Goal: Task Accomplishment & Management: Manage account settings

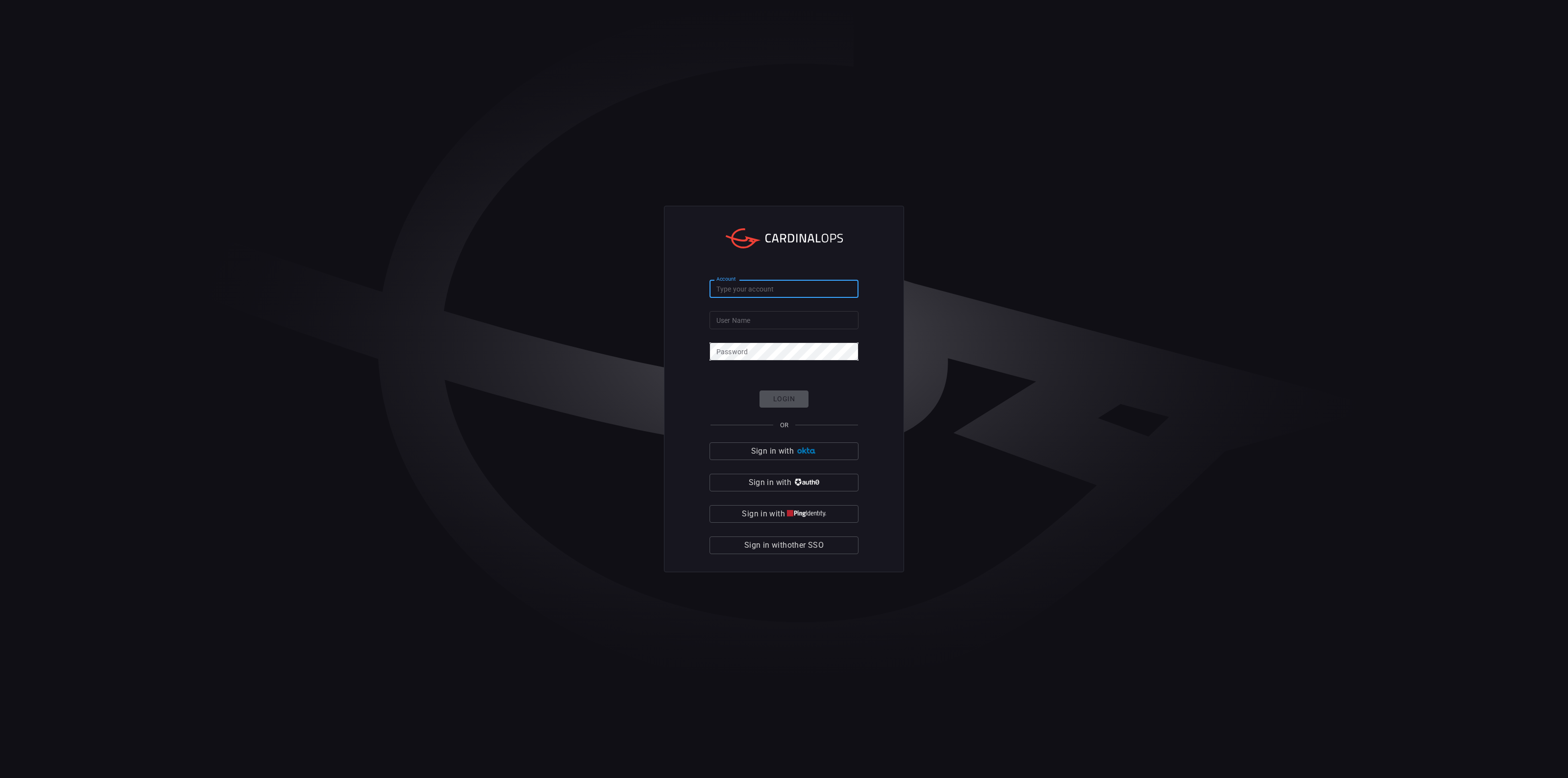
click at [797, 285] on input "Account" at bounding box center [783, 289] width 149 height 18
type input "solaredge"
type input "Orila"
click at [797, 399] on button "Login" at bounding box center [784, 399] width 49 height 17
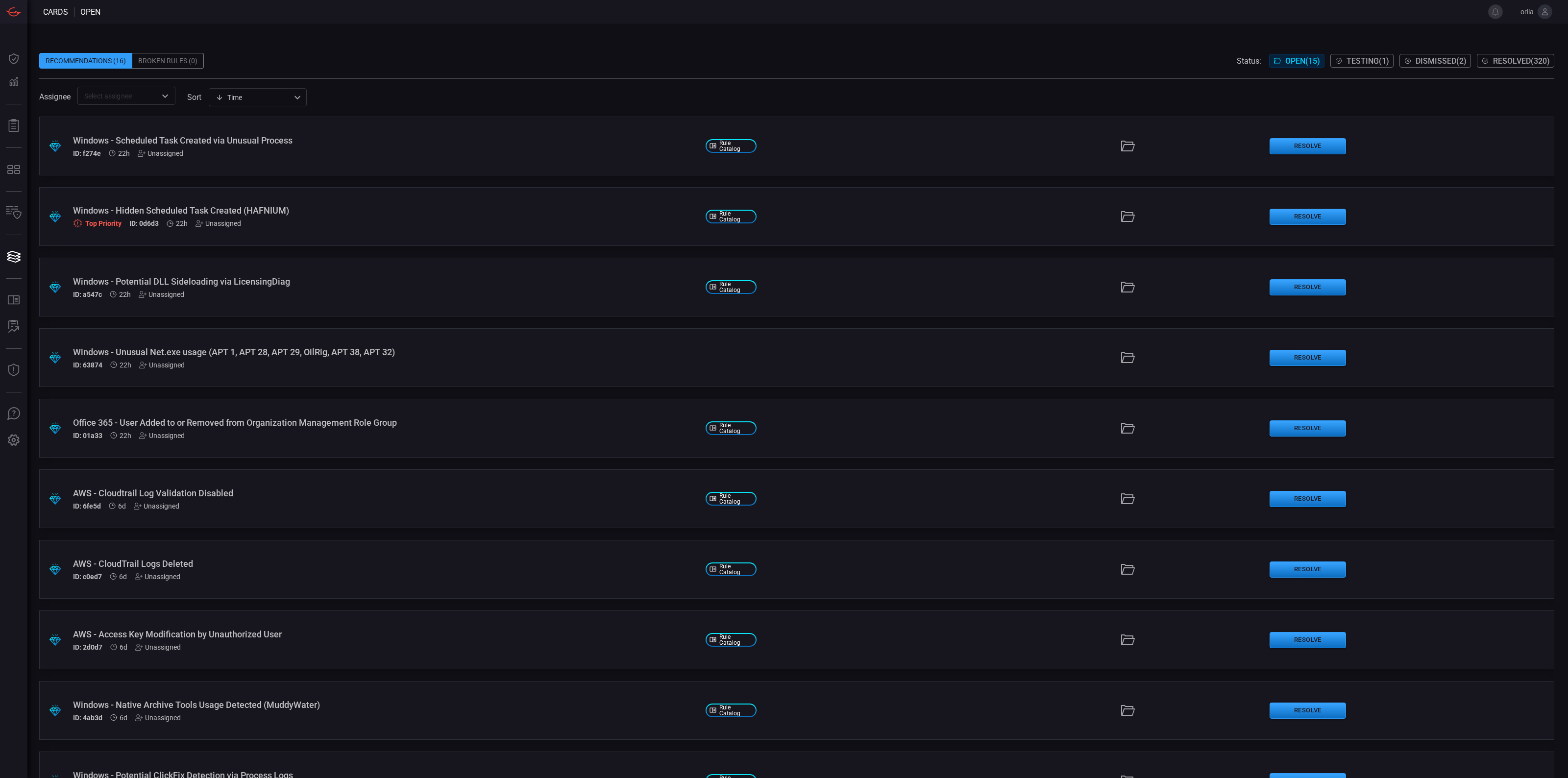
click at [1541, 10] on icon at bounding box center [1544, 12] width 9 height 9
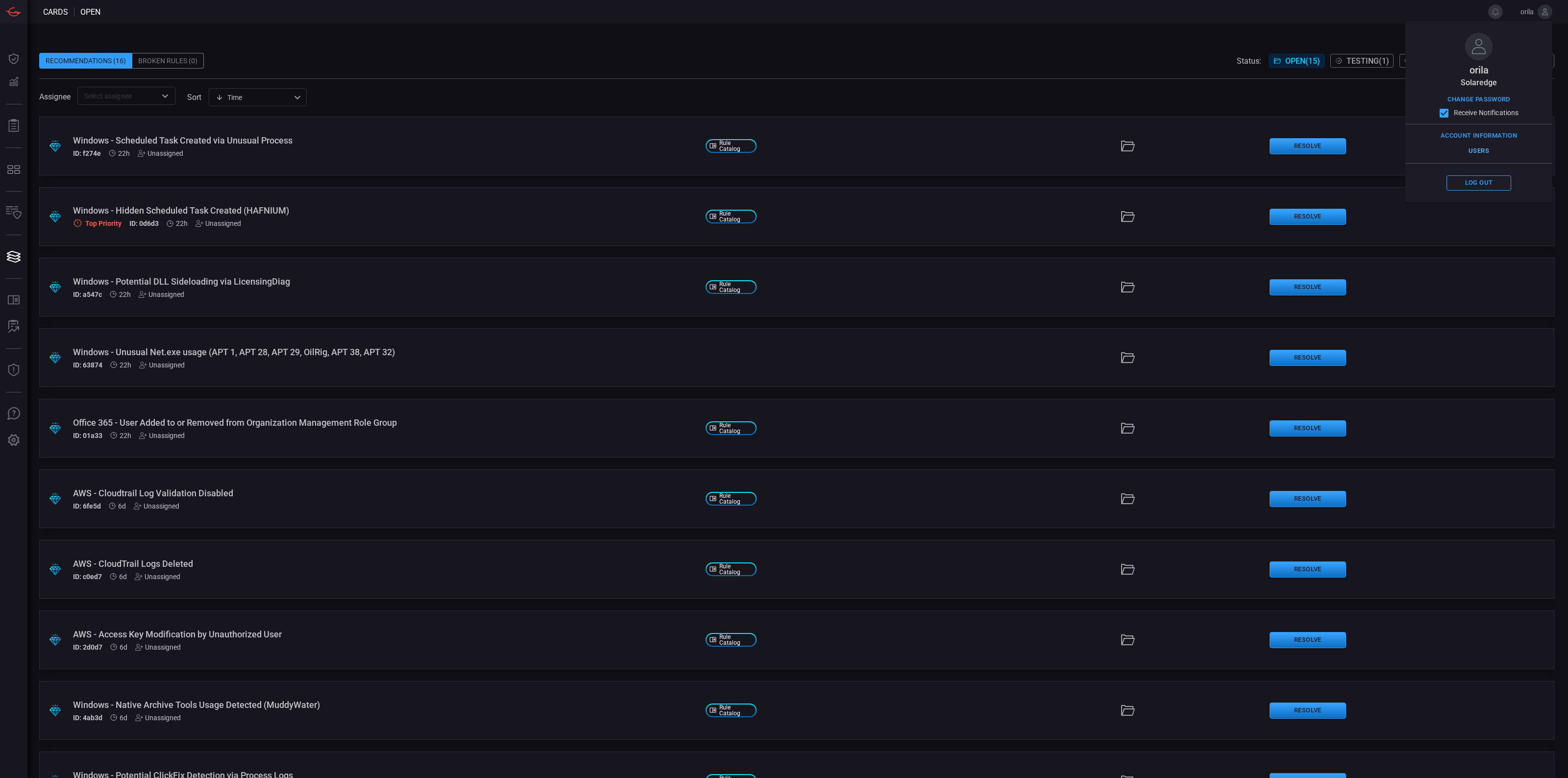
click at [1480, 154] on button "Users" at bounding box center [1478, 151] width 65 height 15
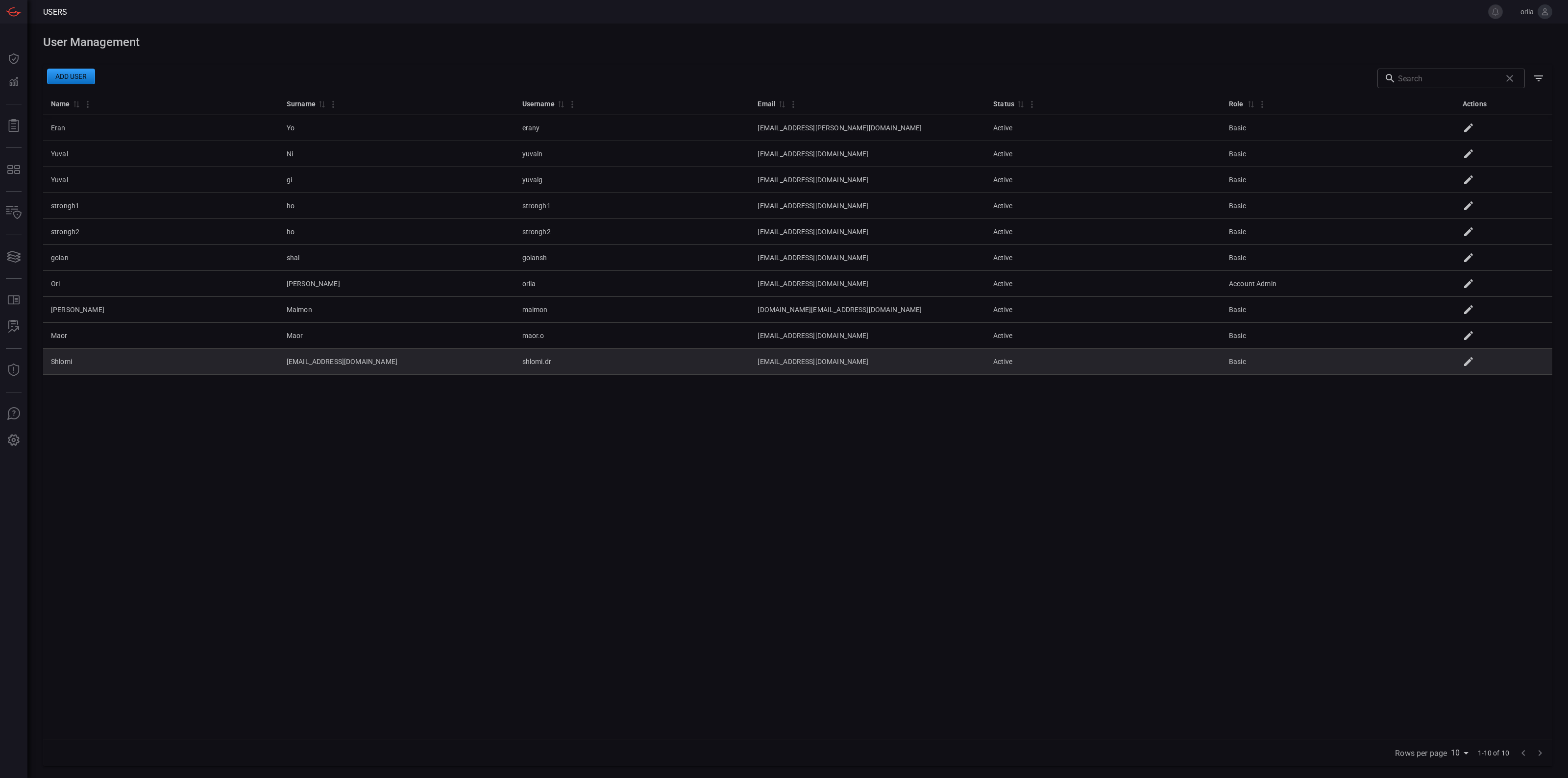
drag, startPoint x: 71, startPoint y: 358, endPoint x: 238, endPoint y: 368, distance: 167.3
click at [74, 359] on td "Shlomi" at bounding box center [160, 362] width 236 height 26
click at [1474, 367] on icon at bounding box center [1468, 362] width 12 height 12
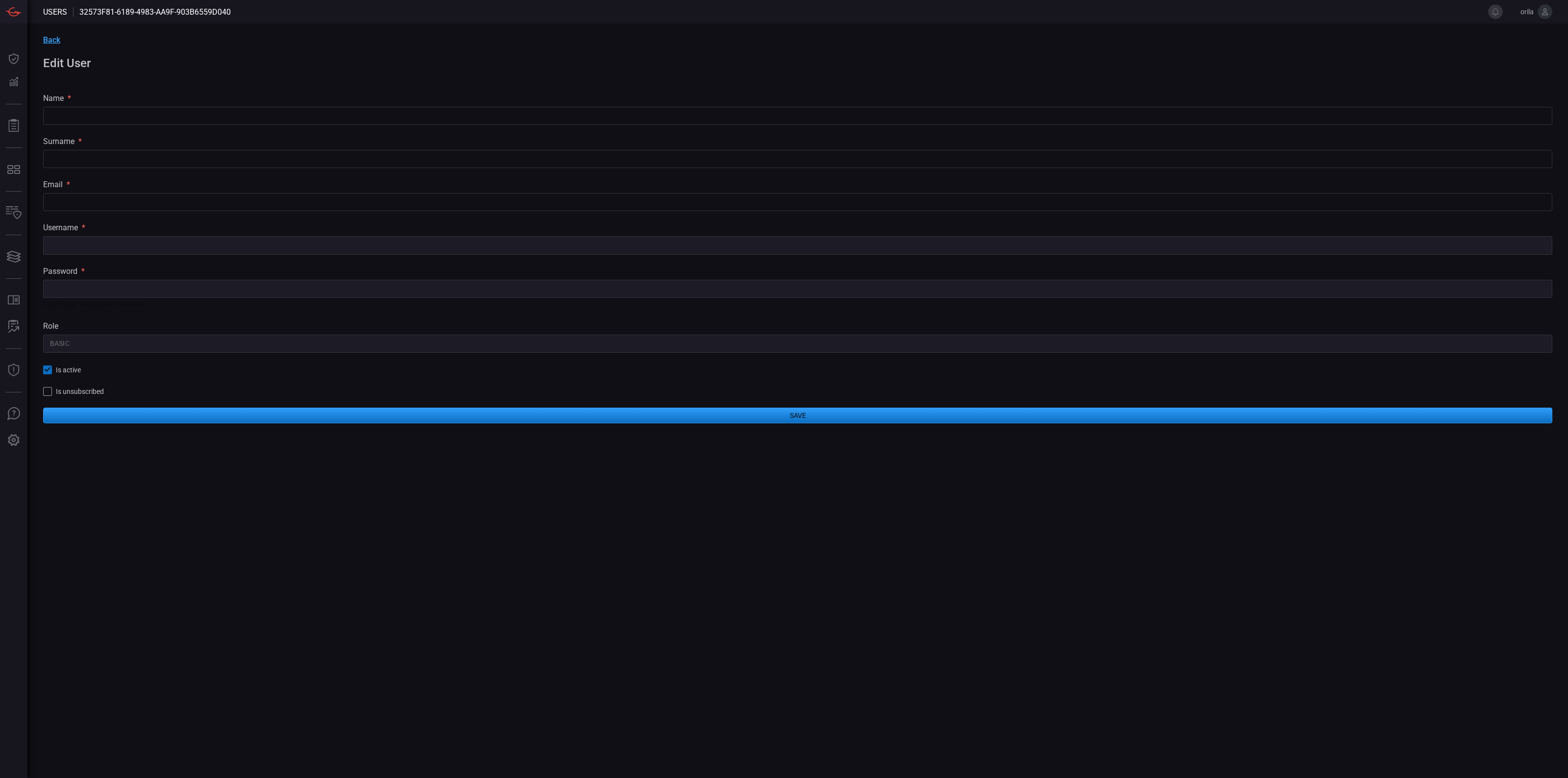
type input "Shlomi"
type input "[EMAIL_ADDRESS][DOMAIN_NAME]"
type input "shlomi.dr"
type input "Basic"
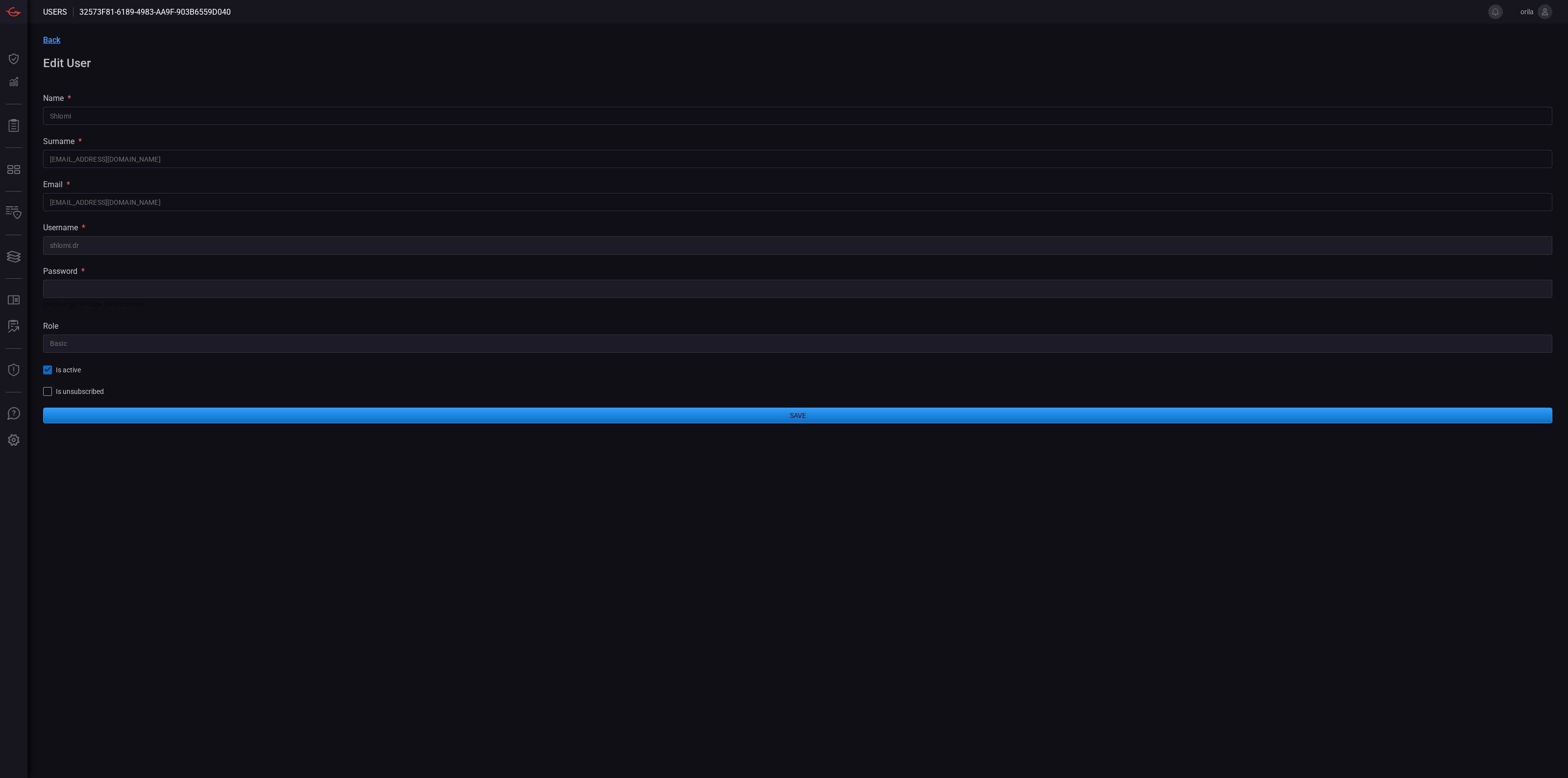
click at [405, 376] on div "Back Edit User name * [PERSON_NAME] ​ surname * [PERSON_NAME][EMAIL_ADDRESS][DO…" at bounding box center [797, 229] width 1540 height 411
click at [1338, 324] on div "role" at bounding box center [797, 326] width 1509 height 9
click at [1550, 13] on button at bounding box center [1545, 12] width 15 height 15
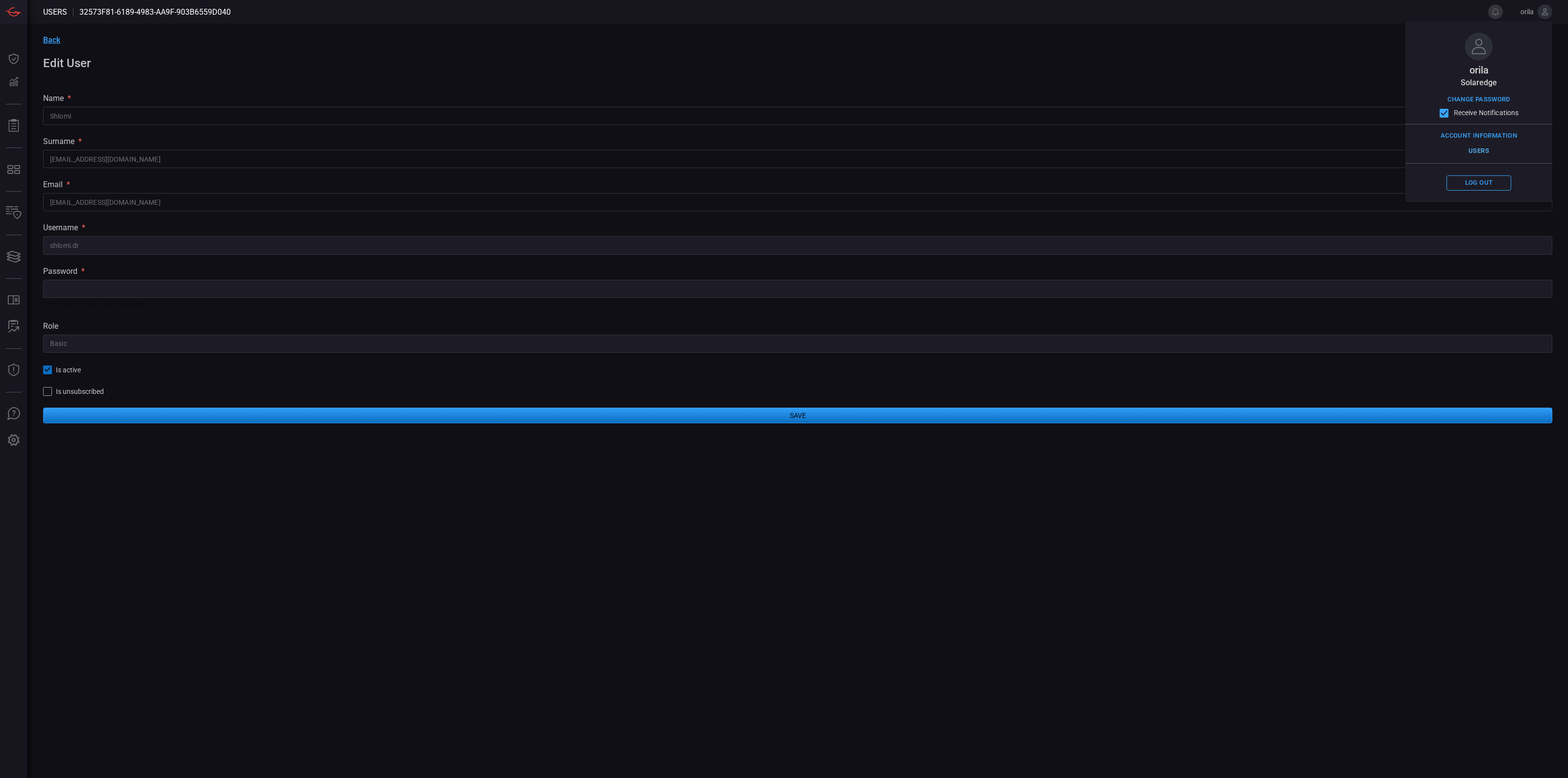
click at [1480, 148] on button "Users" at bounding box center [1478, 151] width 65 height 15
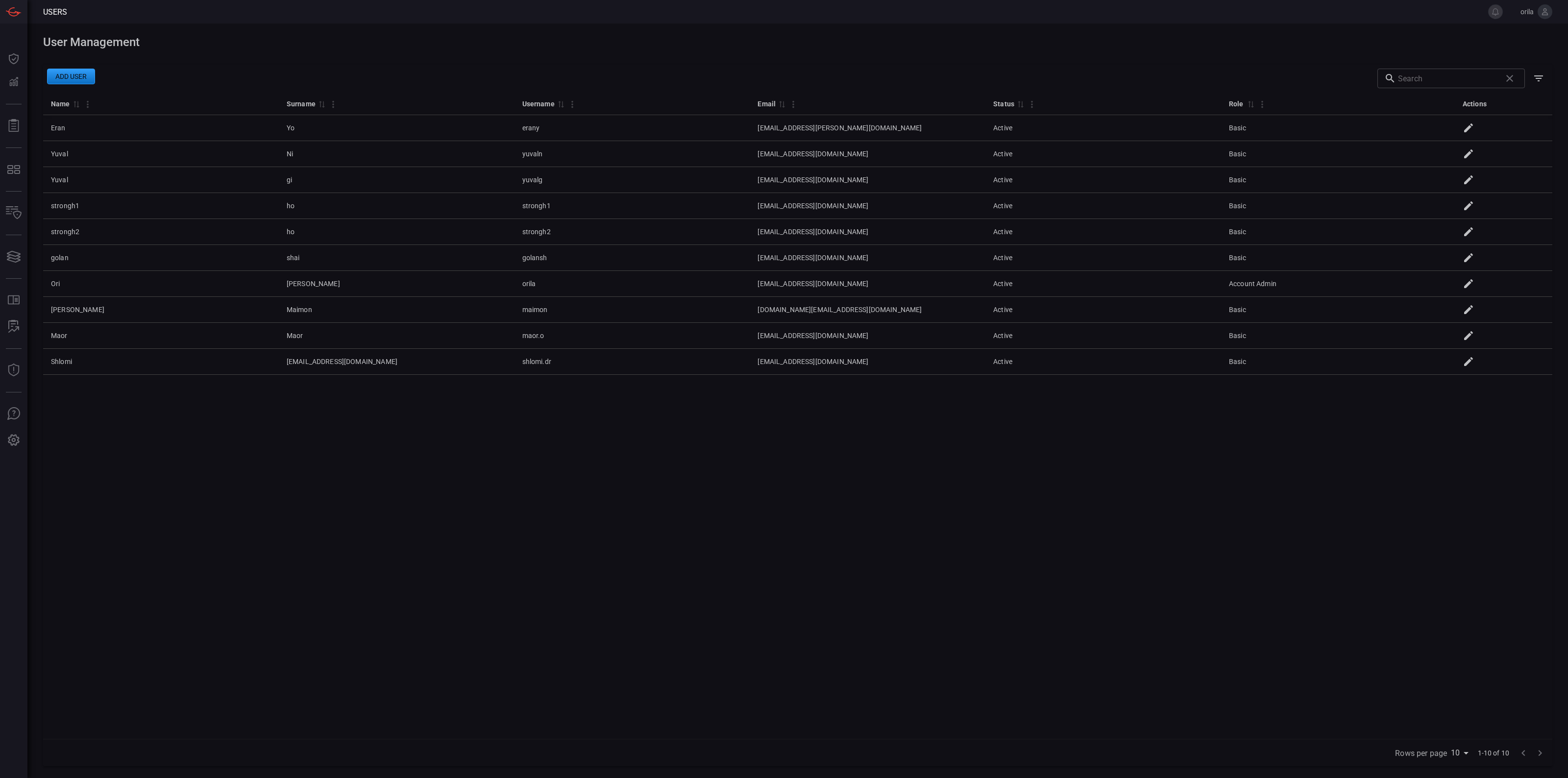
click at [67, 74] on button "Add user" at bounding box center [71, 76] width 48 height 16
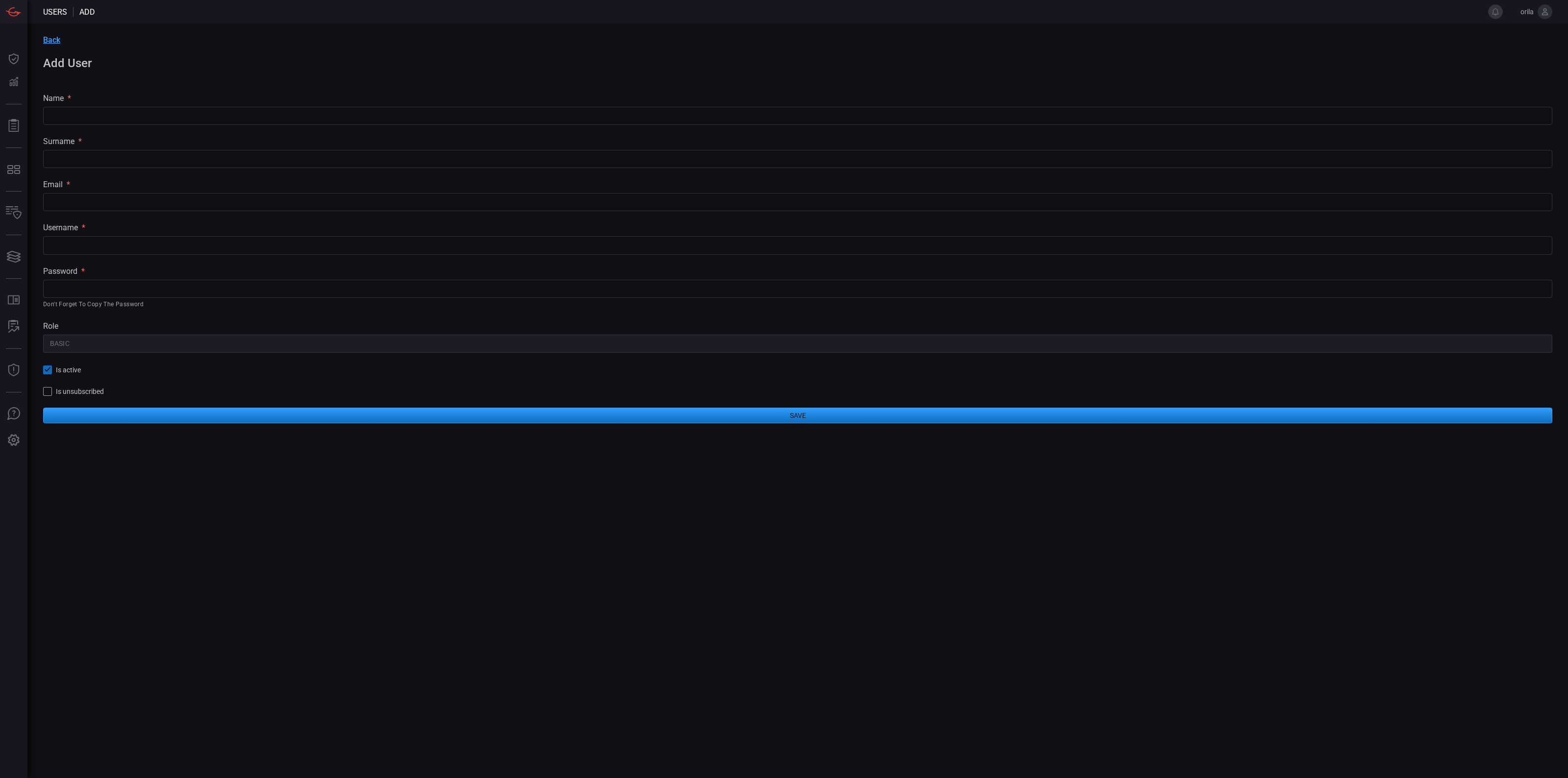
click at [106, 115] on input "text" at bounding box center [797, 116] width 1509 height 18
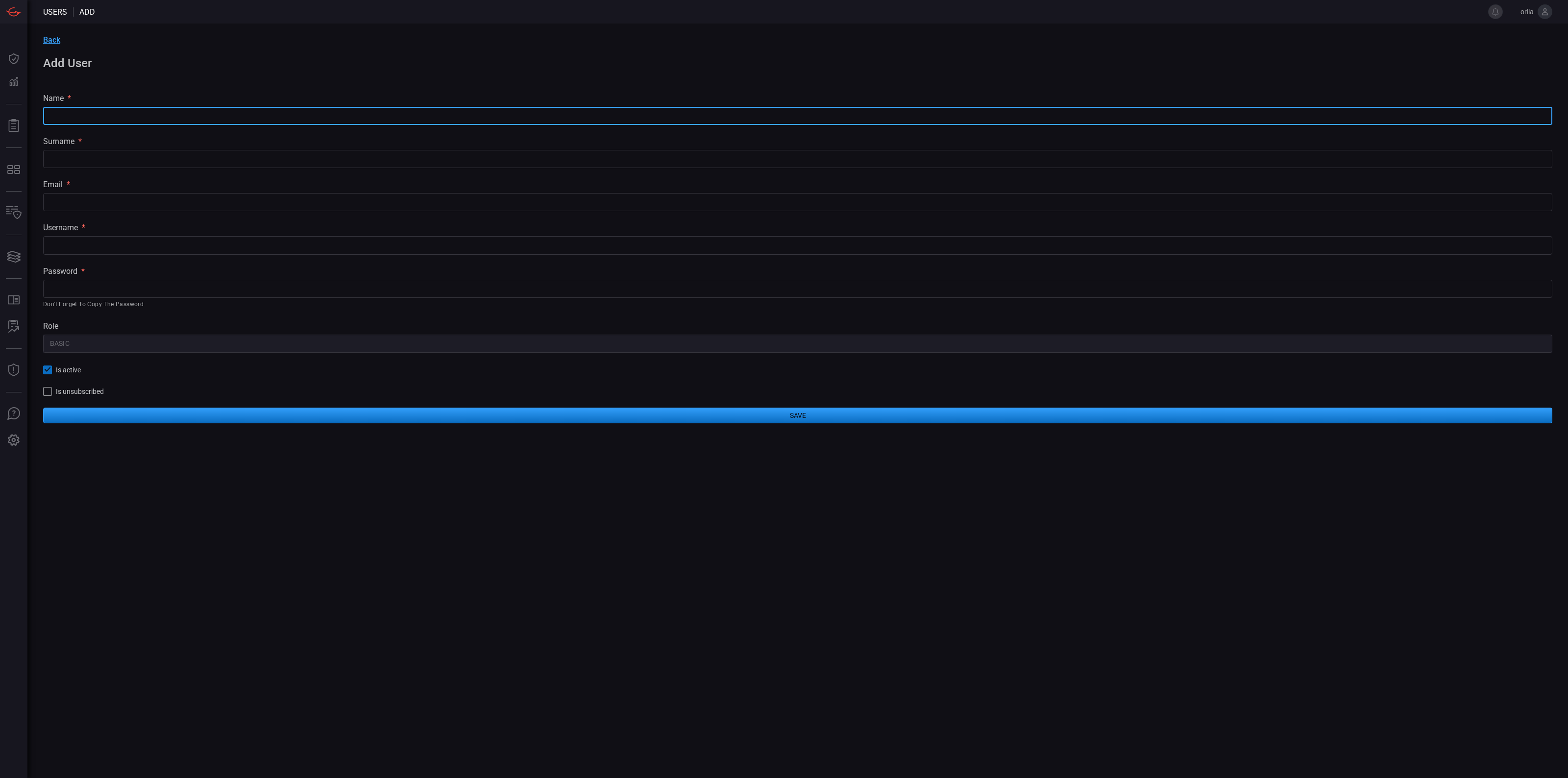
click at [106, 115] on input "text" at bounding box center [797, 116] width 1509 height 18
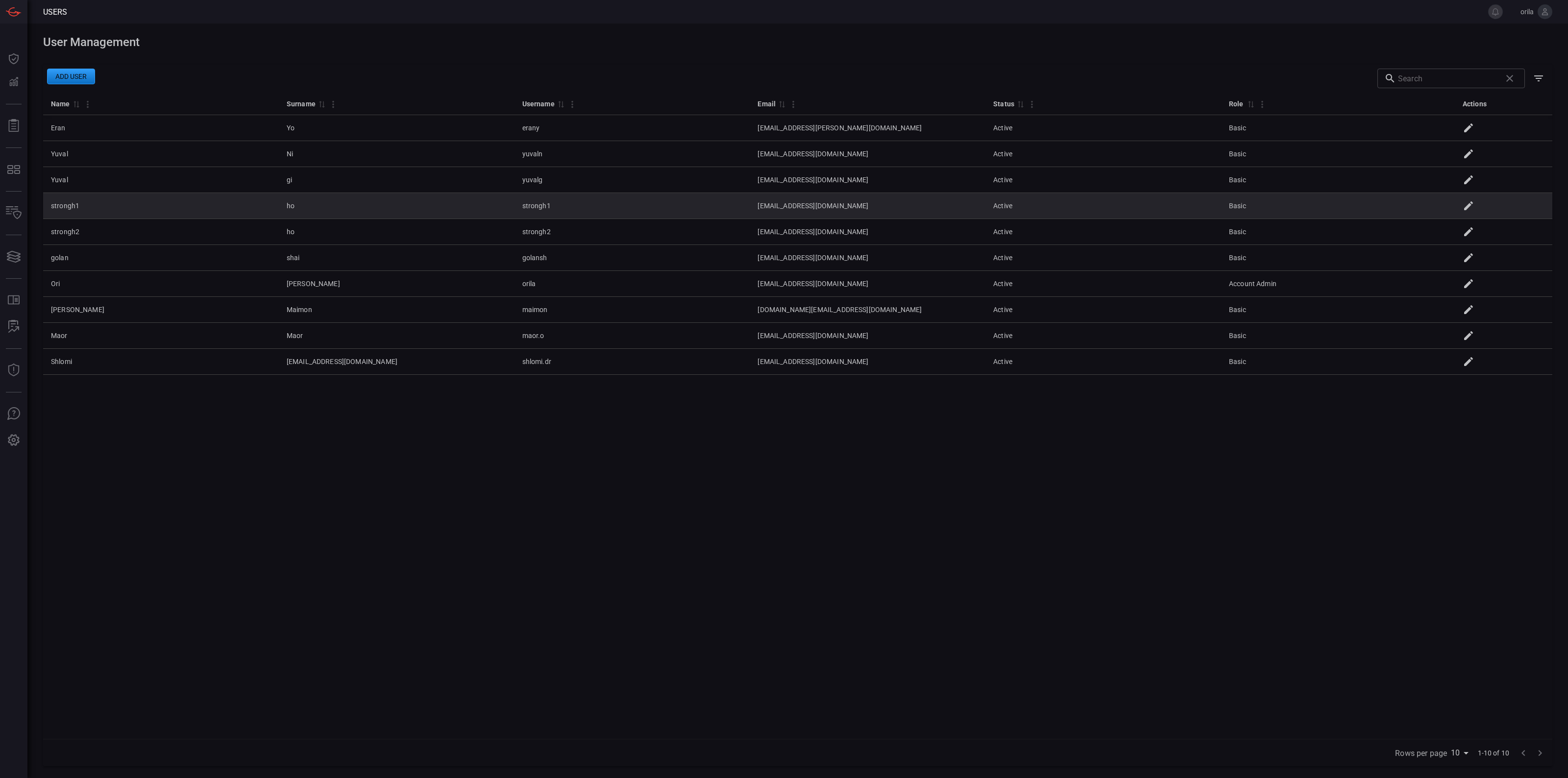
click at [77, 205] on td "strongh1" at bounding box center [160, 206] width 236 height 26
click at [516, 206] on td "strongh1" at bounding box center [632, 206] width 236 height 26
click at [1473, 207] on icon at bounding box center [1468, 206] width 9 height 9
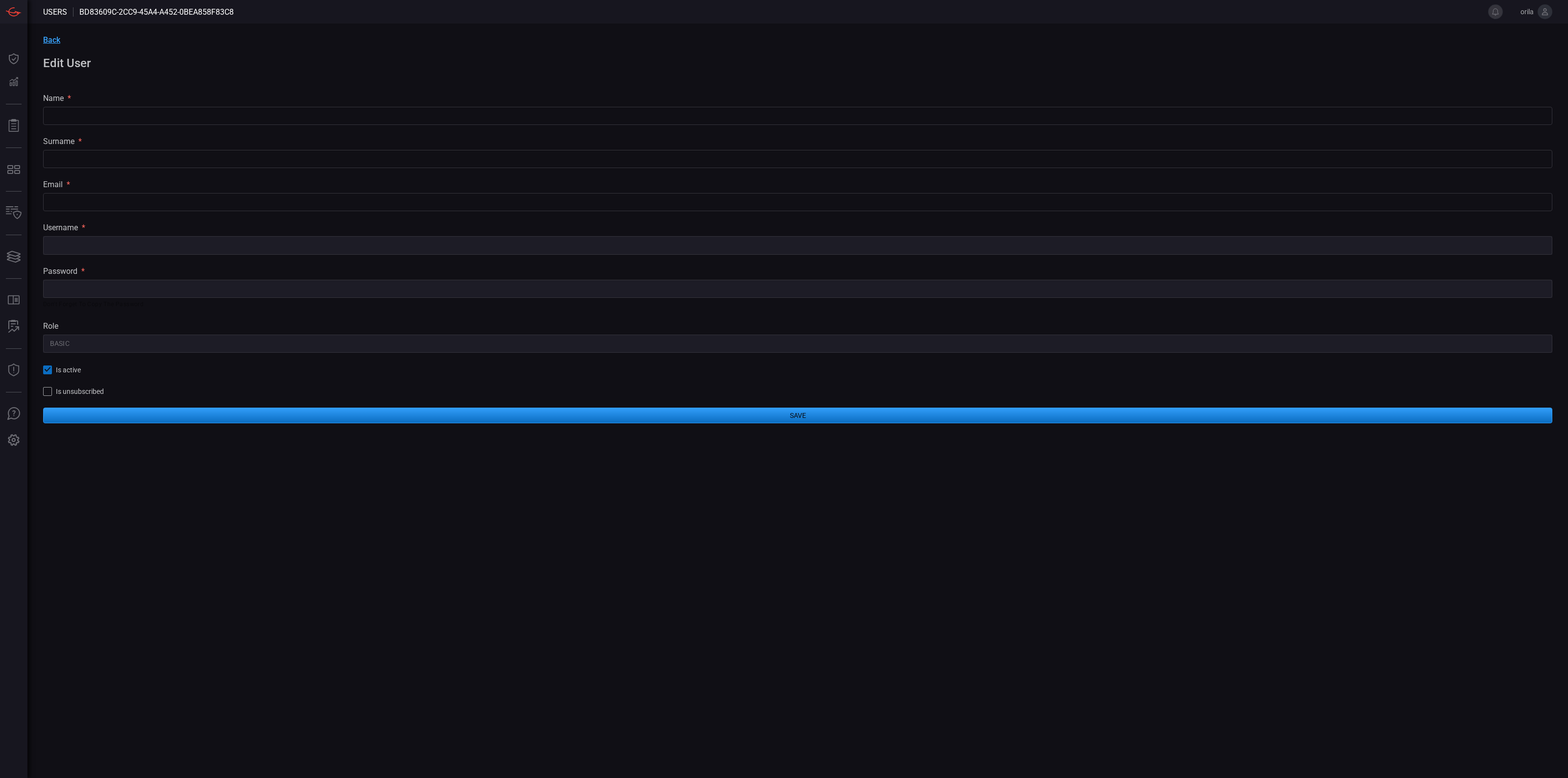
type input "strongh1"
type input "ho"
type input "[EMAIL_ADDRESS][DOMAIN_NAME]"
type input "strongh1"
type input "Basic"
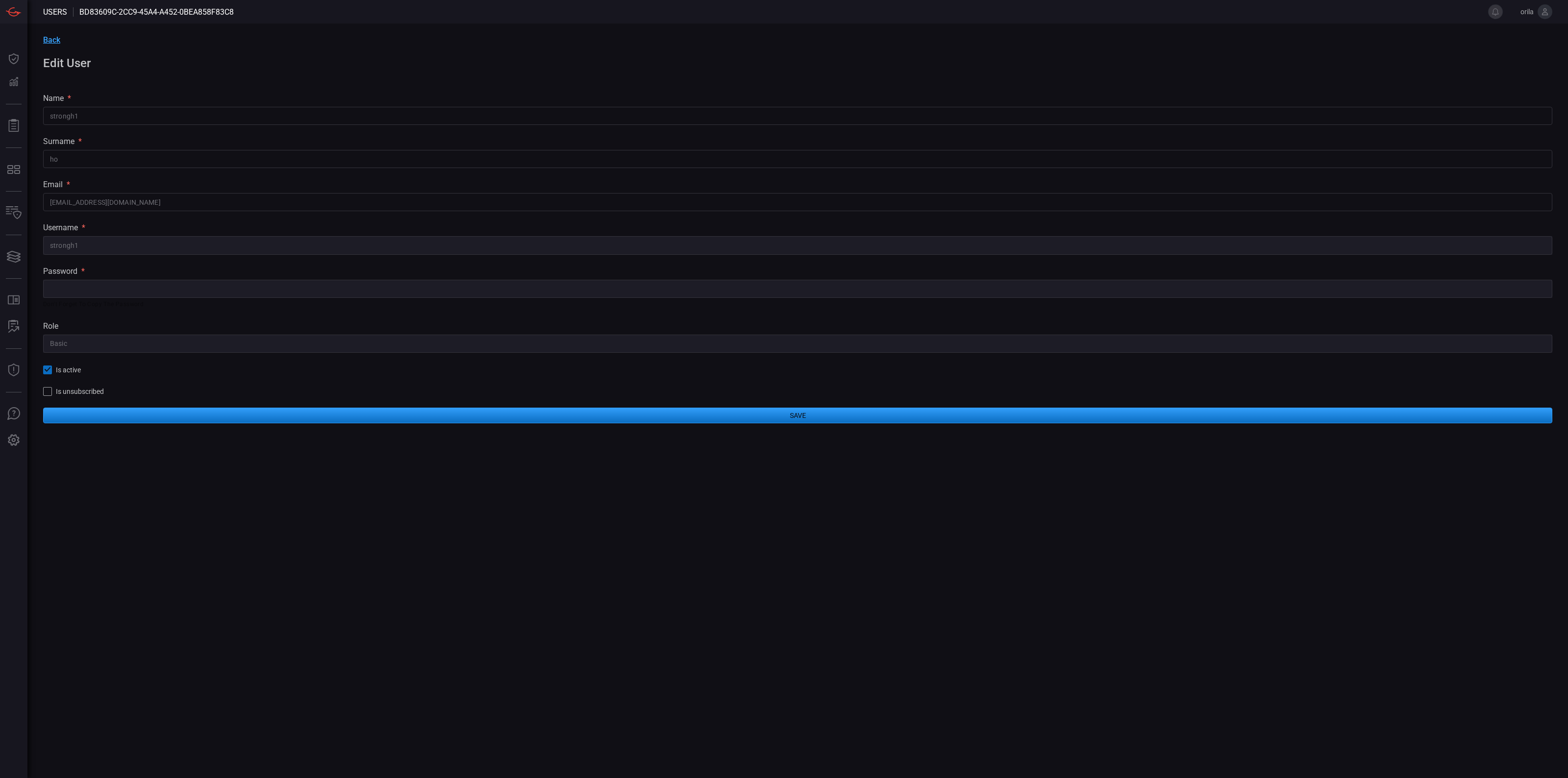
click at [135, 305] on p "Don't forget to copy the password" at bounding box center [794, 305] width 1503 height 10
click at [153, 327] on div "role" at bounding box center [797, 326] width 1509 height 9
drag, startPoint x: 1200, startPoint y: 303, endPoint x: 1181, endPoint y: 299, distance: 19.4
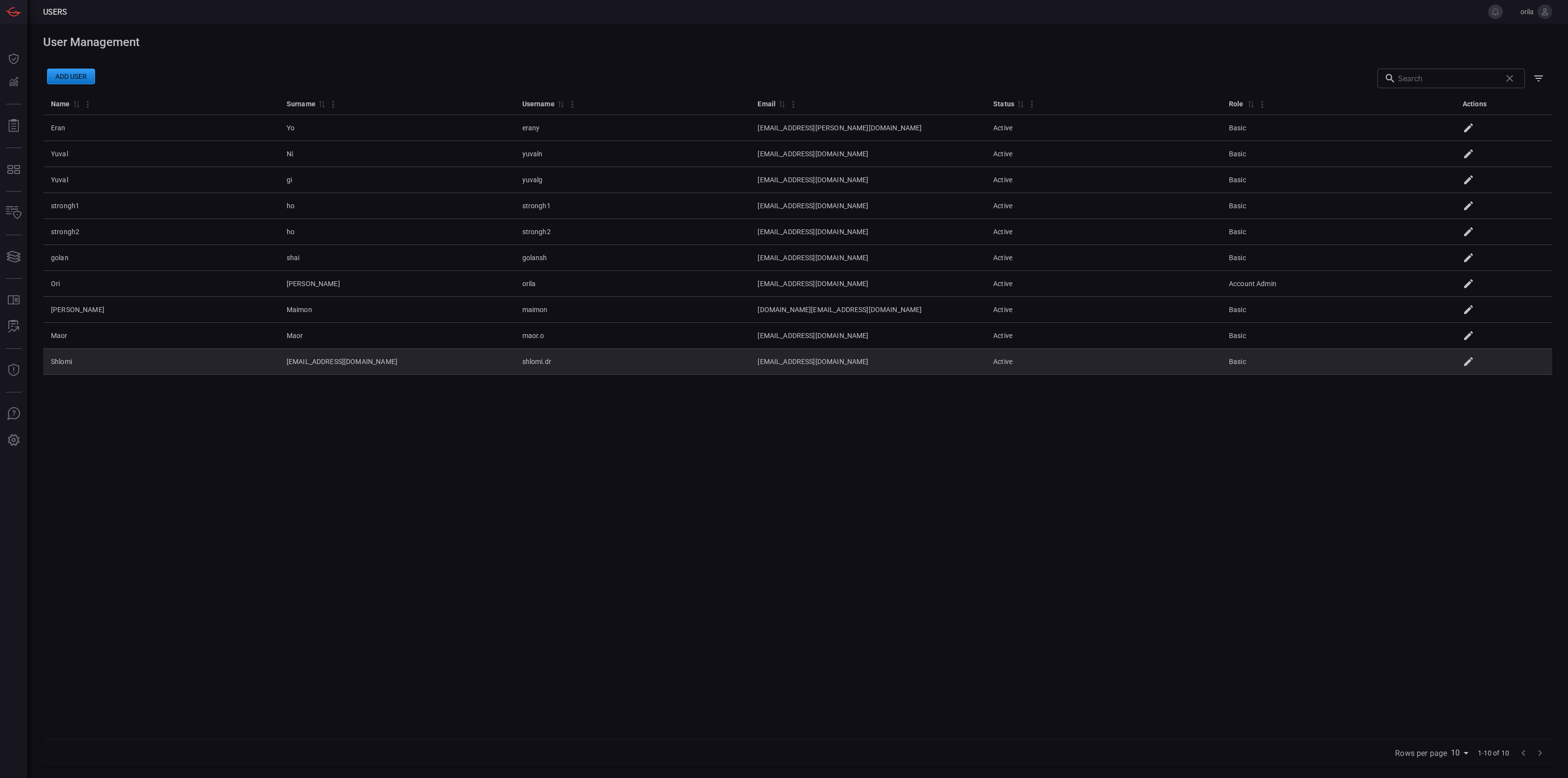
click at [1473, 365] on icon at bounding box center [1468, 362] width 9 height 9
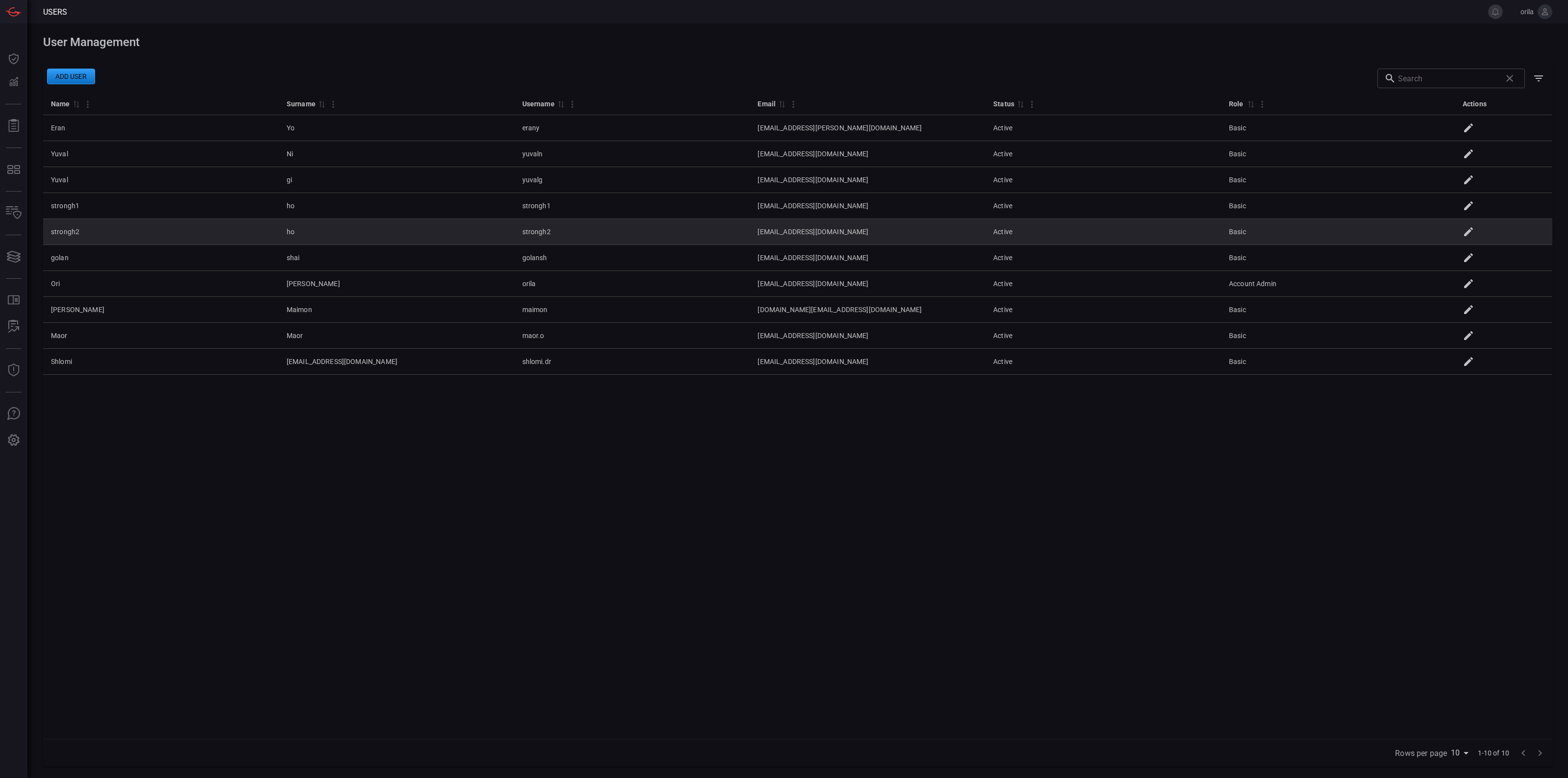
click at [244, 243] on td "strongh2" at bounding box center [160, 232] width 236 height 26
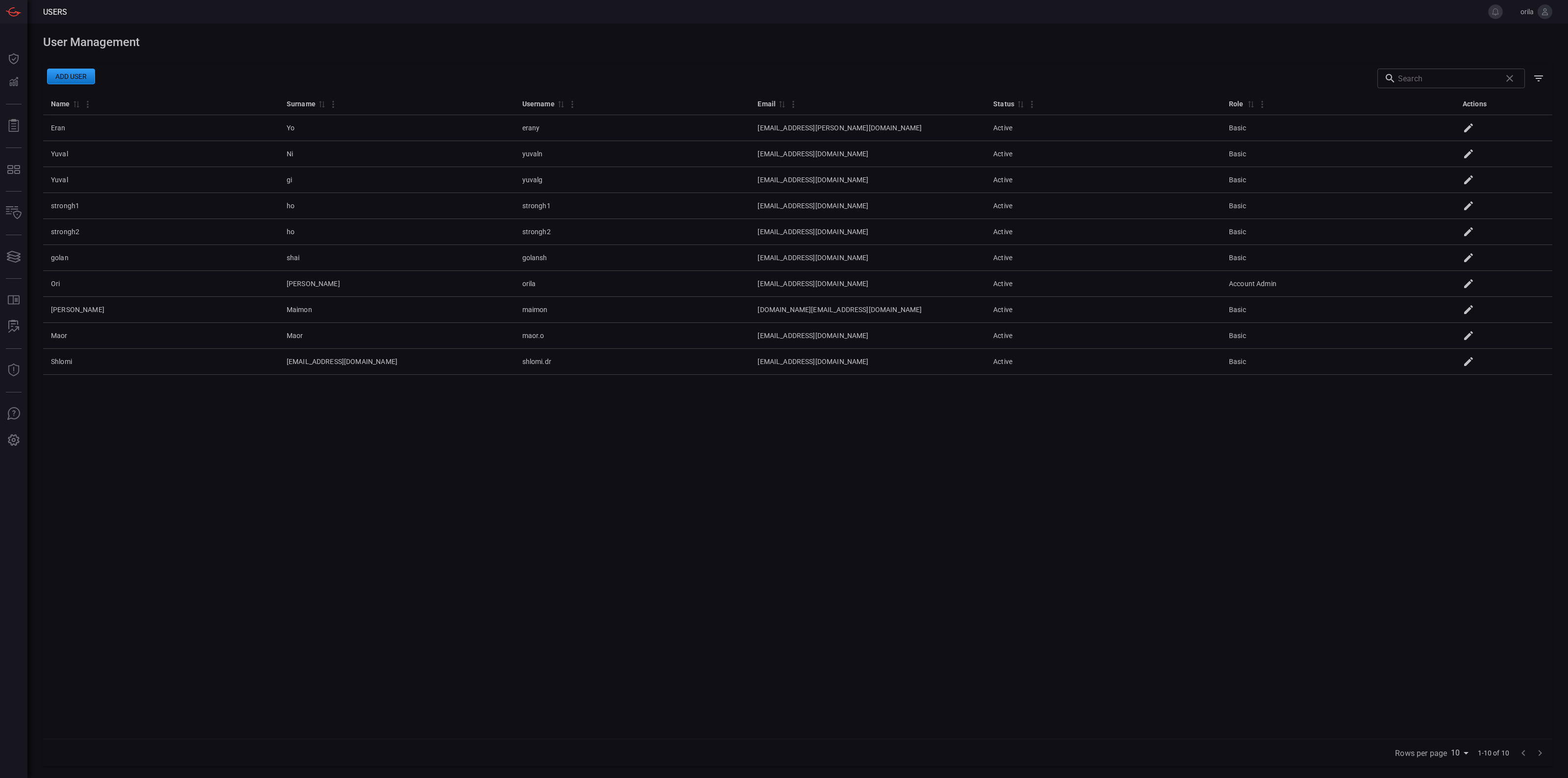
click at [604, 380] on div "Name 0 Surname 0 Username 0 Email 0 Status 0 Role 0 Actions Eran Yo erany [EMAI…" at bounding box center [797, 415] width 1509 height 647
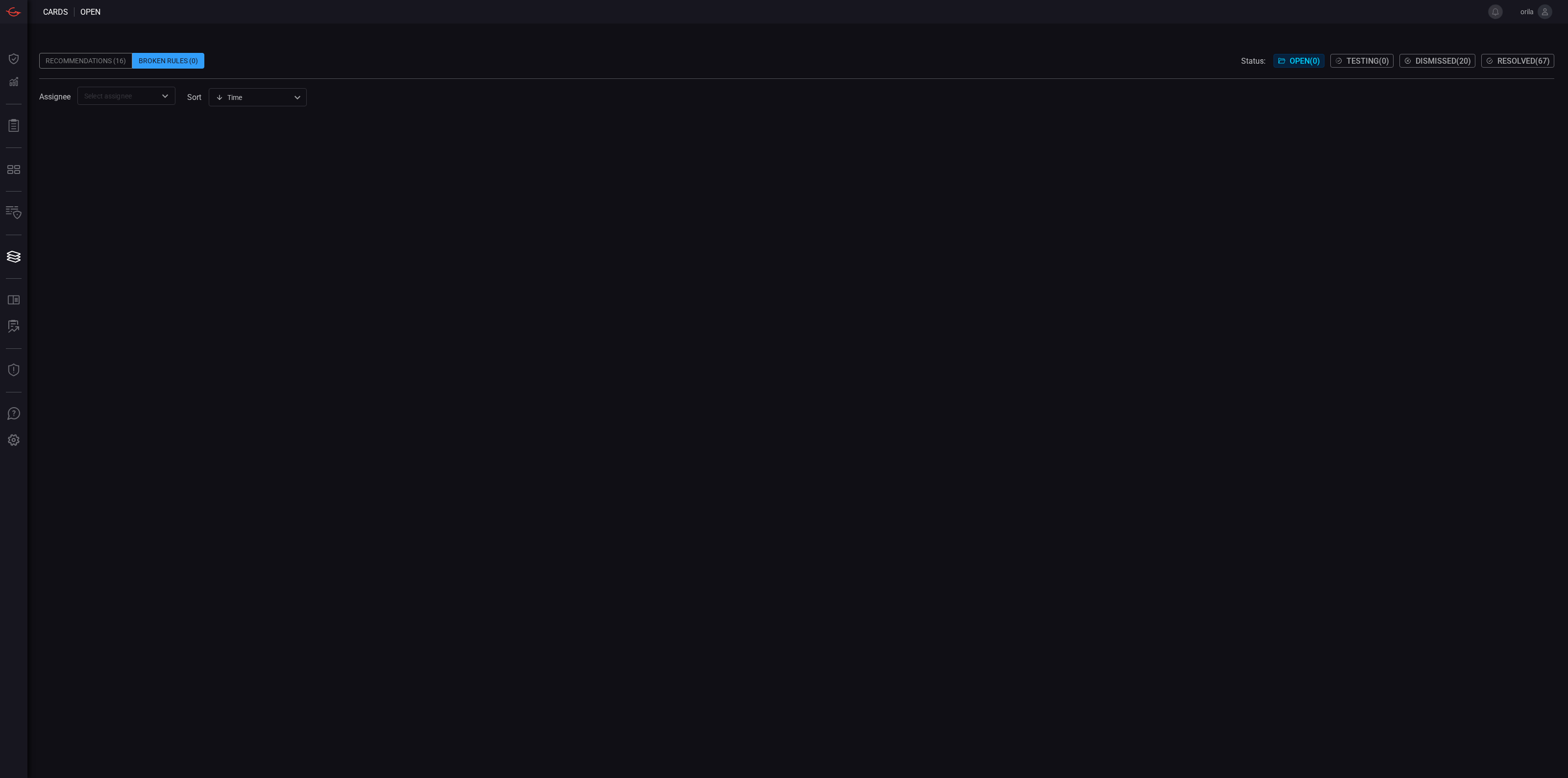
click at [494, 493] on div at bounding box center [797, 447] width 1515 height 661
click at [123, 67] on div "Recommendations (16)" at bounding box center [86, 60] width 93 height 16
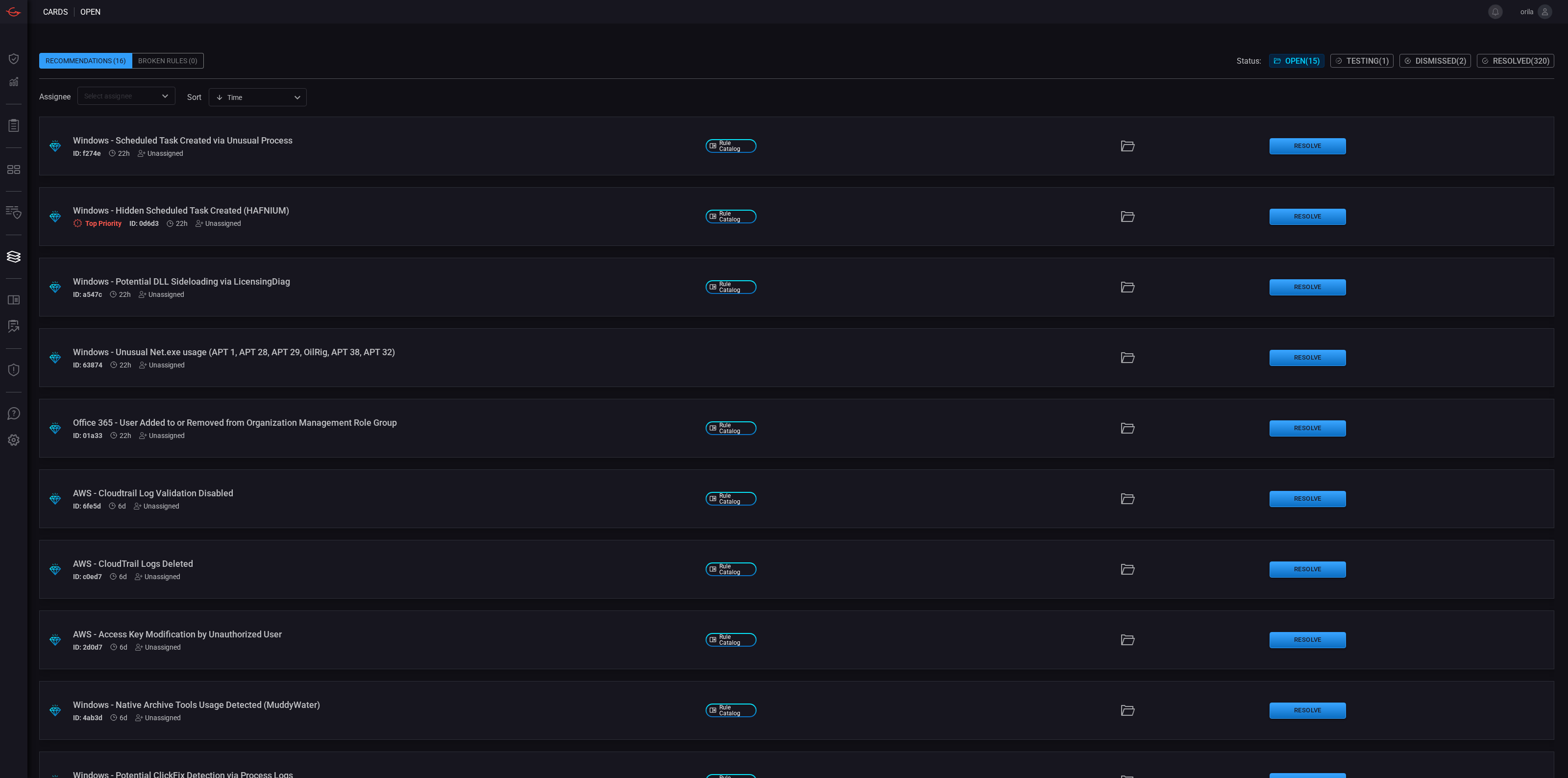
drag, startPoint x: 1477, startPoint y: 23, endPoint x: 1535, endPoint y: 23, distance: 58.0
click at [1482, 23] on div "Recommendations (16) Broken Rules (0) Status: Open ( 15 ) Testing ( 1 ) Dismiss…" at bounding box center [797, 400] width 1540 height 755
click at [1559, 13] on span at bounding box center [1560, 12] width 16 height 23
click at [1549, 11] on icon at bounding box center [1544, 12] width 9 height 9
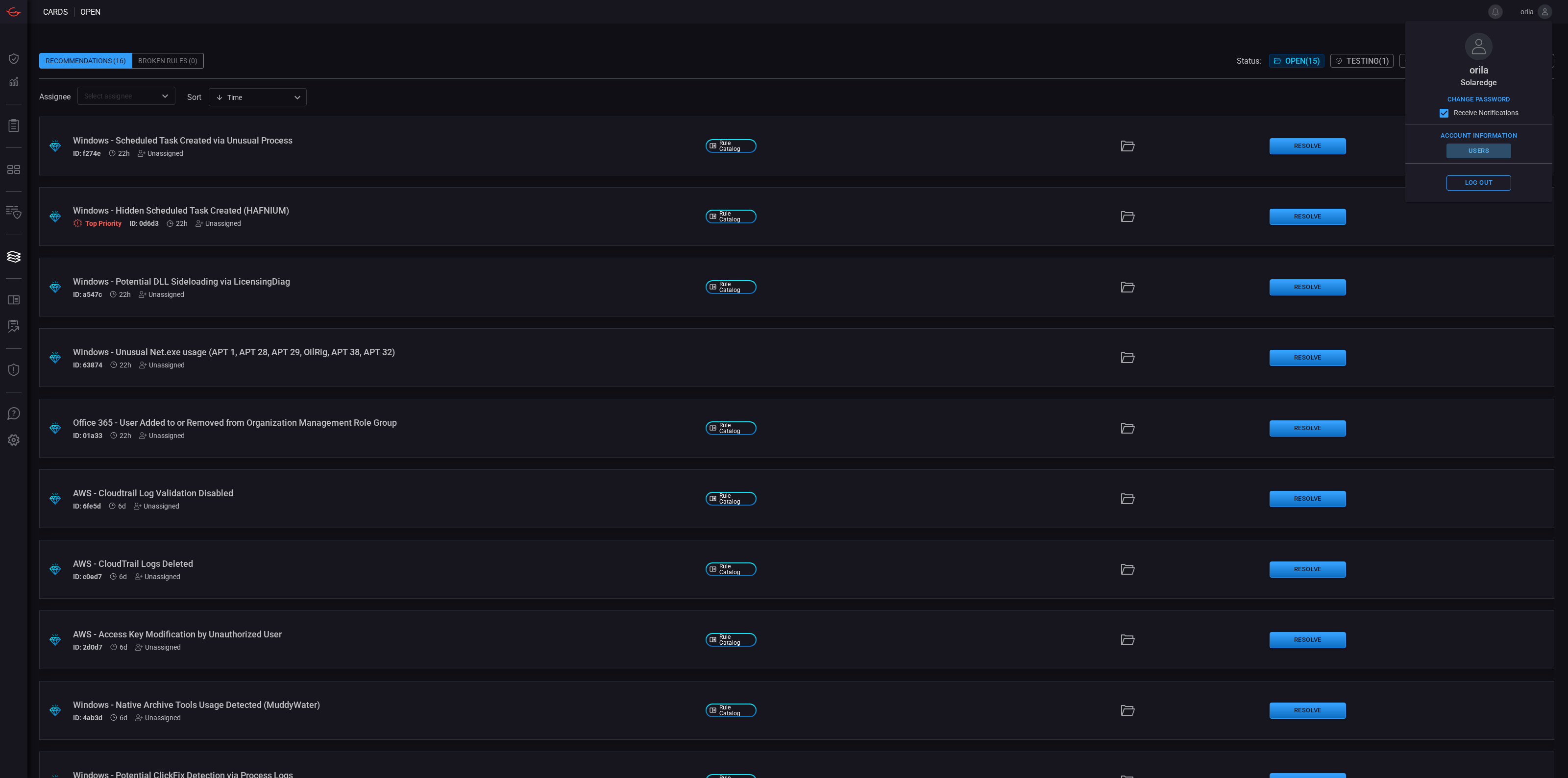
click at [1478, 145] on button "Users" at bounding box center [1478, 151] width 65 height 15
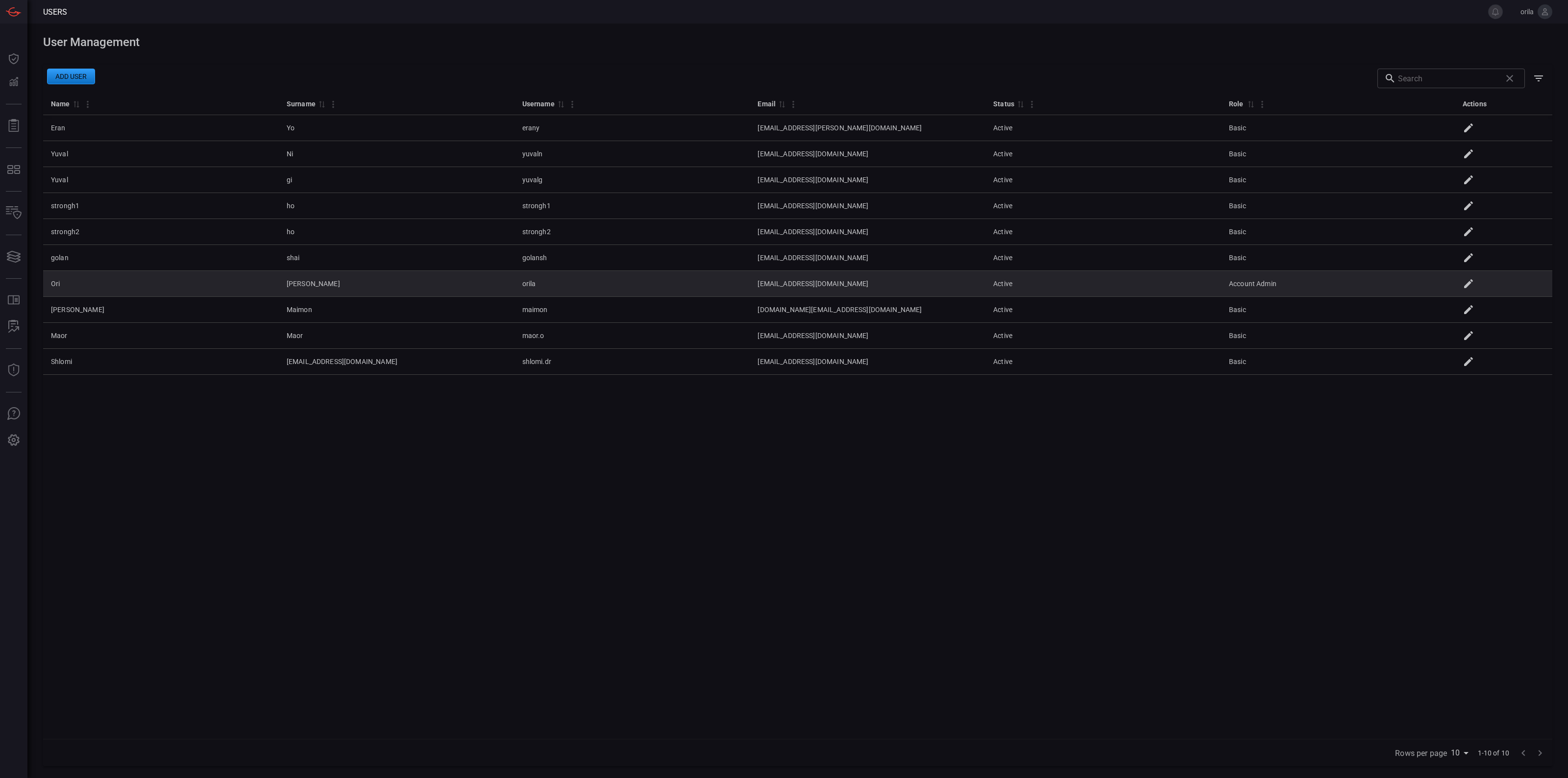
drag, startPoint x: 1247, startPoint y: 276, endPoint x: 1269, endPoint y: 280, distance: 22.4
click at [1250, 276] on td "Account Admin" at bounding box center [1339, 284] width 236 height 26
click at [1269, 280] on td "Account Admin" at bounding box center [1339, 284] width 236 height 26
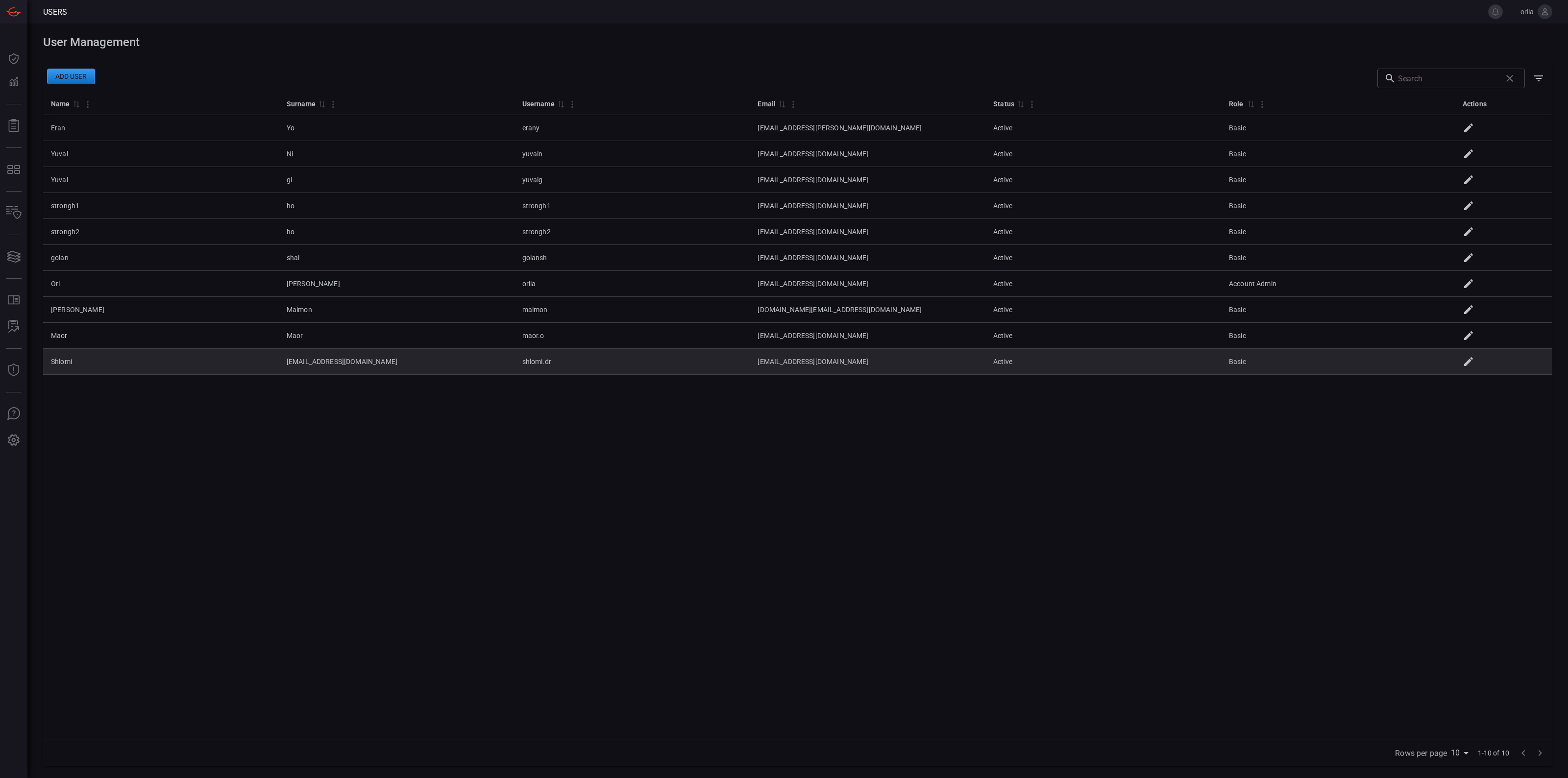
click at [827, 365] on td "[EMAIL_ADDRESS][DOMAIN_NAME]" at bounding box center [867, 362] width 236 height 26
click at [1470, 358] on icon at bounding box center [1468, 362] width 12 height 12
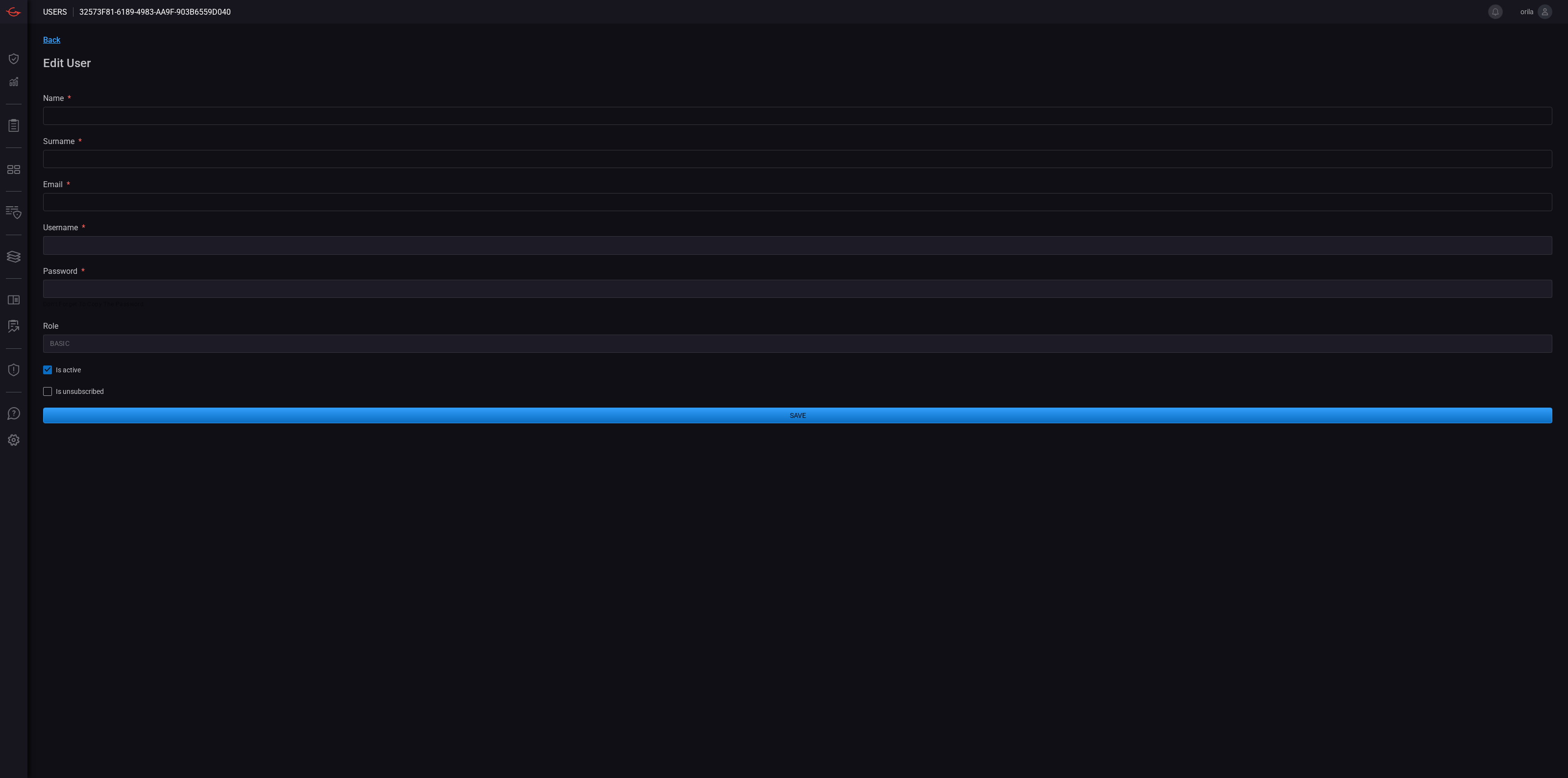
type input "Shlomi"
type input "[EMAIL_ADDRESS][DOMAIN_NAME]"
type input "shlomi.dr"
type input "Basic"
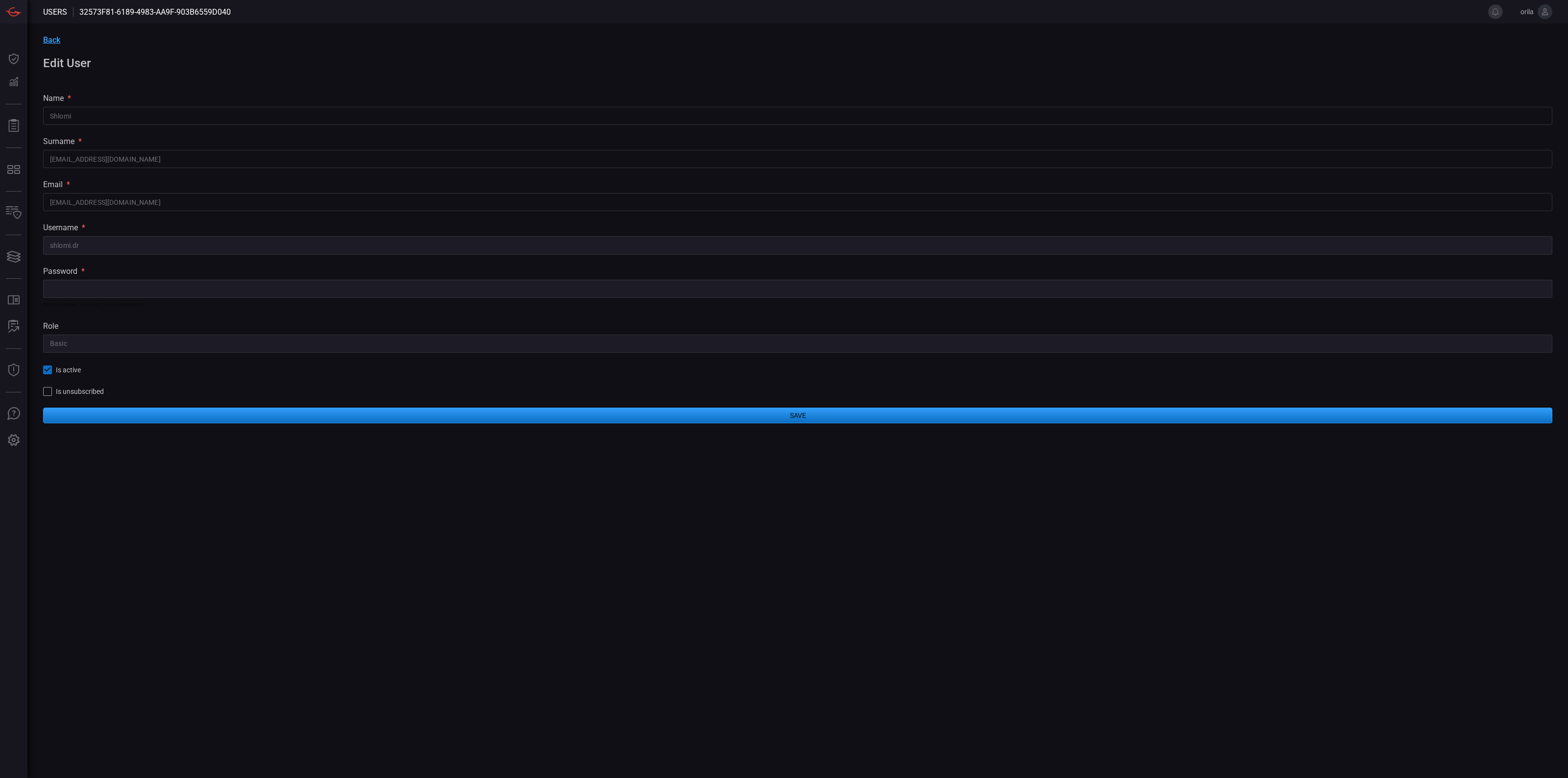
click at [232, 360] on div "Back Edit User name * [PERSON_NAME] ​ surname * [PERSON_NAME][EMAIL_ADDRESS][DO…" at bounding box center [797, 229] width 1540 height 411
click at [182, 329] on div "role" at bounding box center [797, 326] width 1509 height 9
click at [192, 316] on div "Back Edit User name * [PERSON_NAME] ​ surname * [PERSON_NAME][EMAIL_ADDRESS][DO…" at bounding box center [797, 229] width 1540 height 411
click at [222, 327] on div "role" at bounding box center [797, 326] width 1509 height 9
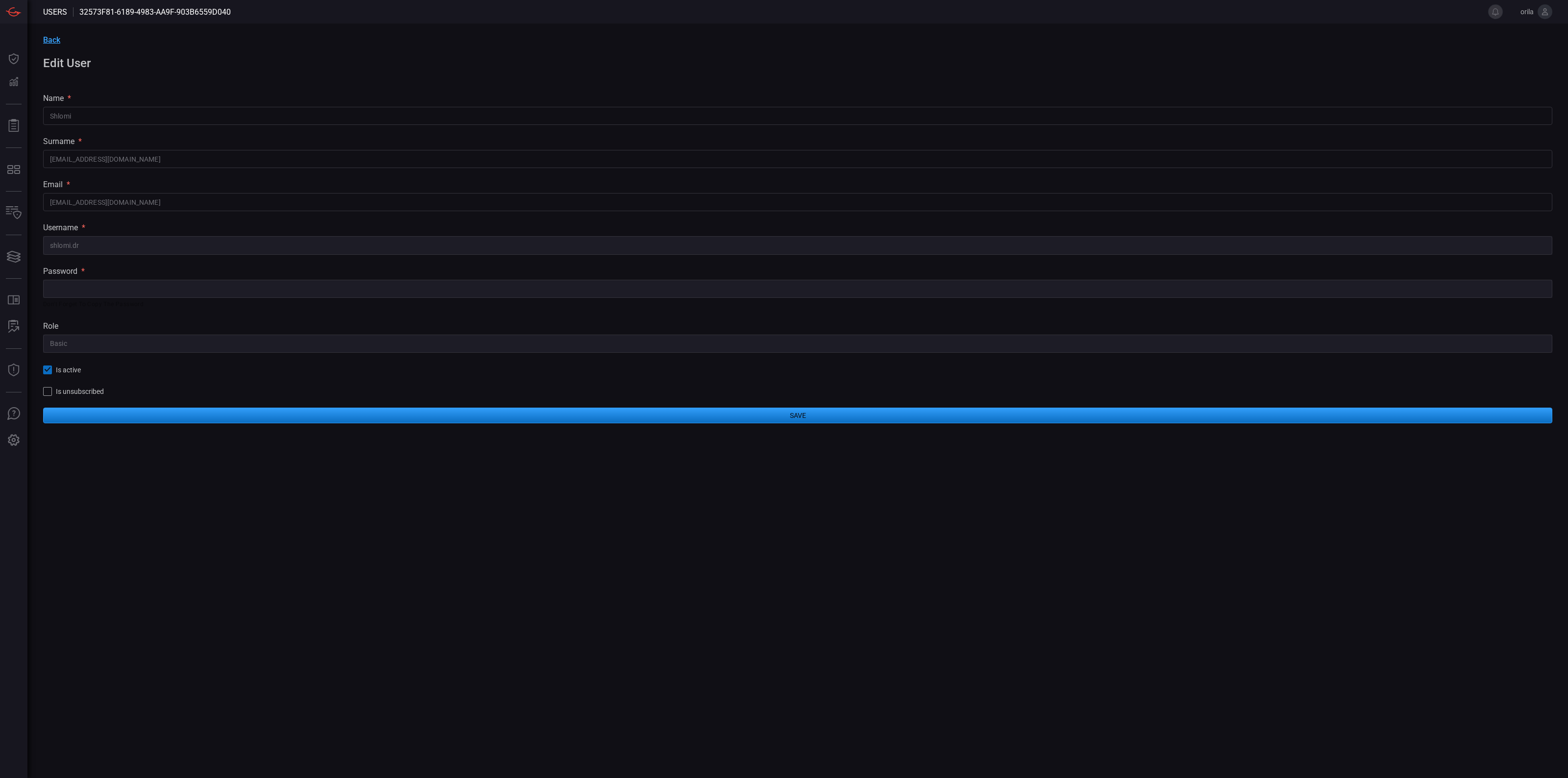
click at [823, 312] on div "Back Edit User name * [PERSON_NAME] ​ surname * [PERSON_NAME][EMAIL_ADDRESS][DO…" at bounding box center [797, 229] width 1540 height 411
click at [1075, 329] on div "role" at bounding box center [797, 326] width 1509 height 9
click at [1102, 329] on div "role" at bounding box center [797, 326] width 1509 height 9
click at [1297, 362] on div "Back Edit User name * [PERSON_NAME] ​ surname * [PERSON_NAME][EMAIL_ADDRESS][DO…" at bounding box center [797, 229] width 1540 height 411
drag, startPoint x: 1325, startPoint y: 332, endPoint x: 970, endPoint y: 221, distance: 371.9
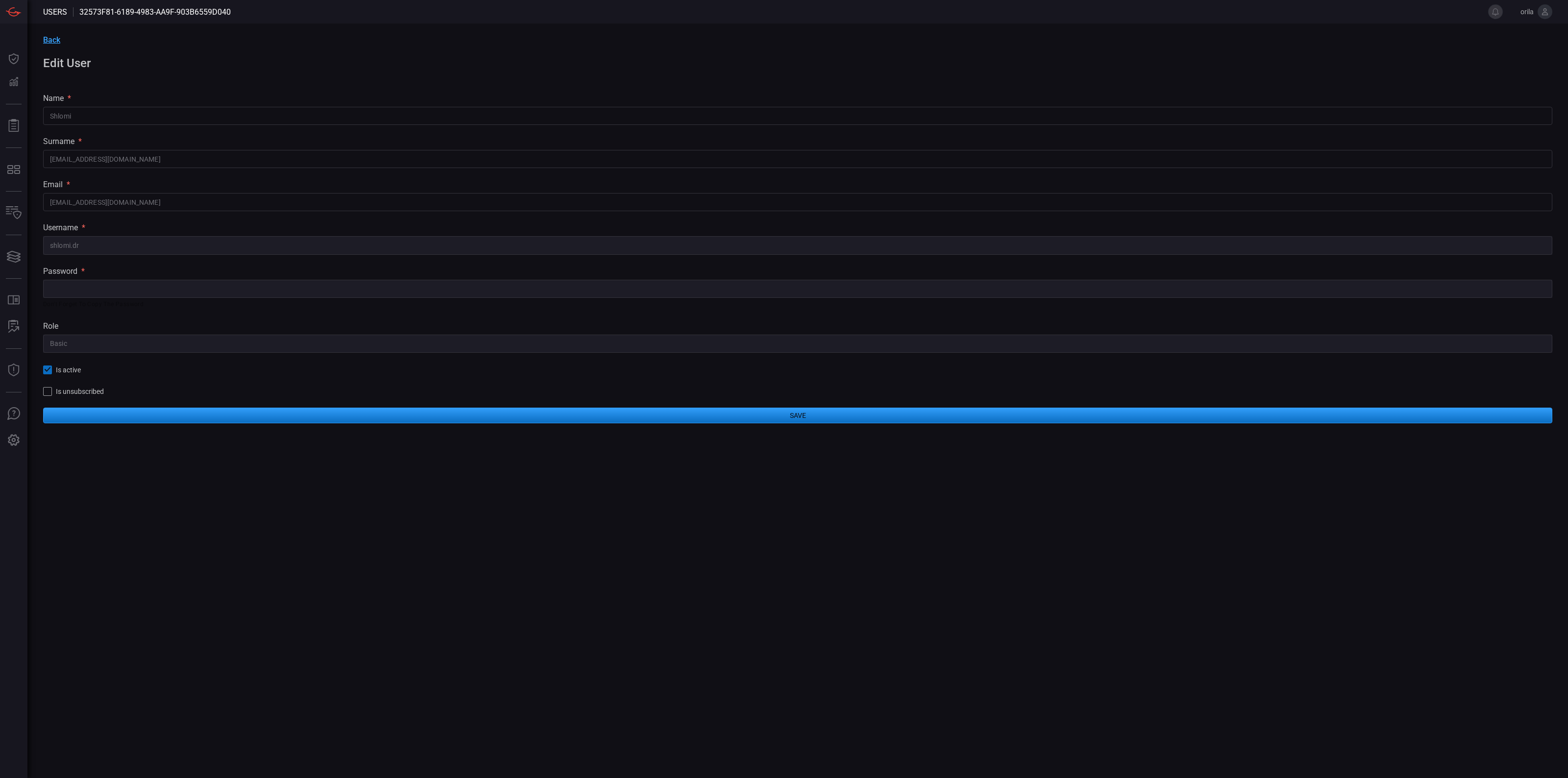
click at [1311, 321] on div "role Basic ​" at bounding box center [797, 337] width 1509 height 31
click at [970, 221] on div "Back Edit User name * [PERSON_NAME] ​ surname * [PERSON_NAME][EMAIL_ADDRESS][DO…" at bounding box center [797, 229] width 1540 height 411
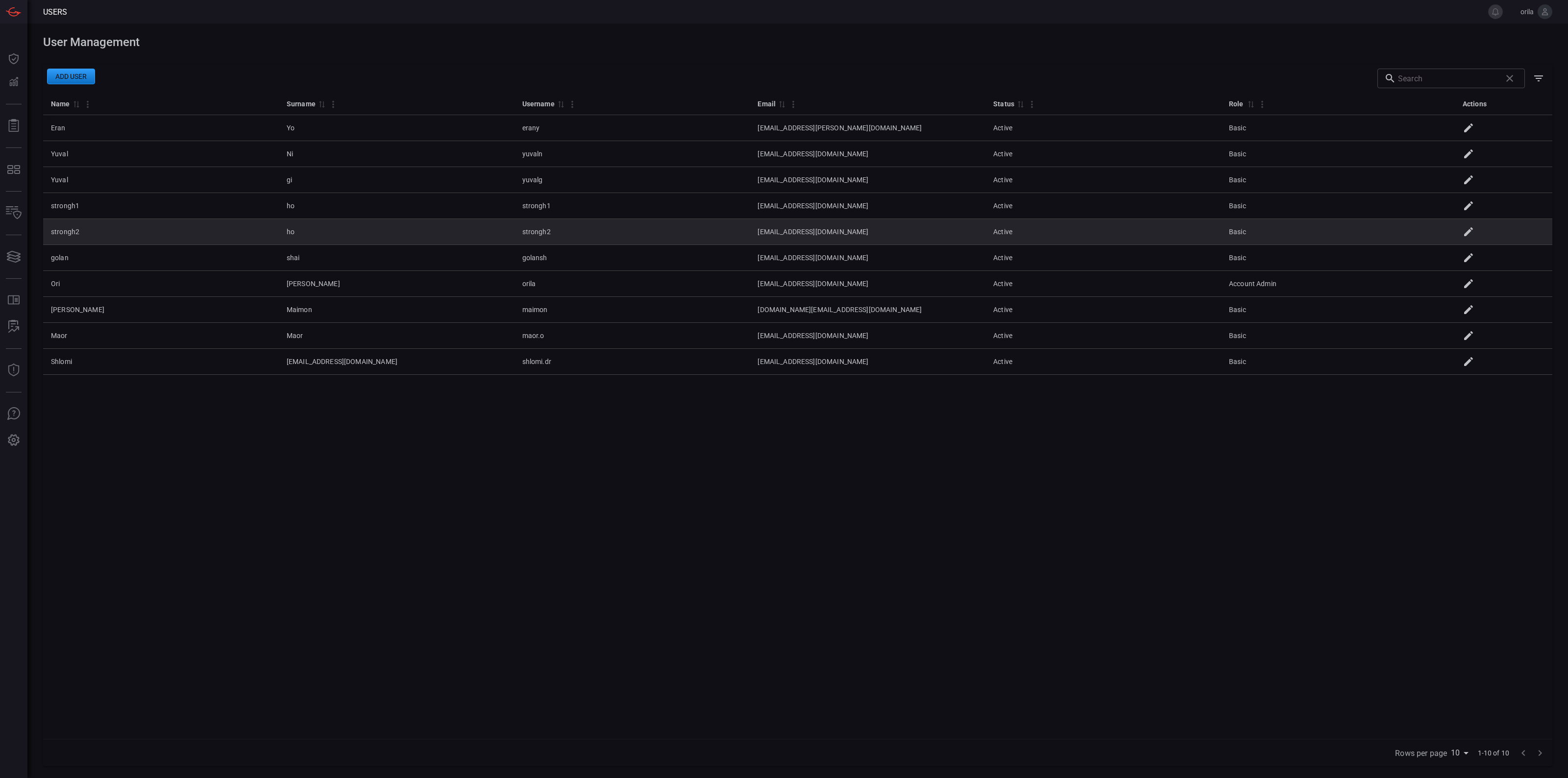
click at [795, 227] on td "[EMAIL_ADDRESS][DOMAIN_NAME]" at bounding box center [867, 232] width 236 height 26
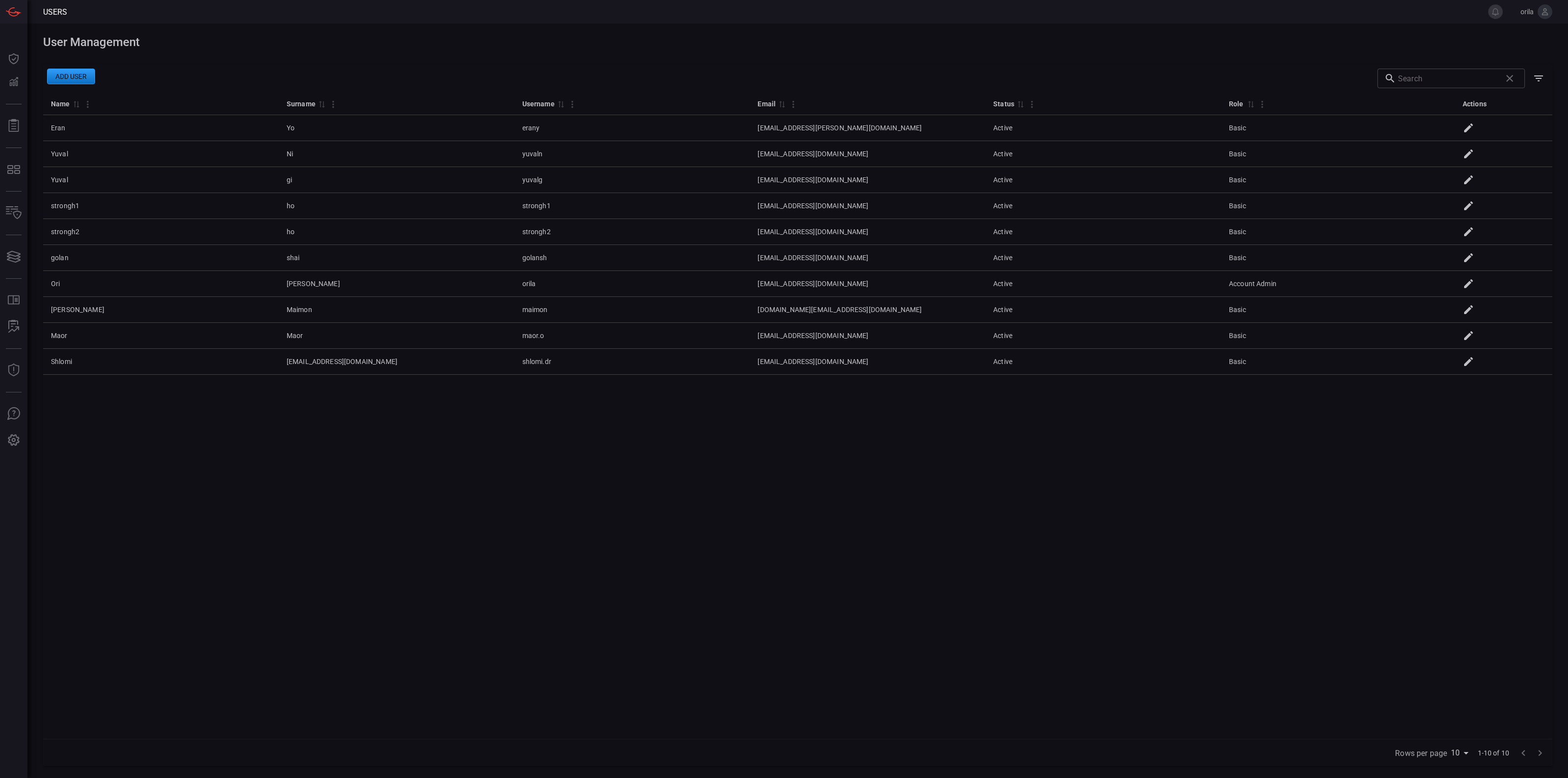
click at [726, 520] on div "Name 0 Surname 0 Username 0 Email 0 Status 0 Role 0 Actions Eran Yo erany [EMAI…" at bounding box center [797, 415] width 1509 height 647
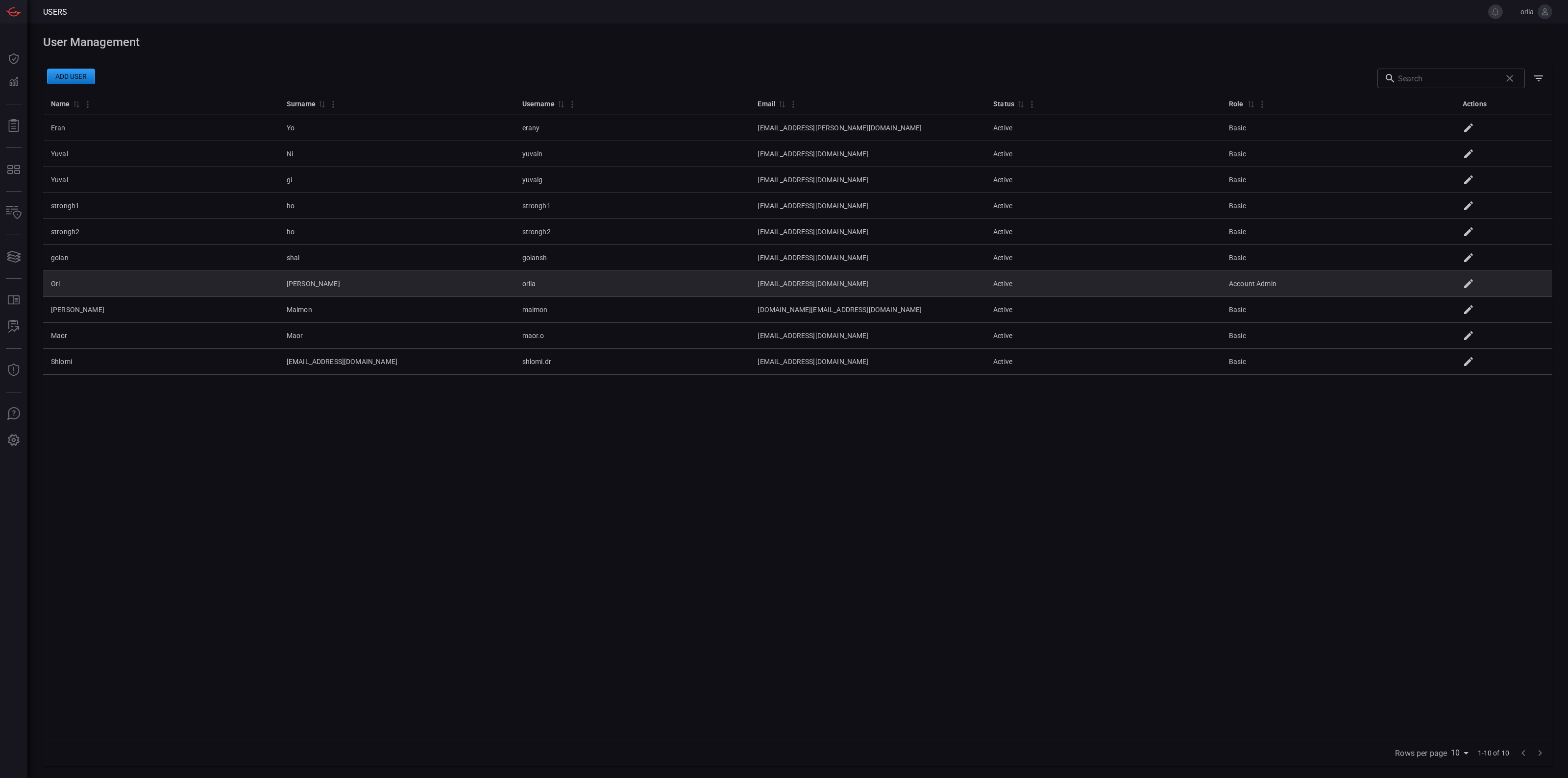
click at [1274, 288] on td "Account Admin" at bounding box center [1339, 284] width 236 height 26
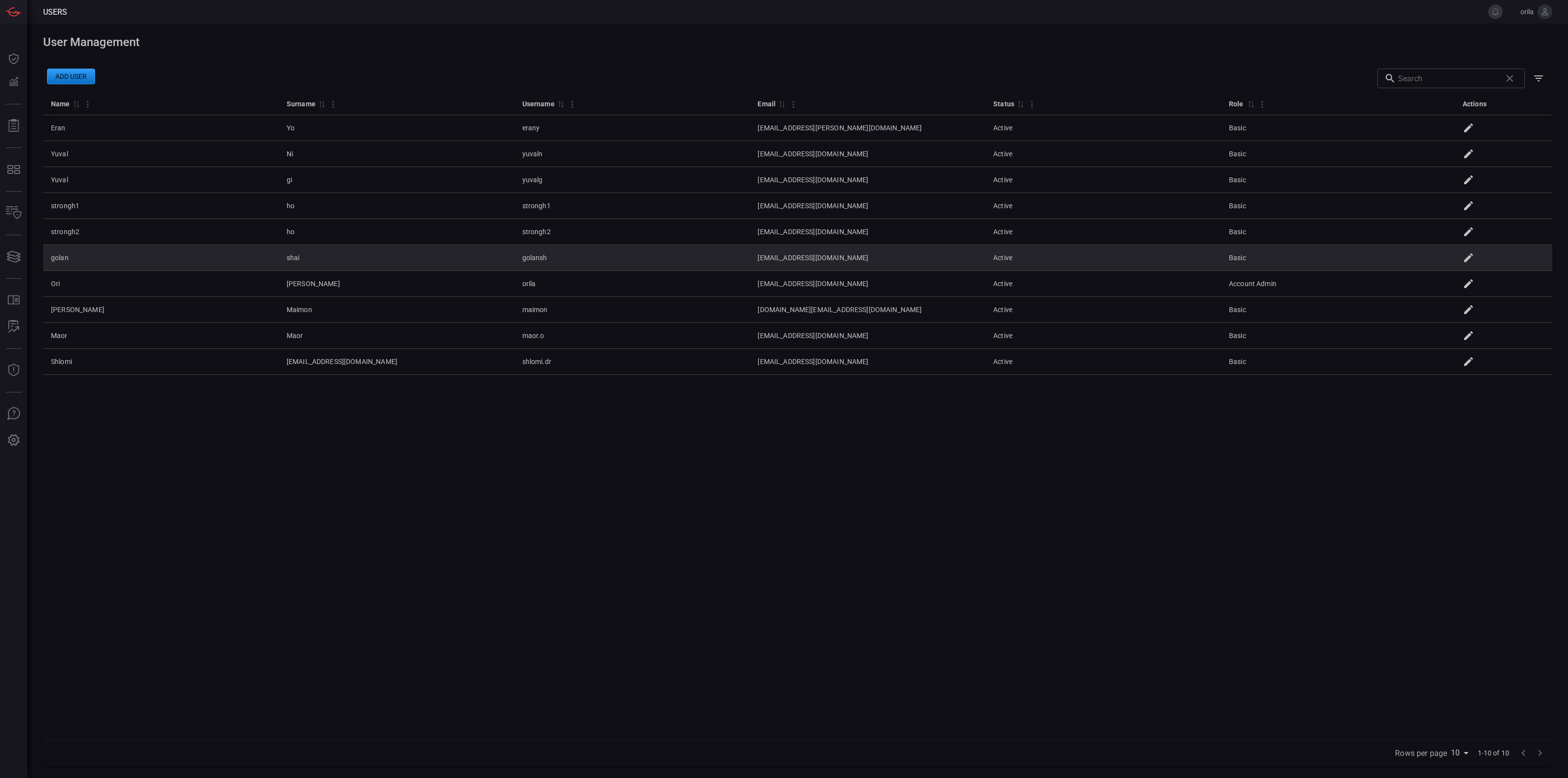
click at [500, 270] on td "shai" at bounding box center [396, 258] width 236 height 26
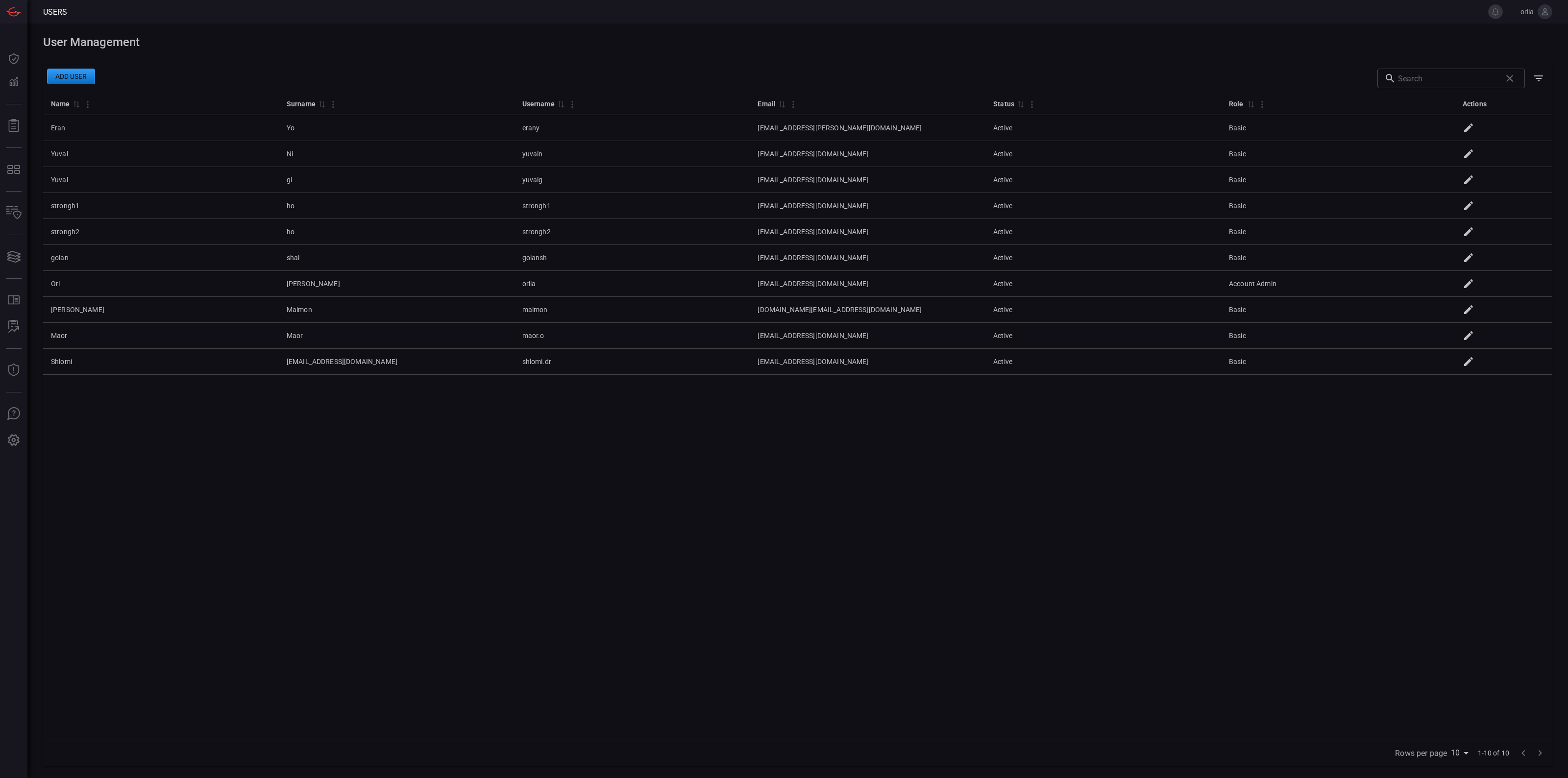
click at [322, 74] on div "Add user ​" at bounding box center [797, 78] width 1509 height 28
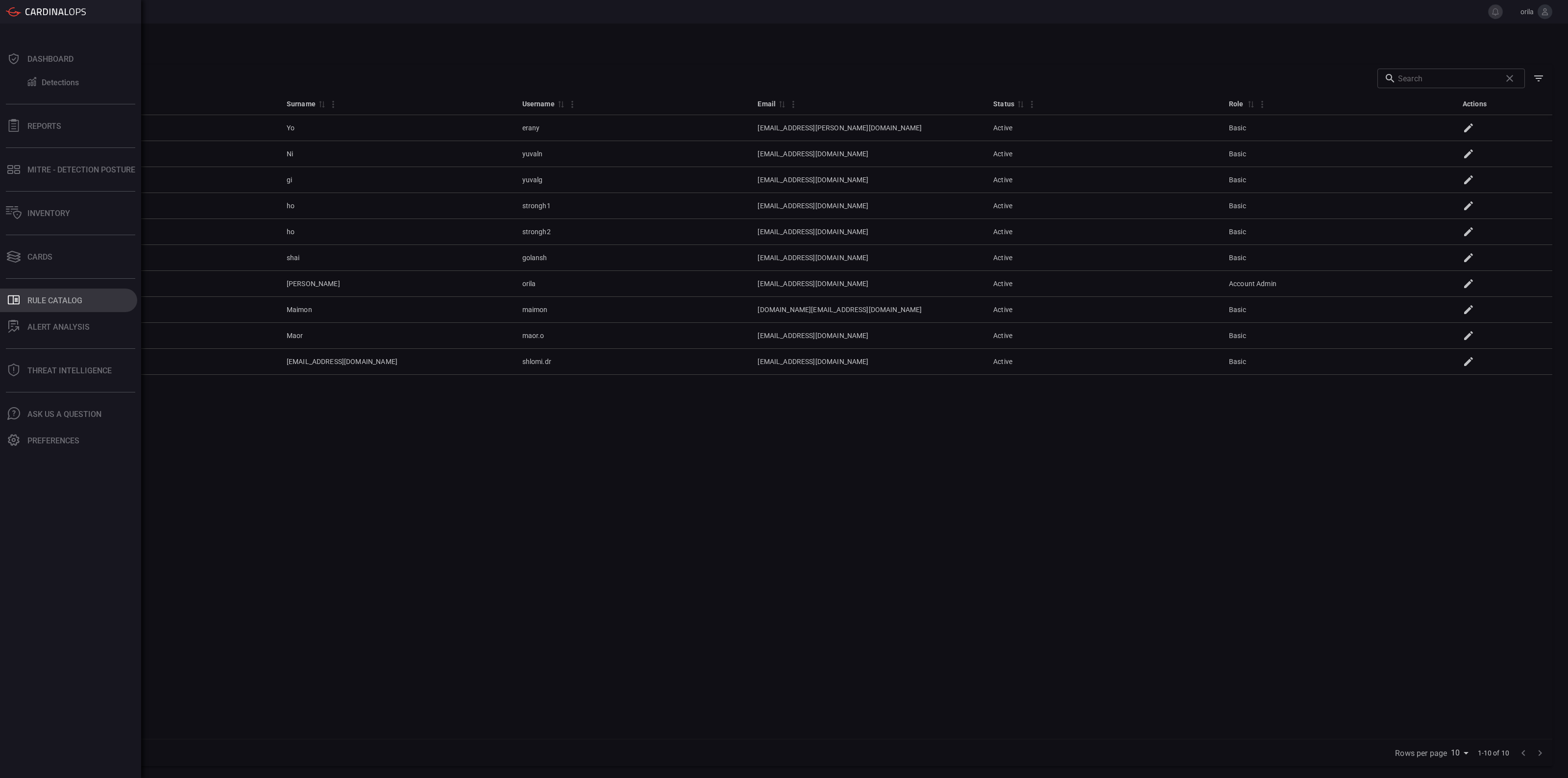
click at [71, 306] on button ".st0_rule_catalog_icon{fill: currentColor;} Rule Catalog" at bounding box center [68, 300] width 137 height 23
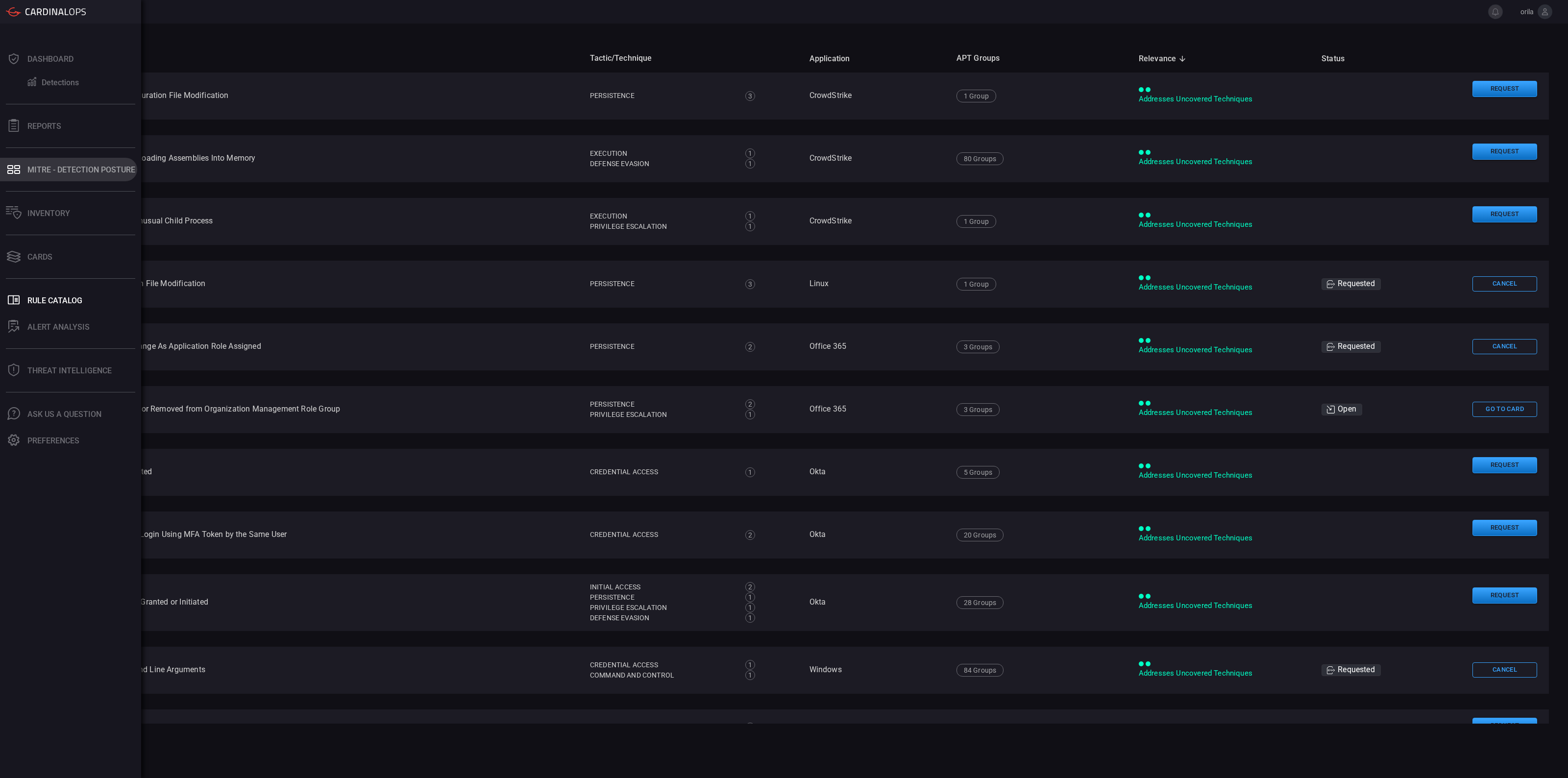
click at [81, 173] on div "MITRE - Detection Posture" at bounding box center [81, 170] width 107 height 9
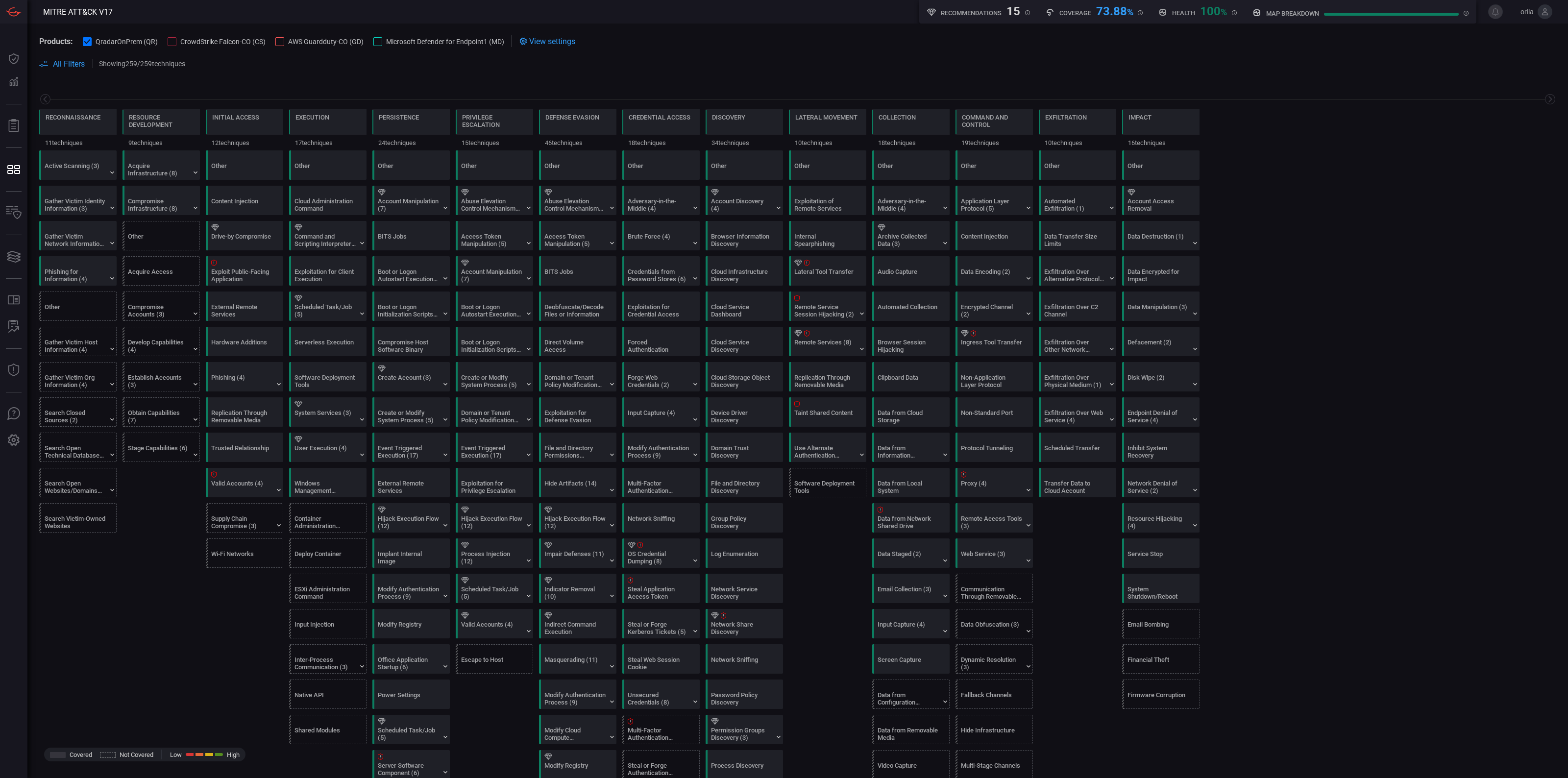
click at [209, 39] on span "CrowdStrike Falcon-CO (CS)" at bounding box center [223, 41] width 86 height 8
click at [324, 40] on span "AWS Guardduty-CO (GD)" at bounding box center [326, 41] width 76 height 8
click at [393, 40] on span "Microsoft Defender for Endpoint1 (MD)" at bounding box center [445, 41] width 118 height 8
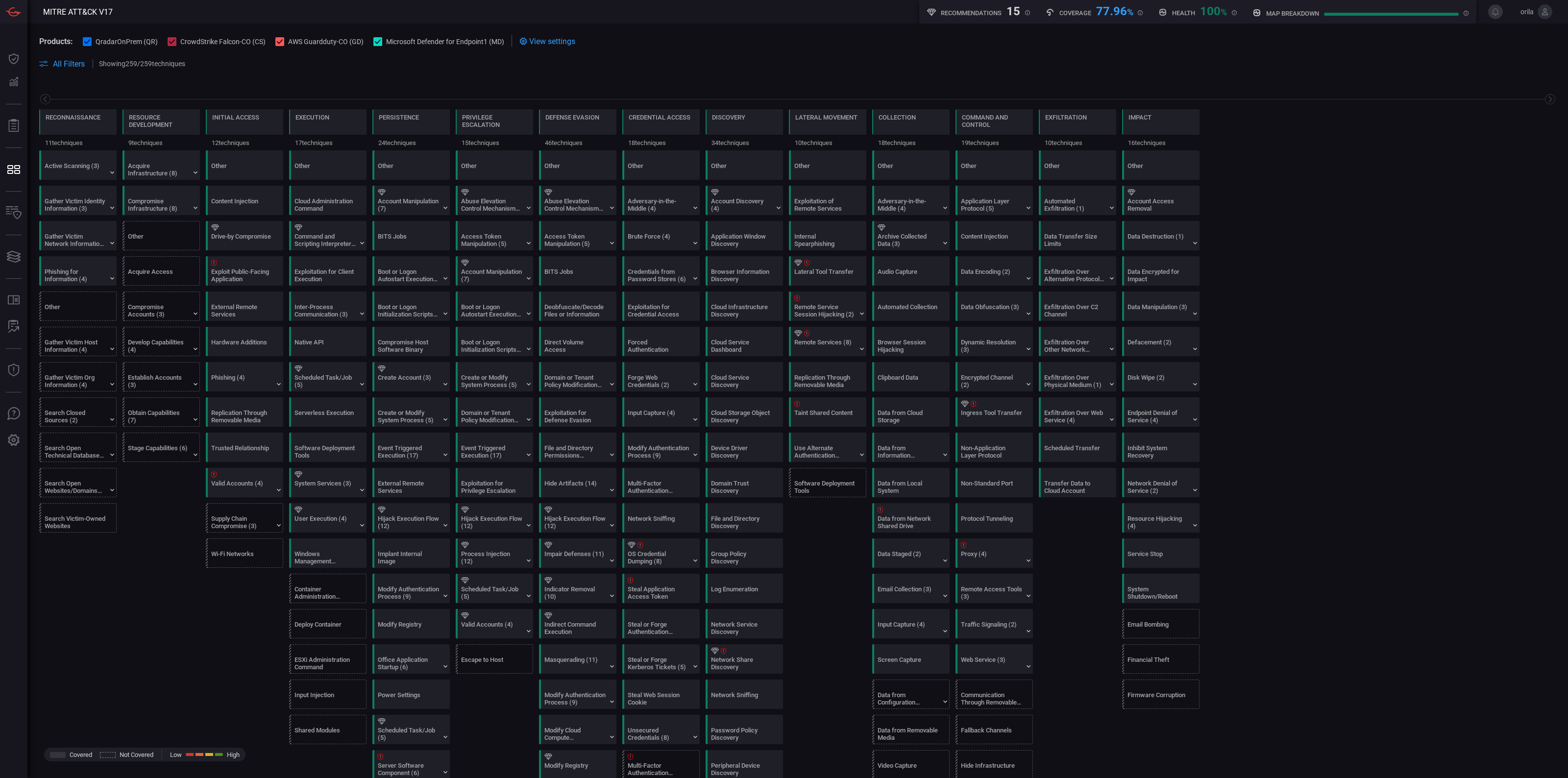
click at [397, 76] on span at bounding box center [797, 76] width 1517 height 12
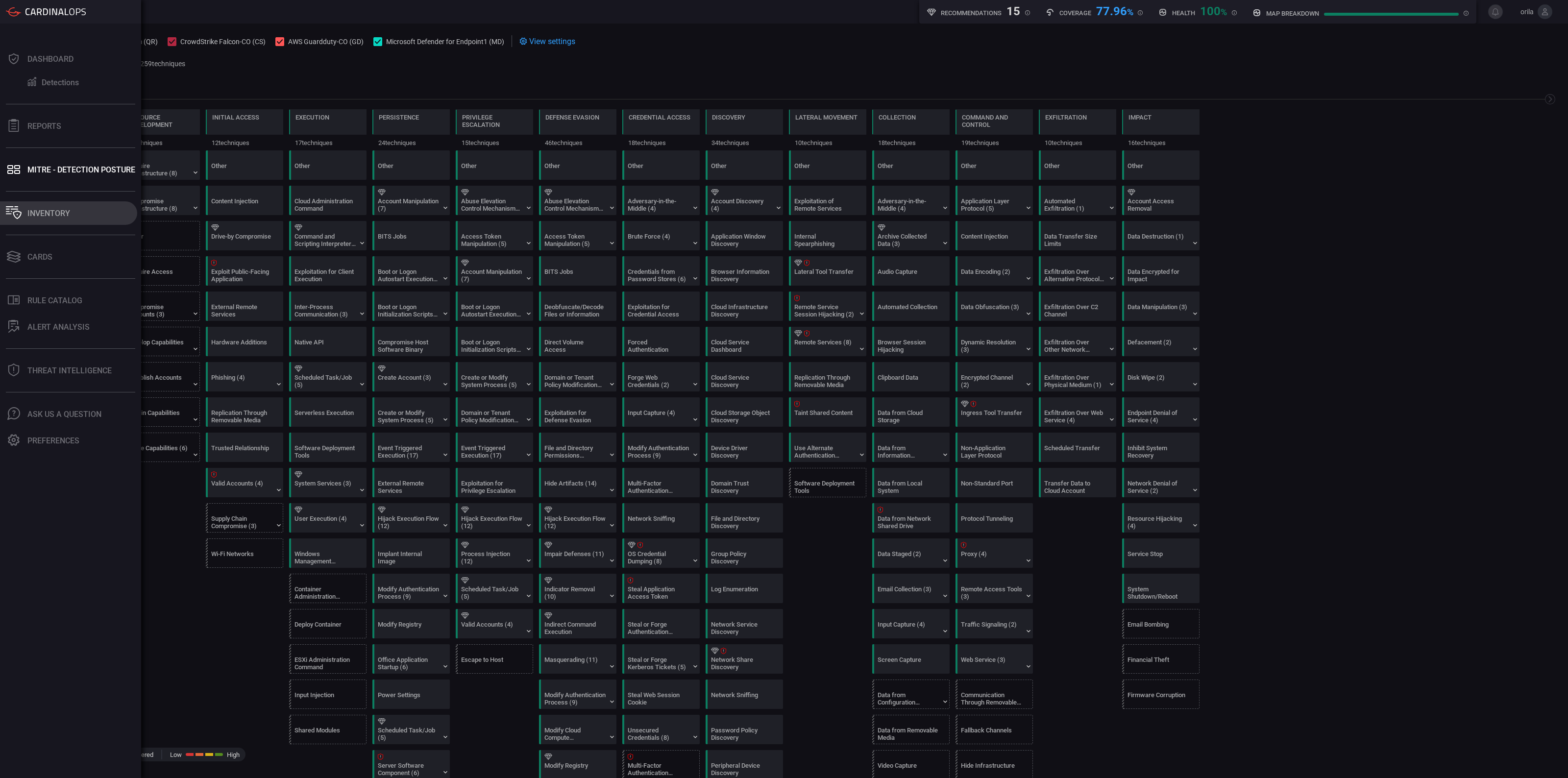
drag, startPoint x: 52, startPoint y: 218, endPoint x: 67, endPoint y: 238, distance: 25.0
click at [52, 218] on button "Inventory" at bounding box center [68, 213] width 137 height 23
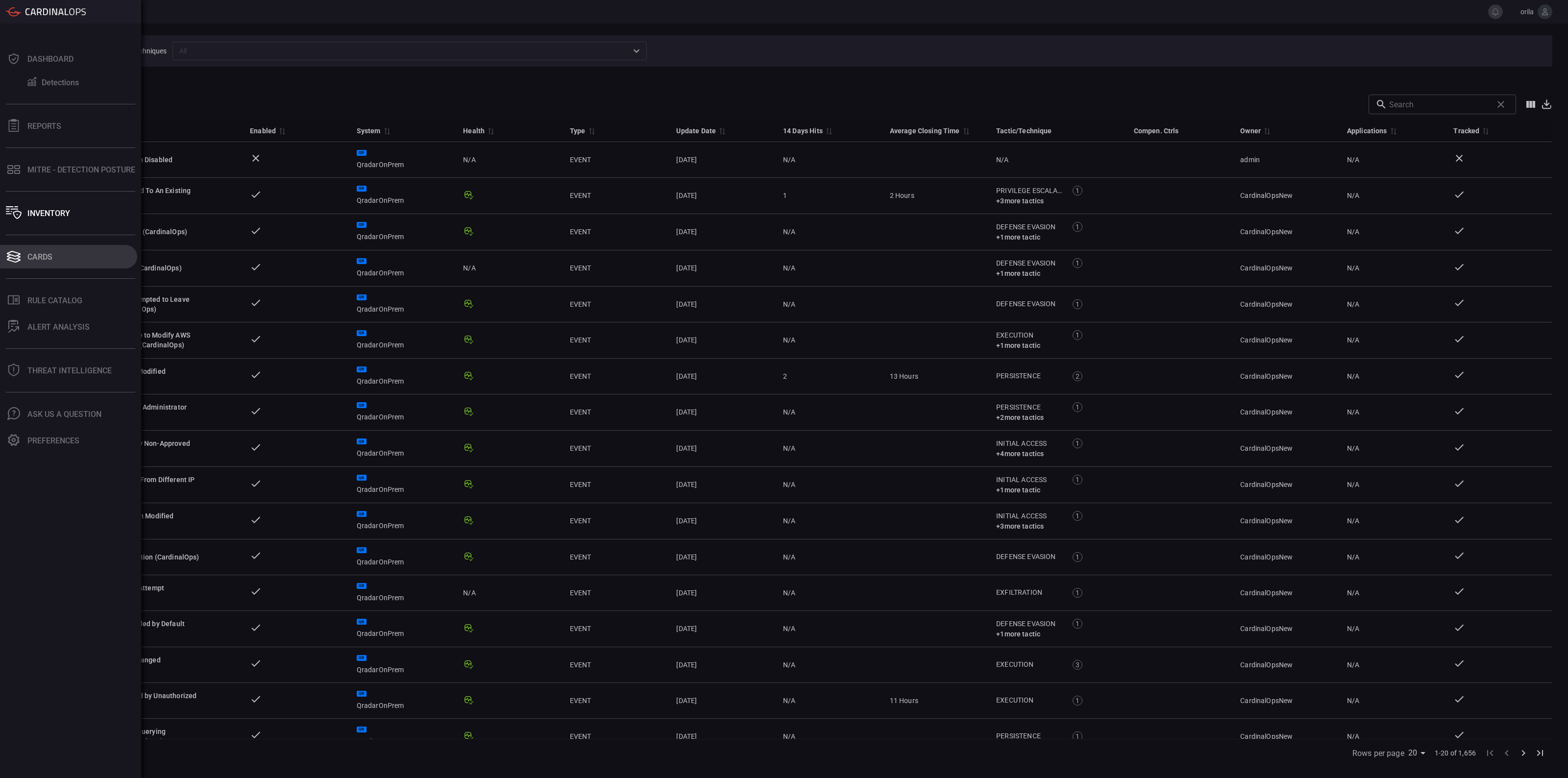
click at [52, 253] on div "Cards" at bounding box center [40, 257] width 25 height 9
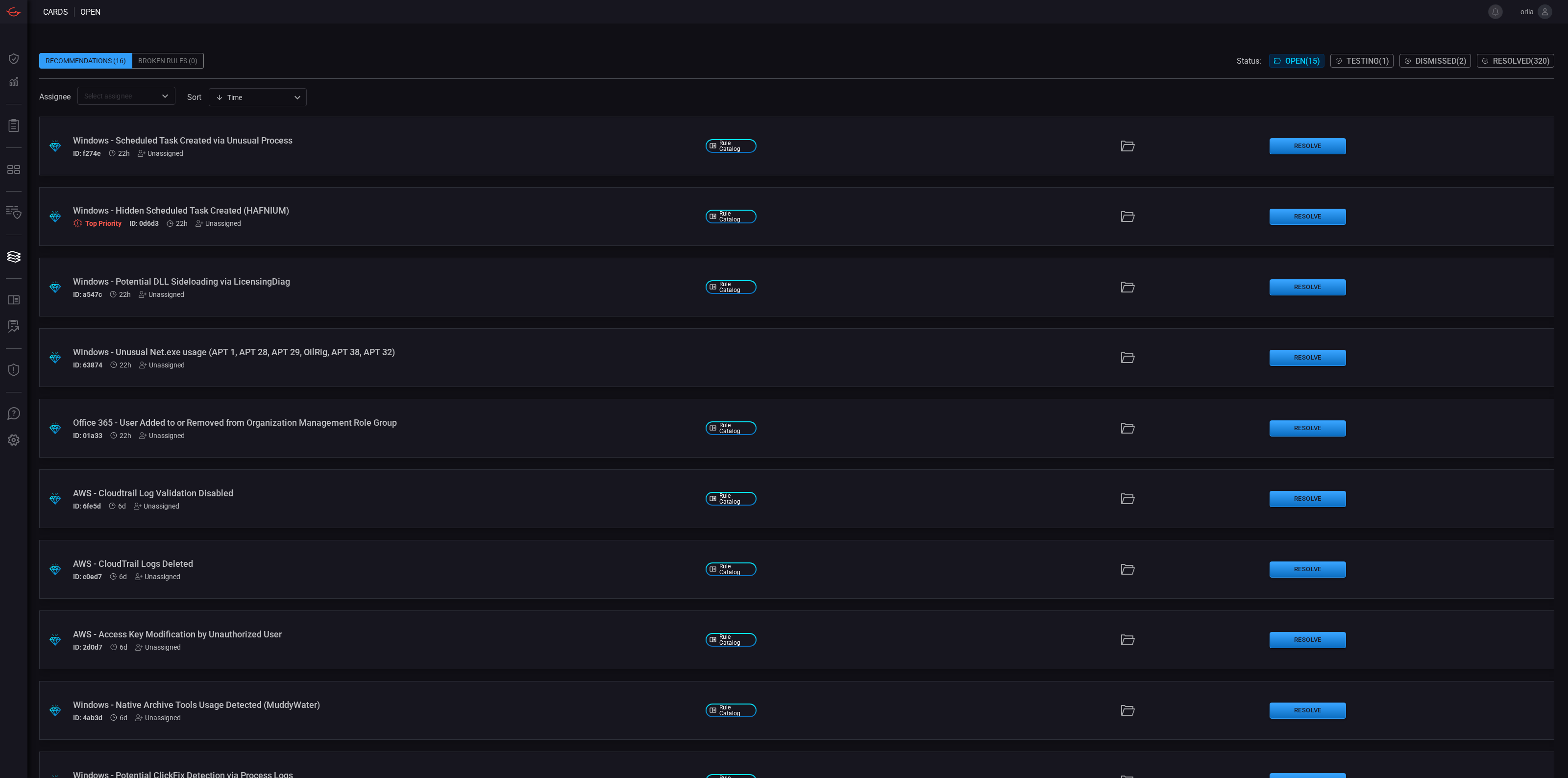
click at [1376, 70] on span at bounding box center [797, 74] width 1515 height 10
click at [1376, 67] on div "Recommendations (16) Broken Rules (0) Status: Open ( 15 ) Testing ( 1 ) Dismiss…" at bounding box center [797, 71] width 1515 height 66
click at [1373, 66] on button "Testing ( 1 )" at bounding box center [1362, 60] width 63 height 13
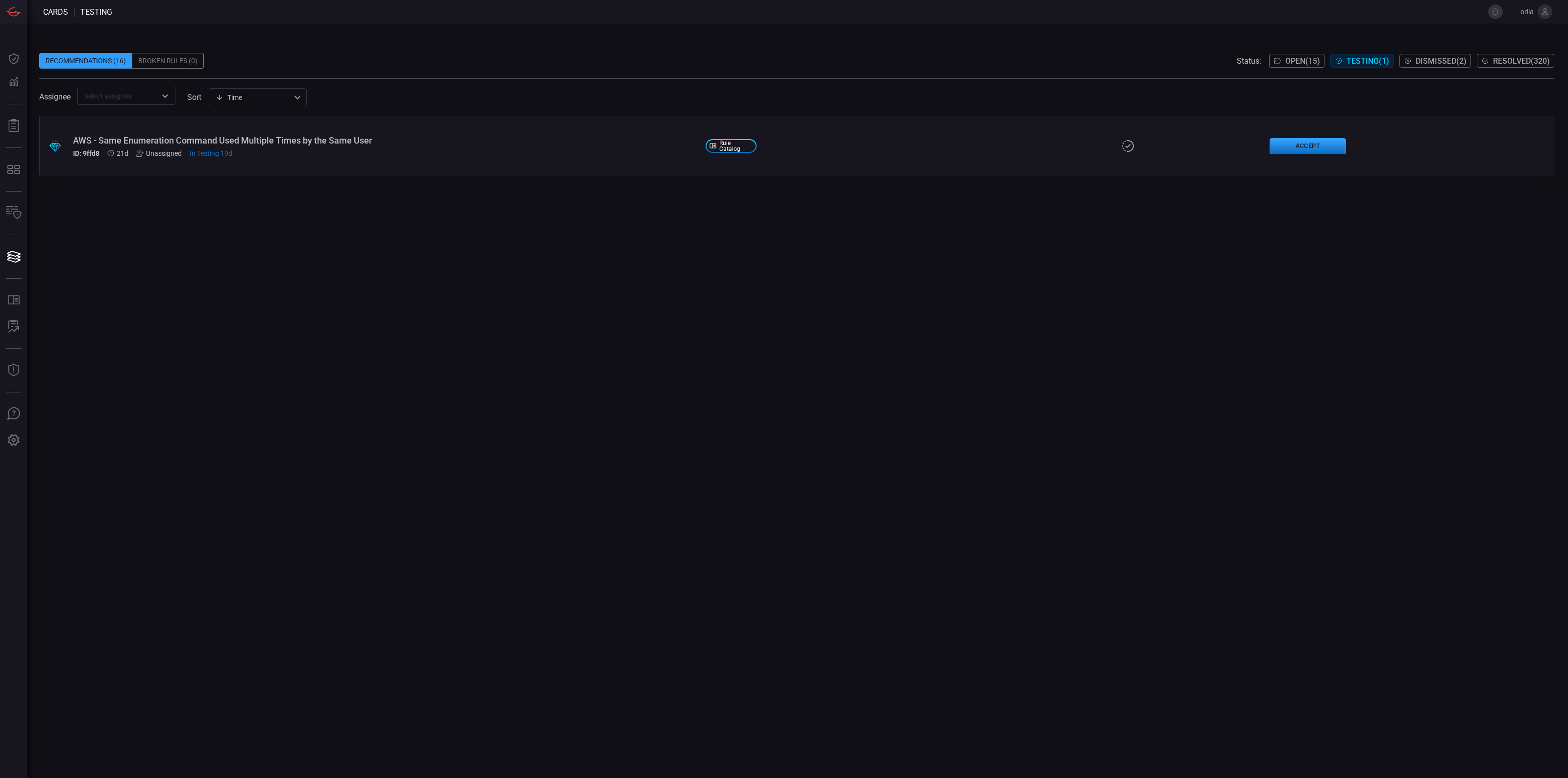
click at [403, 163] on div ".suggested_cards_icon{fill:url(#suggested_cards_icon);} AWS - Same Enumeration …" at bounding box center [797, 146] width 1515 height 59
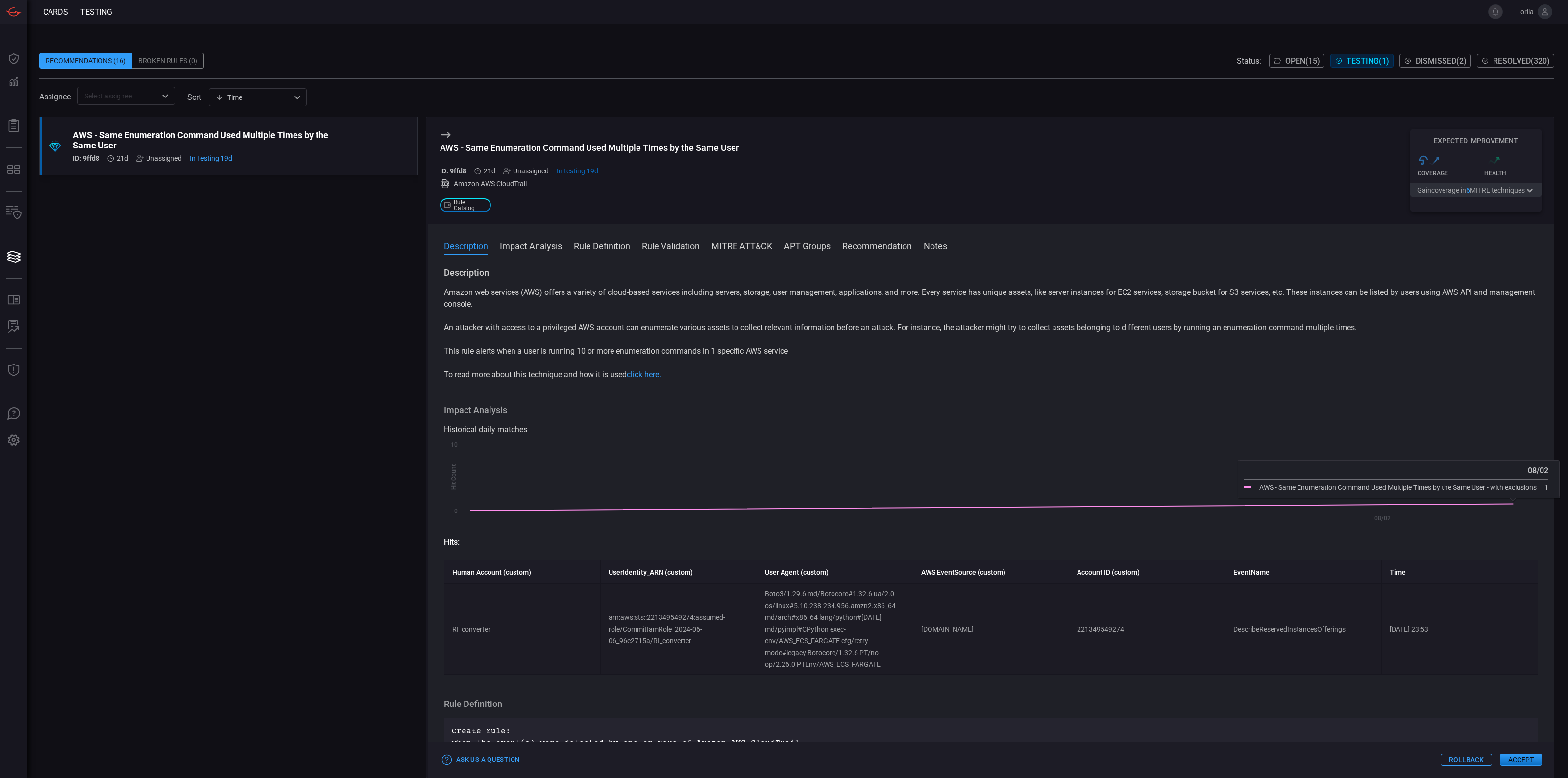
click at [1429, 544] on p "Hits:" at bounding box center [990, 542] width 1094 height 12
click at [609, 380] on p "To read more about this technique and how it is used click here." at bounding box center [990, 375] width 1094 height 12
click at [929, 324] on p "An attacker with access to a privileged AWS account can enumerate various asset…" at bounding box center [990, 328] width 1094 height 12
click at [937, 251] on button "Notes" at bounding box center [935, 245] width 24 height 12
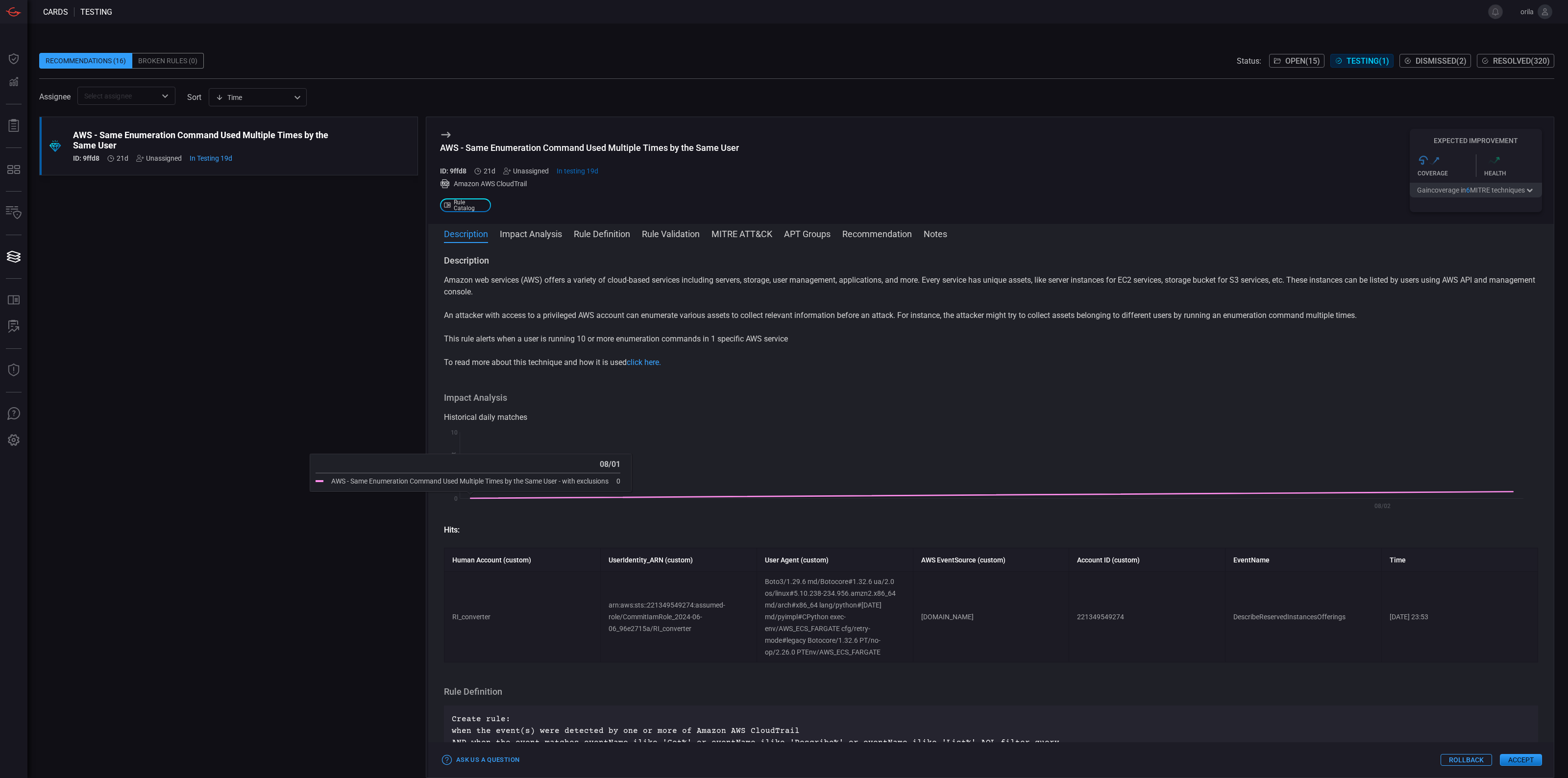
click at [1042, 332] on div "Amazon web services (AWS) offers a variety of cloud-based services including se…" at bounding box center [990, 321] width 1094 height 94
click at [787, 397] on h3 "Impact Analysis" at bounding box center [990, 398] width 1094 height 12
drag, startPoint x: 1459, startPoint y: 765, endPoint x: 1230, endPoint y: 763, distance: 229.0
click at [1230, 763] on div "Ask Us a Question Rollback Accept" at bounding box center [990, 760] width 1126 height 35
click at [662, 148] on div "AWS - Same Enumeration Command Used Multiple Times by the Same User" at bounding box center [589, 148] width 299 height 10
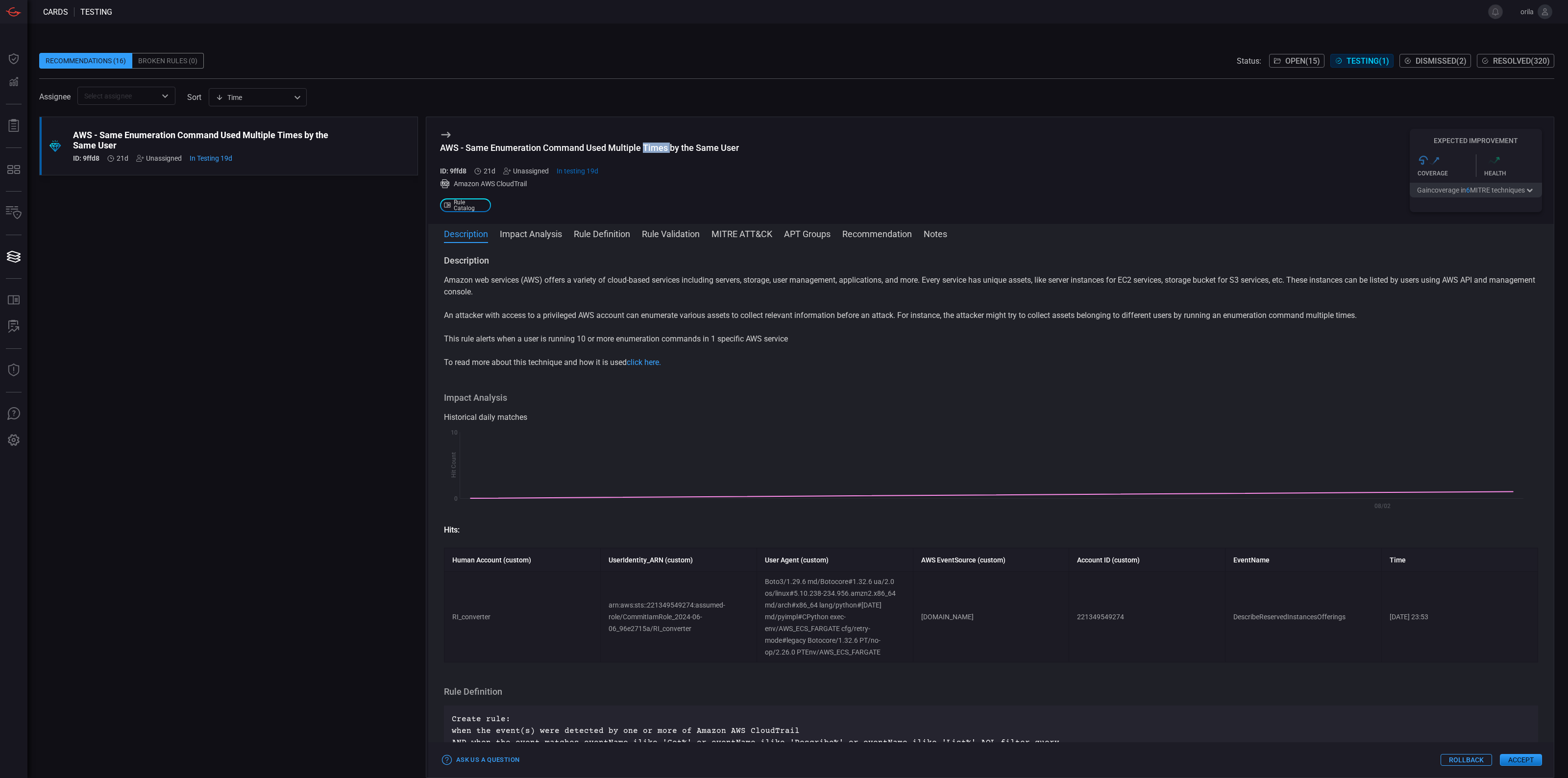
click at [662, 148] on div "AWS - Same Enumeration Command Used Multiple Times by the Same User" at bounding box center [589, 148] width 299 height 10
click at [666, 163] on div "AWS - Same Enumeration Command Used Multiple Times by the Same User ID: 9ffd8 2…" at bounding box center [589, 159] width 299 height 33
drag, startPoint x: 352, startPoint y: 251, endPoint x: 361, endPoint y: 236, distance: 17.5
click at [352, 251] on div ".suggested_cards_icon{fill:url(#suggested_cards_icon);} AWS - Same Enumeration …" at bounding box center [228, 447] width 379 height 661
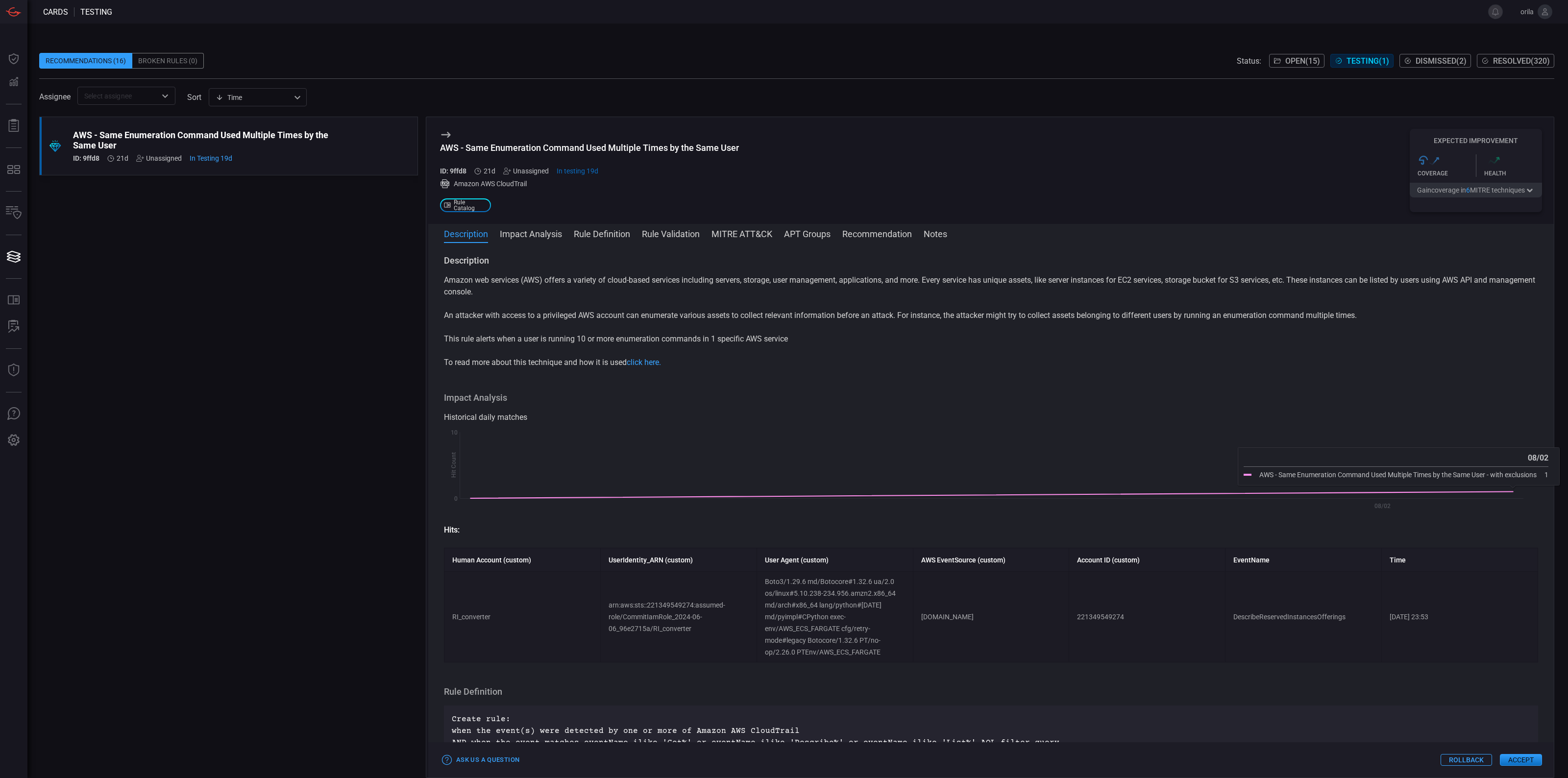
click at [891, 288] on p "Amazon web services (AWS) offers a variety of cloud-based services including se…" at bounding box center [990, 286] width 1094 height 23
click at [1304, 64] on span "Open ( 15 )" at bounding box center [1302, 60] width 34 height 9
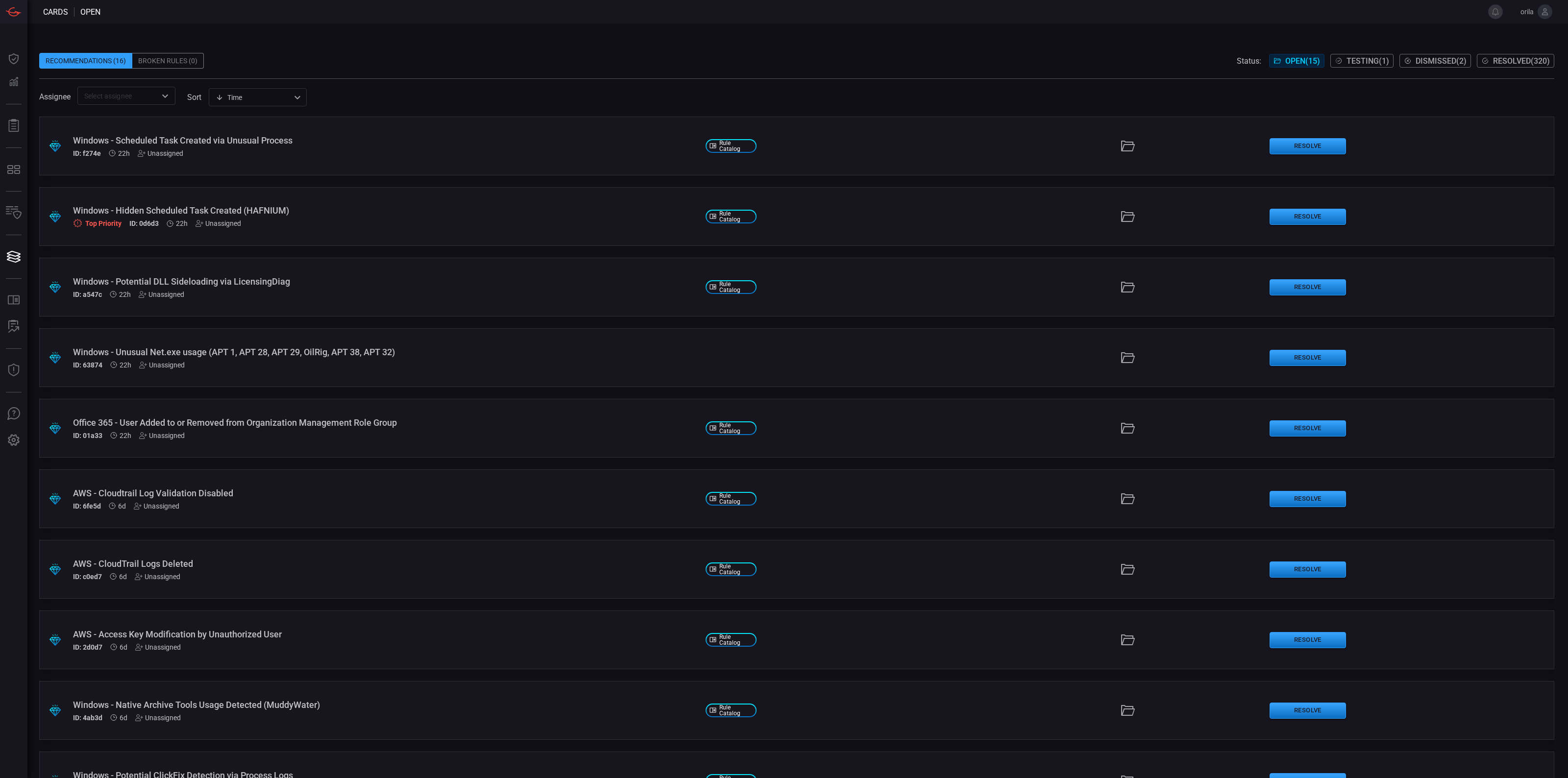
click at [263, 177] on div ".suggested_cards_icon{fill:url(#suggested_cards_icon);} Windows - Scheduled Tas…" at bounding box center [797, 447] width 1515 height 661
click at [269, 162] on div ".suggested_cards_icon{fill:url(#suggested_cards_icon);} Windows - Scheduled Tas…" at bounding box center [797, 146] width 1515 height 59
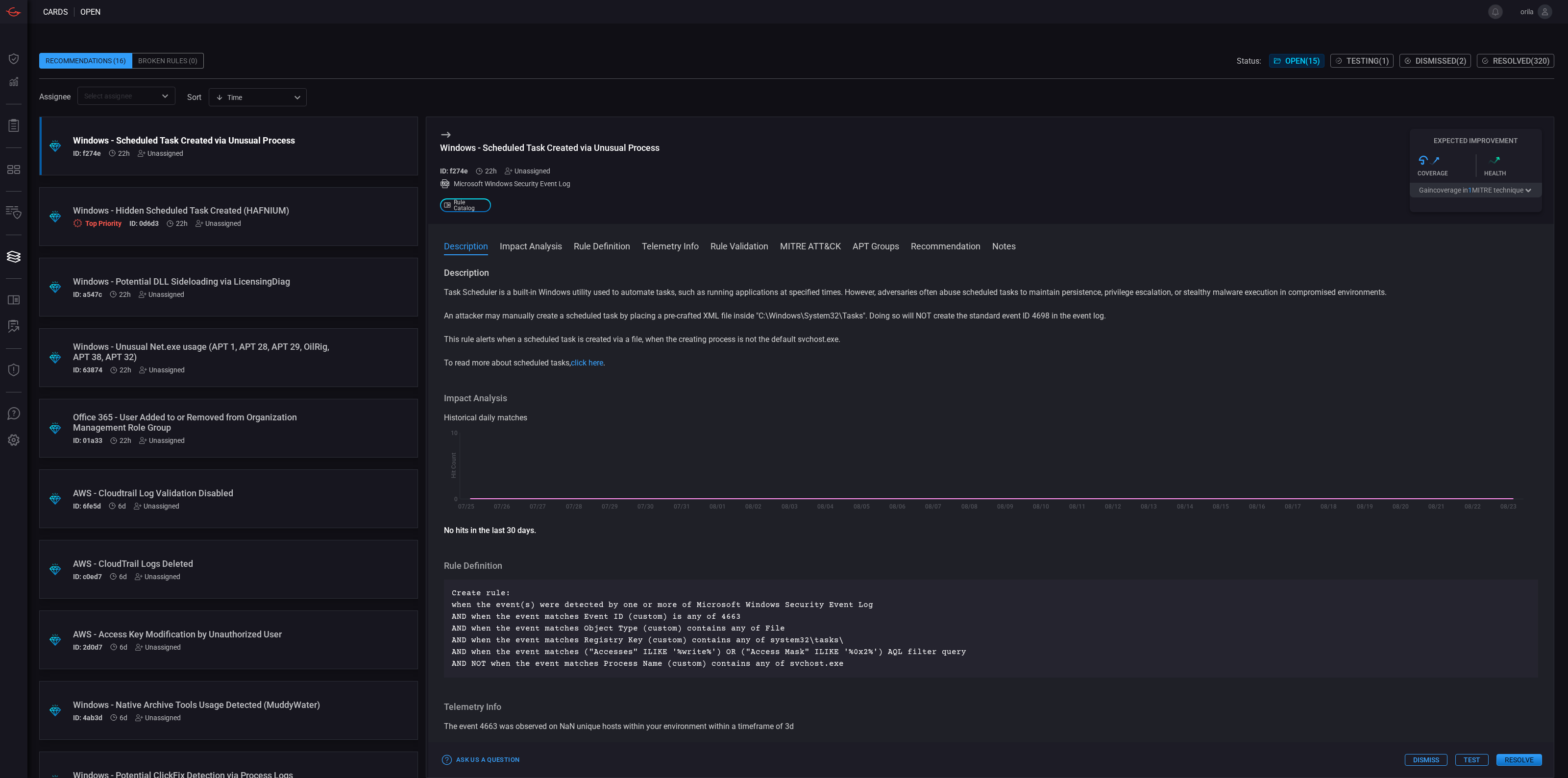
click at [620, 316] on p "An attacker may manually create a scheduled task by placing a pre-crafted XML f…" at bounding box center [990, 316] width 1094 height 12
click at [651, 535] on p "No hits in the last 30 days." at bounding box center [990, 530] width 1094 height 12
click at [773, 315] on p "An attacker may manually create a scheduled task by placing a pre-crafted XML f…" at bounding box center [990, 316] width 1094 height 12
click at [1527, 759] on button "Resolve" at bounding box center [1519, 760] width 45 height 12
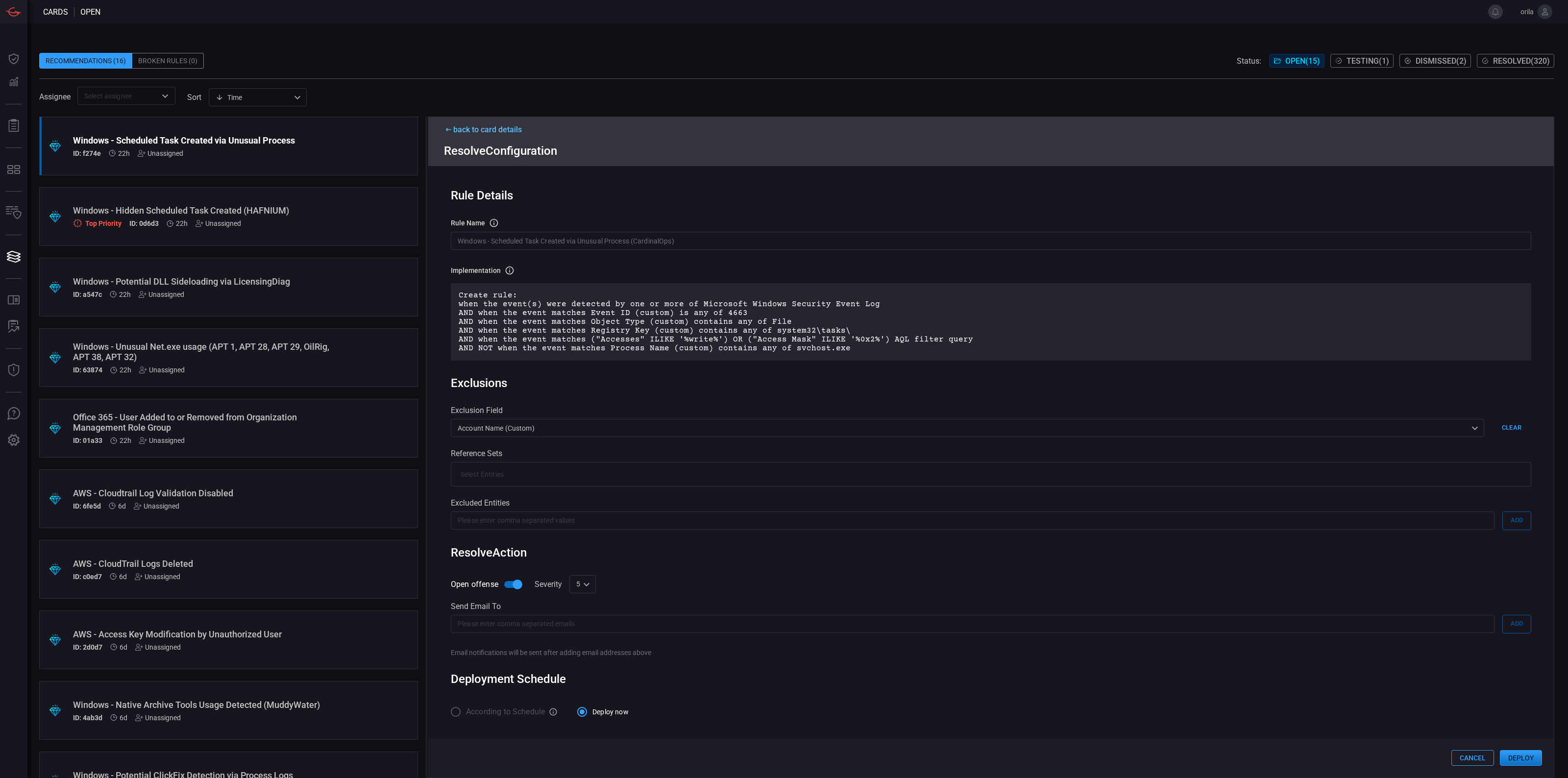
click at [648, 397] on div "Rule Details rule Name Name of the rule that will be created in the SIEM. Windo…" at bounding box center [990, 468] width 1126 height 604
click at [539, 243] on input "Windows - Scheduled Task Created via Unusual Process (CardinalOps)" at bounding box center [990, 241] width 1080 height 18
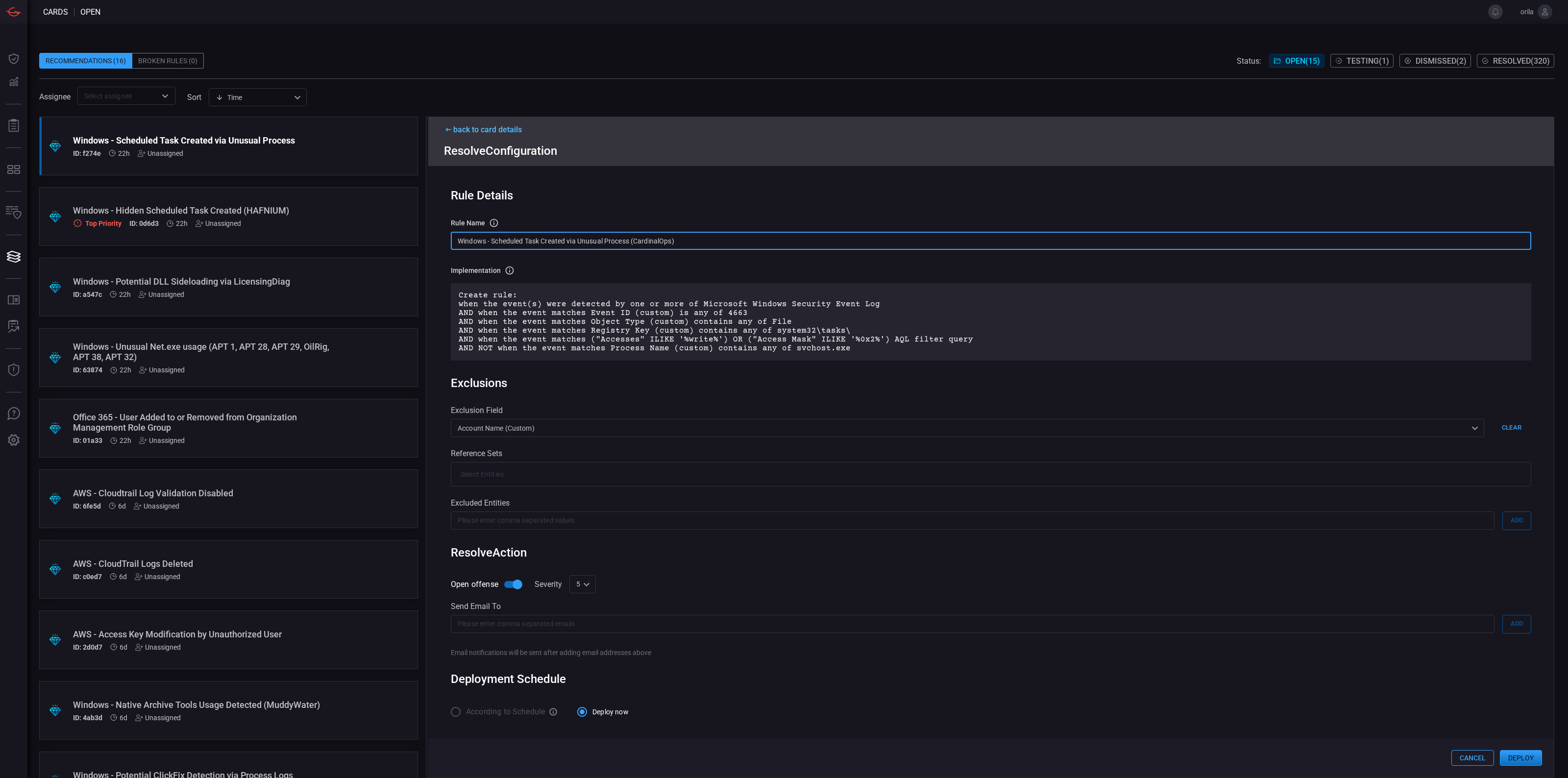
click at [539, 243] on input "Windows - Scheduled Task Created via Unusual Process (CardinalOps)" at bounding box center [990, 241] width 1080 height 18
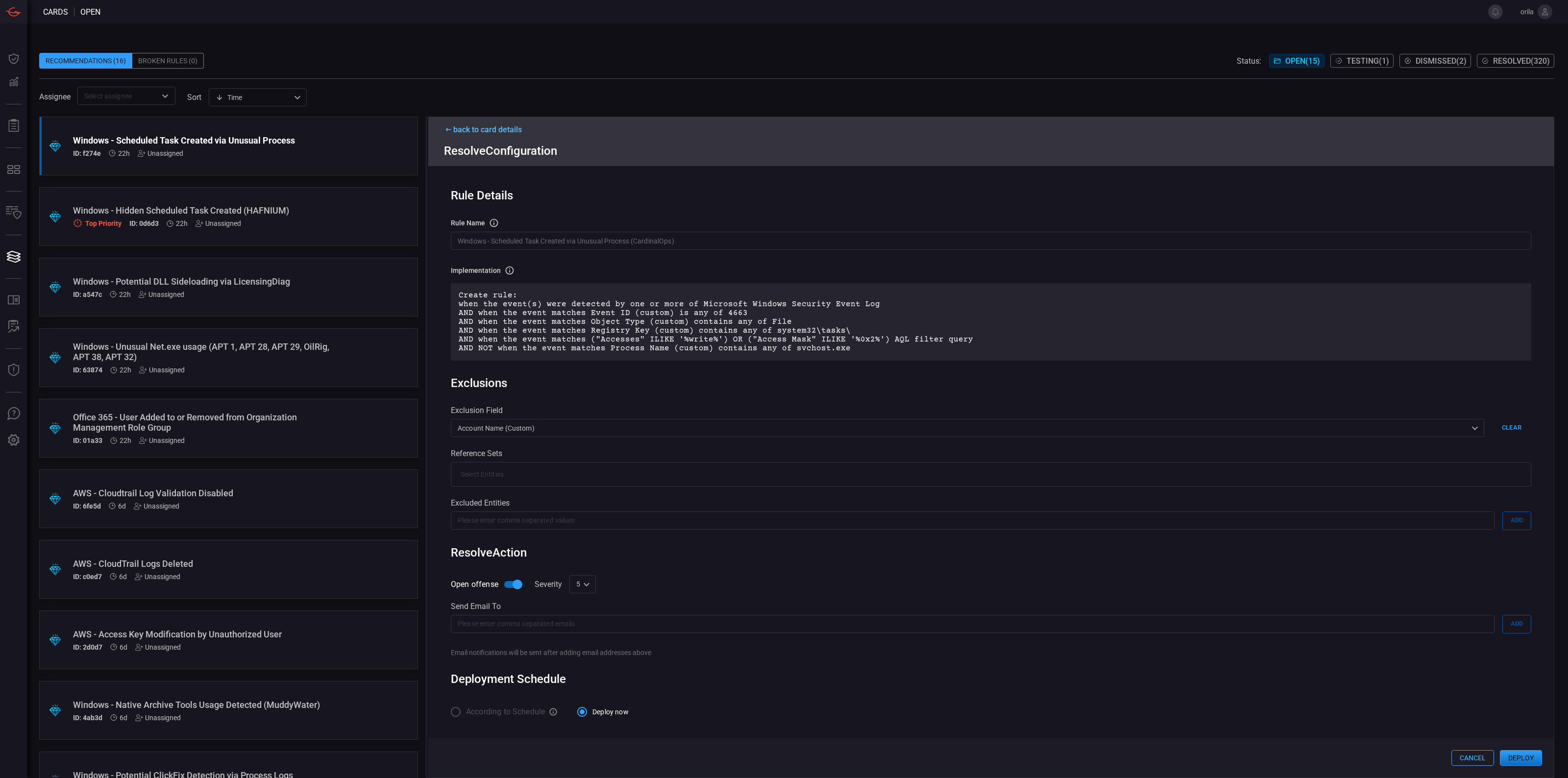
click at [662, 262] on div "Rule Details rule Name Name of the rule that will be created in the SIEM. Windo…" at bounding box center [990, 468] width 1126 height 604
click at [709, 273] on div "Implementation Definition of the rule that will be created in the SIEM." at bounding box center [990, 270] width 1080 height 10
click at [861, 280] on div "Implementation Definition of the rule that will be created in the SIEM. Create …" at bounding box center [990, 312] width 1080 height 95
click at [579, 276] on div "Implementation Definition of the rule that will be created in the SIEM. Create …" at bounding box center [990, 312] width 1080 height 95
click at [591, 285] on div "Create rule: when the event(s) were detected by one or more of Microsoft Window…" at bounding box center [990, 321] width 1080 height 77
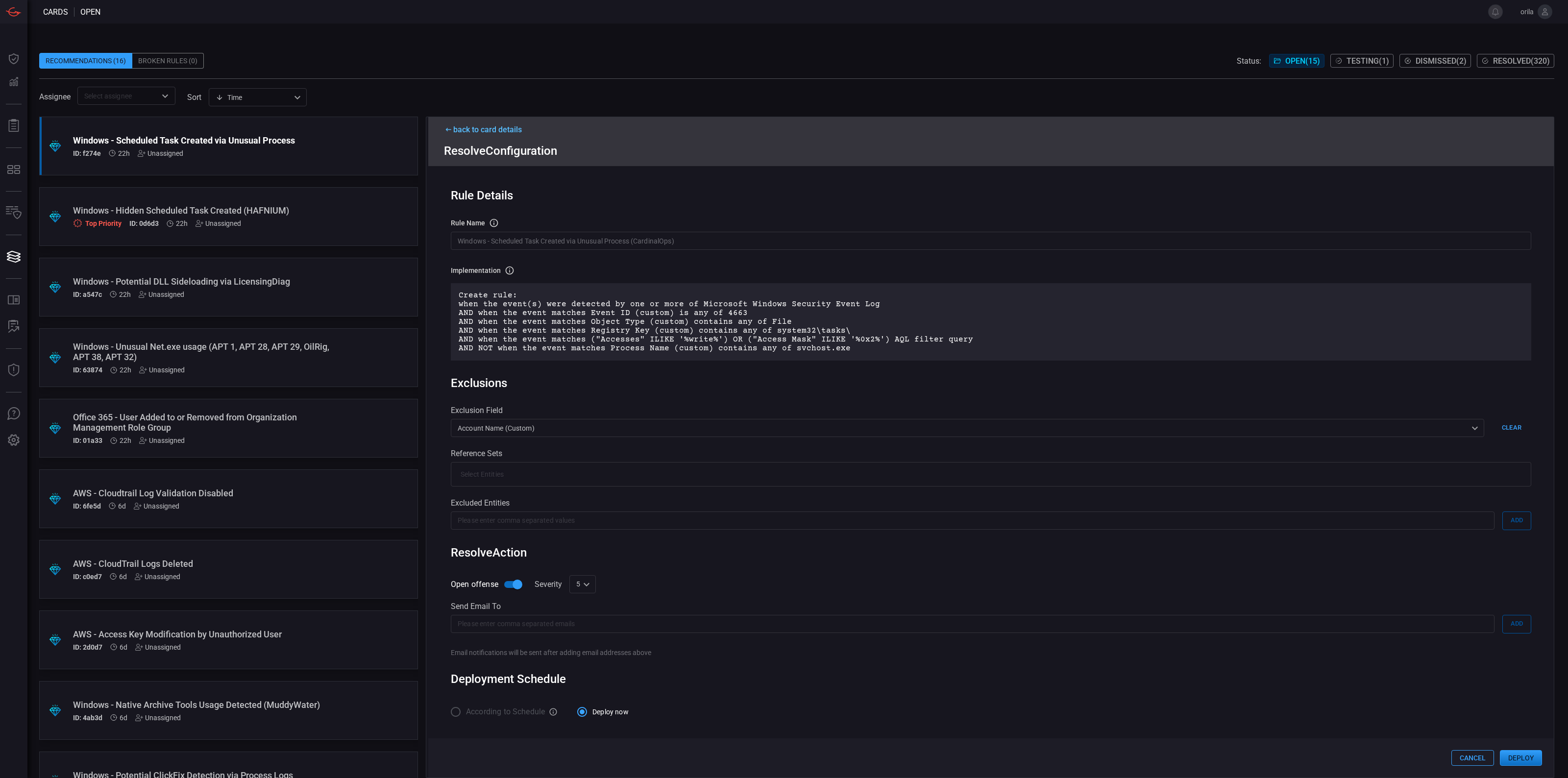
click at [589, 274] on div "Implementation Definition of the rule that will be created in the SIEM." at bounding box center [990, 270] width 1080 height 10
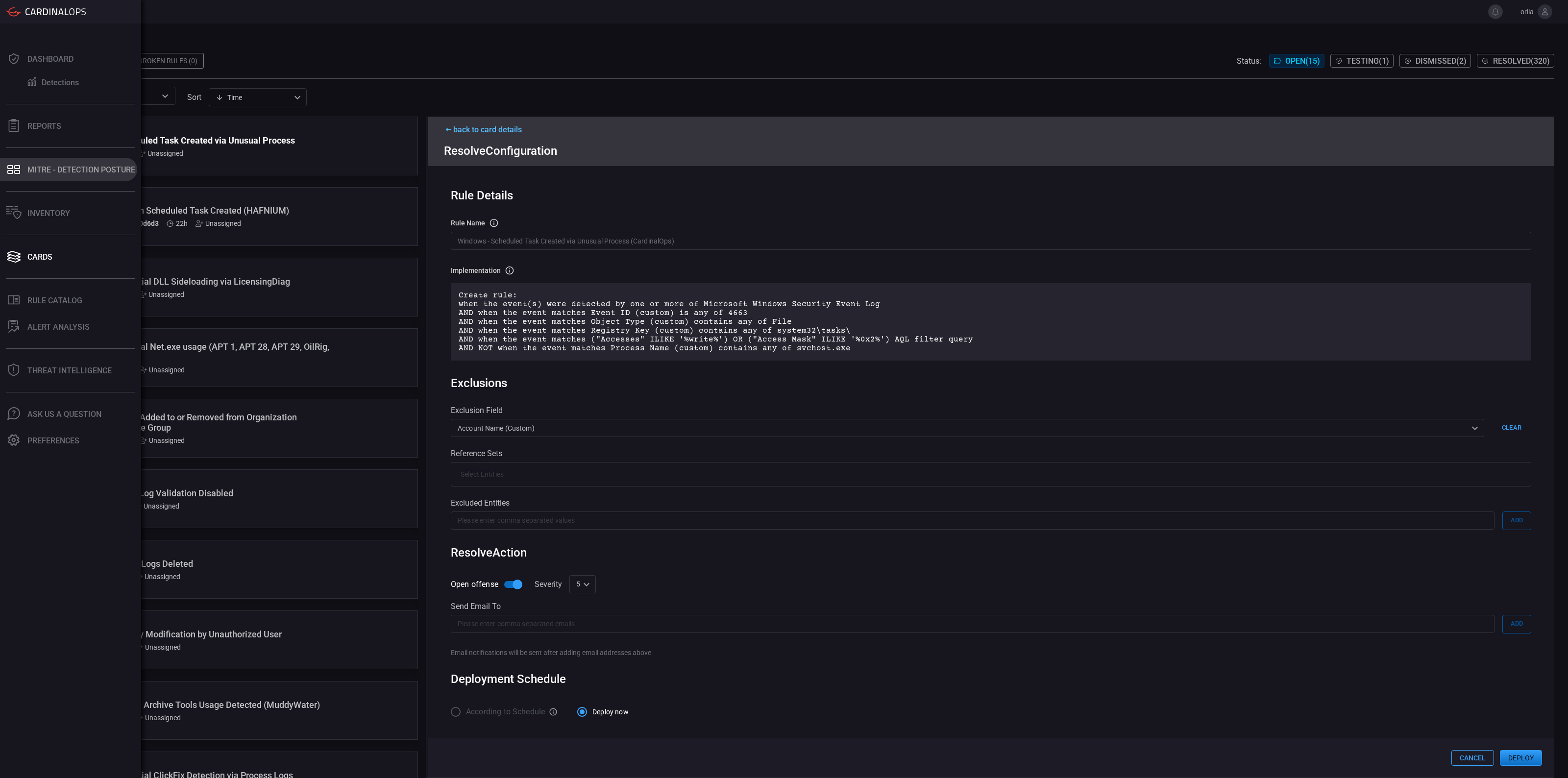
click at [50, 166] on div "MITRE - Detection Posture" at bounding box center [81, 170] width 107 height 9
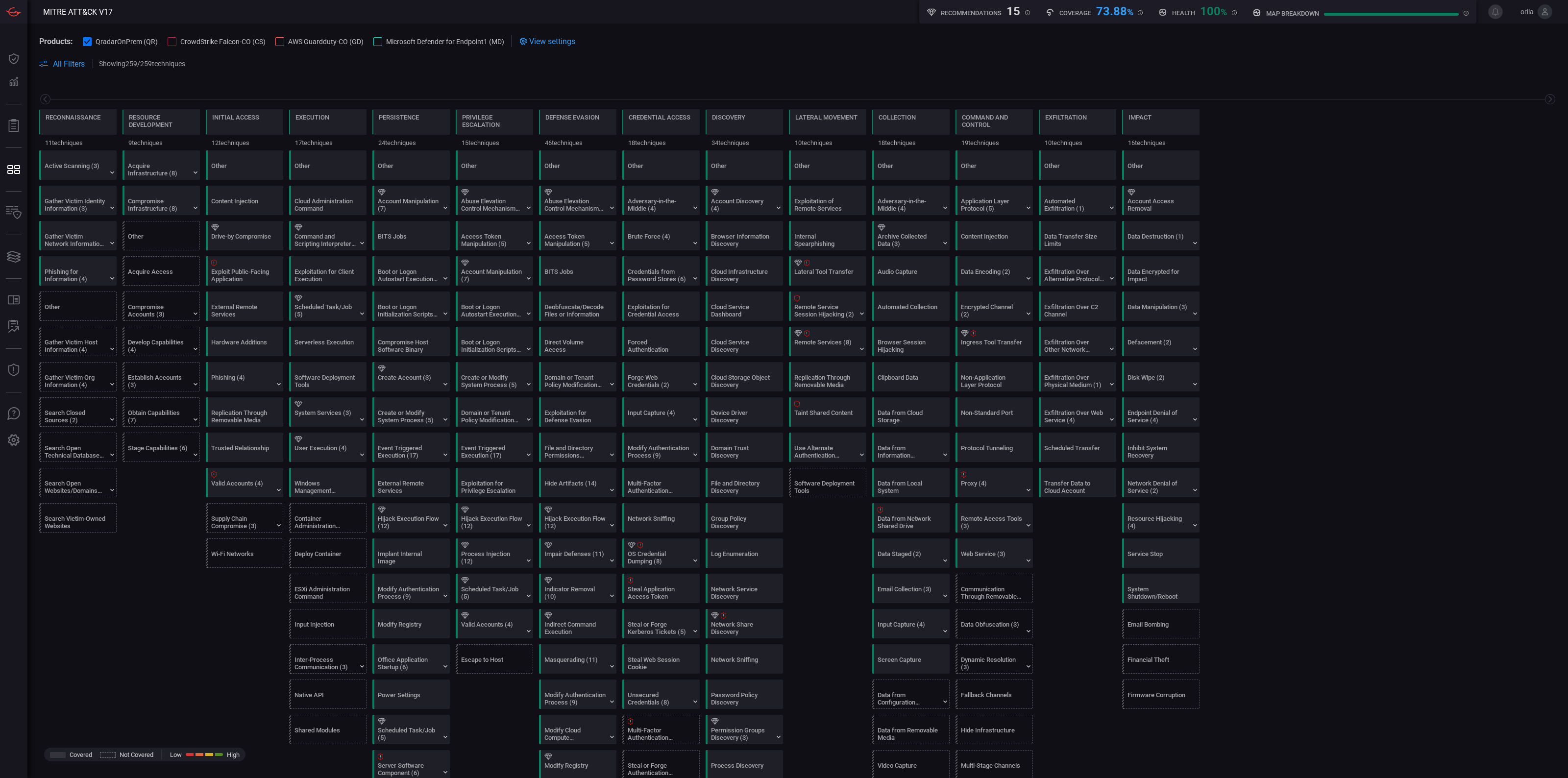
click at [1108, 8] on div "73.88 %" at bounding box center [1115, 10] width 37 height 12
click at [218, 43] on span "CrowdStrike Falcon-CO (CS)" at bounding box center [223, 41] width 86 height 8
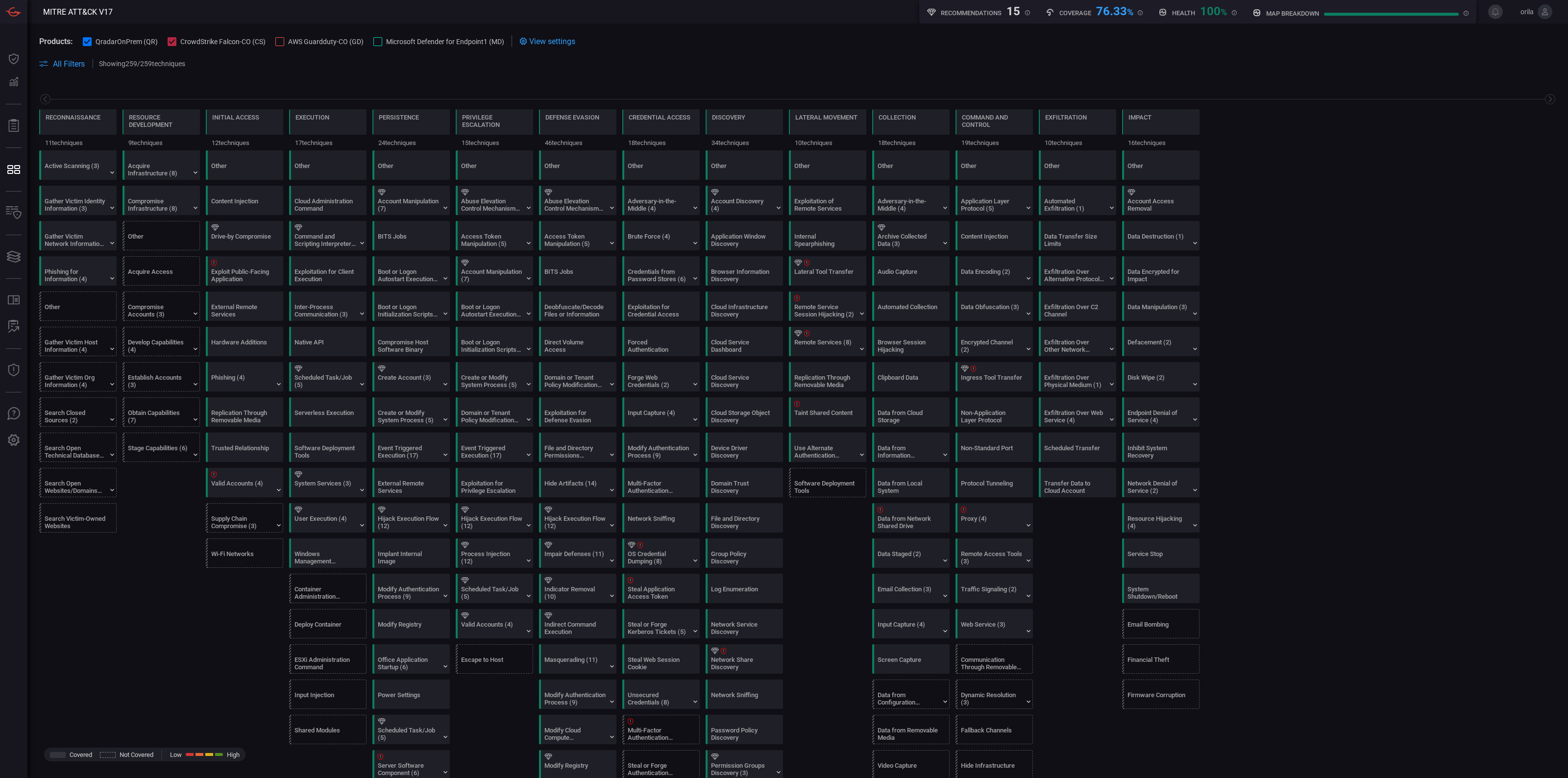
click at [325, 43] on span "AWS Guardduty-CO (GD)" at bounding box center [326, 41] width 76 height 8
click at [425, 44] on span "Microsoft Defender for Endpoint1 (MD)" at bounding box center [445, 41] width 118 height 8
click at [1121, 15] on div "77.96 %" at bounding box center [1115, 10] width 37 height 12
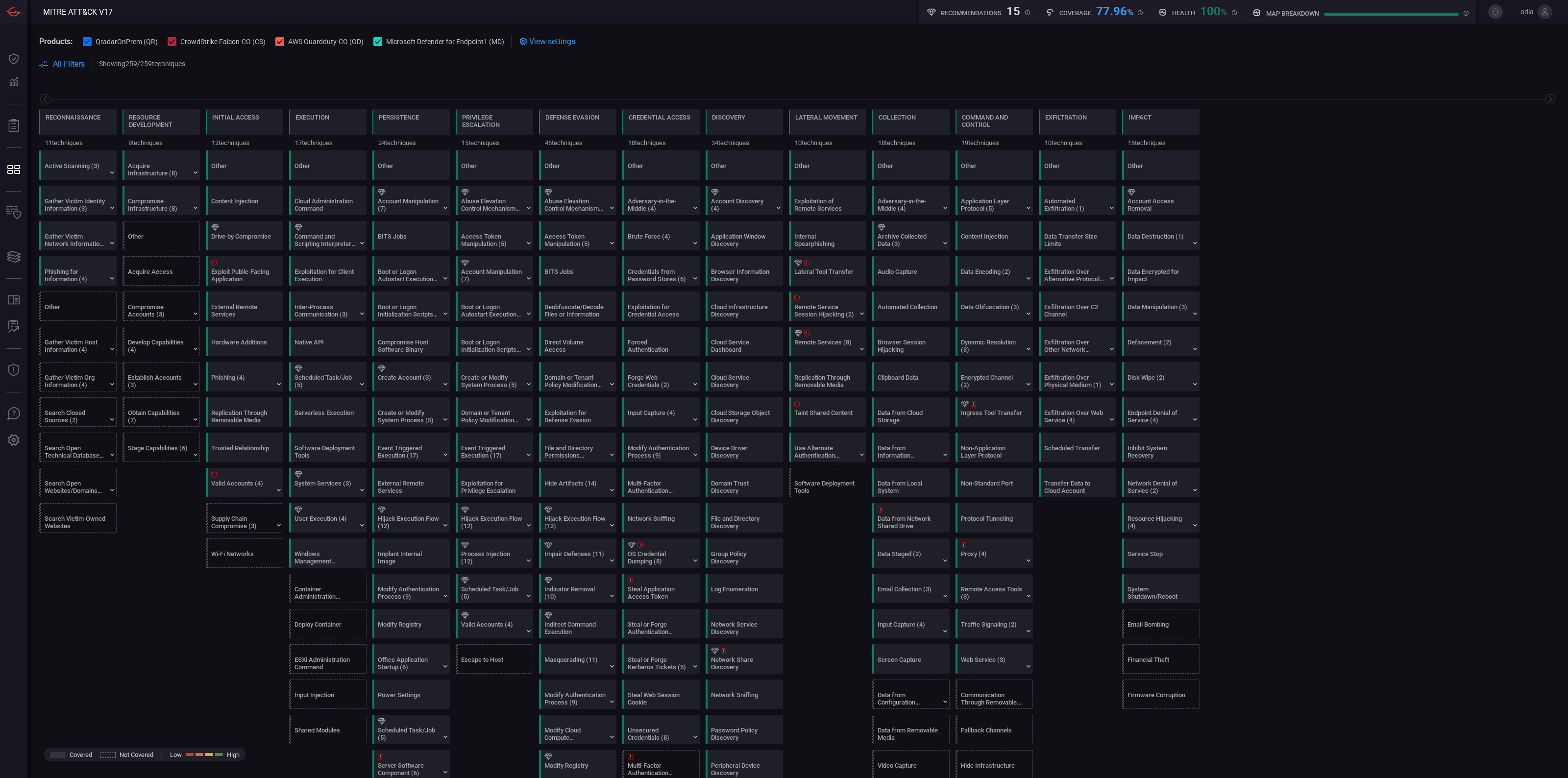
click at [1105, 42] on section "Products: QradarOnPrem (QR) CrowdStrike Falcon-CO (CS) AWS Guardduty-CO (GD) Mi…" at bounding box center [797, 41] width 1517 height 12
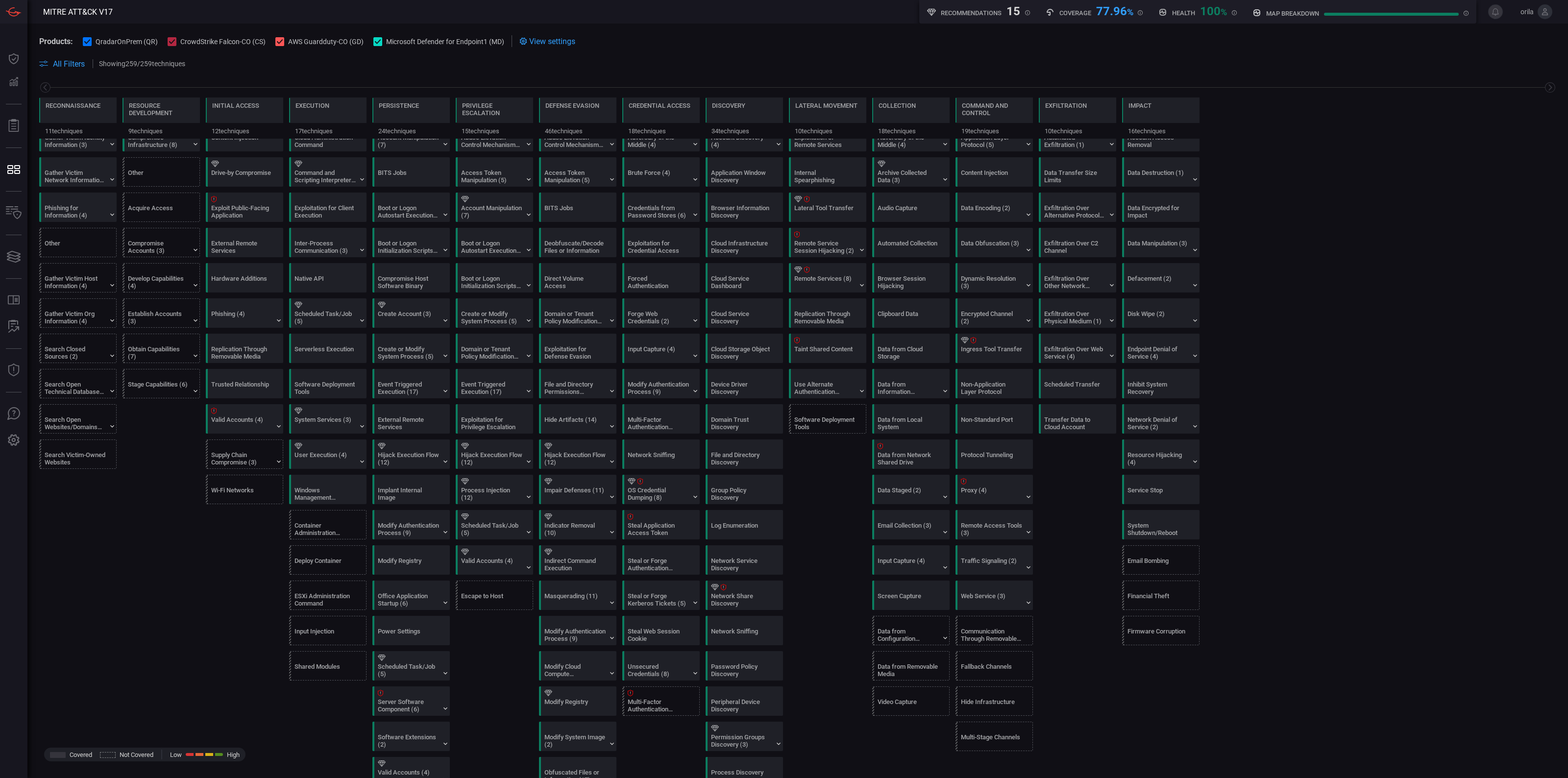
scroll to position [184, 0]
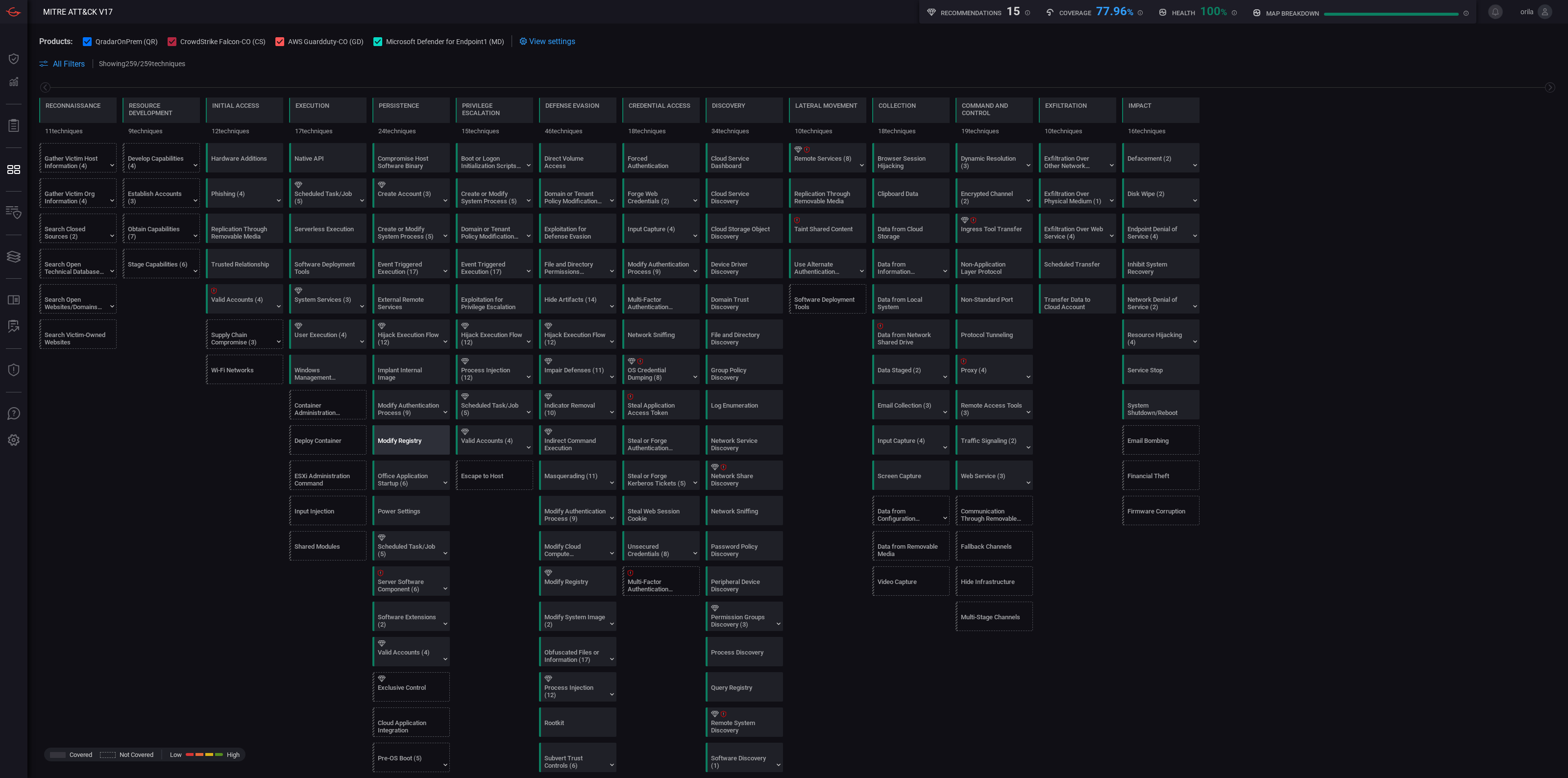
click at [420, 442] on div "Modify Registry" at bounding box center [408, 445] width 61 height 15
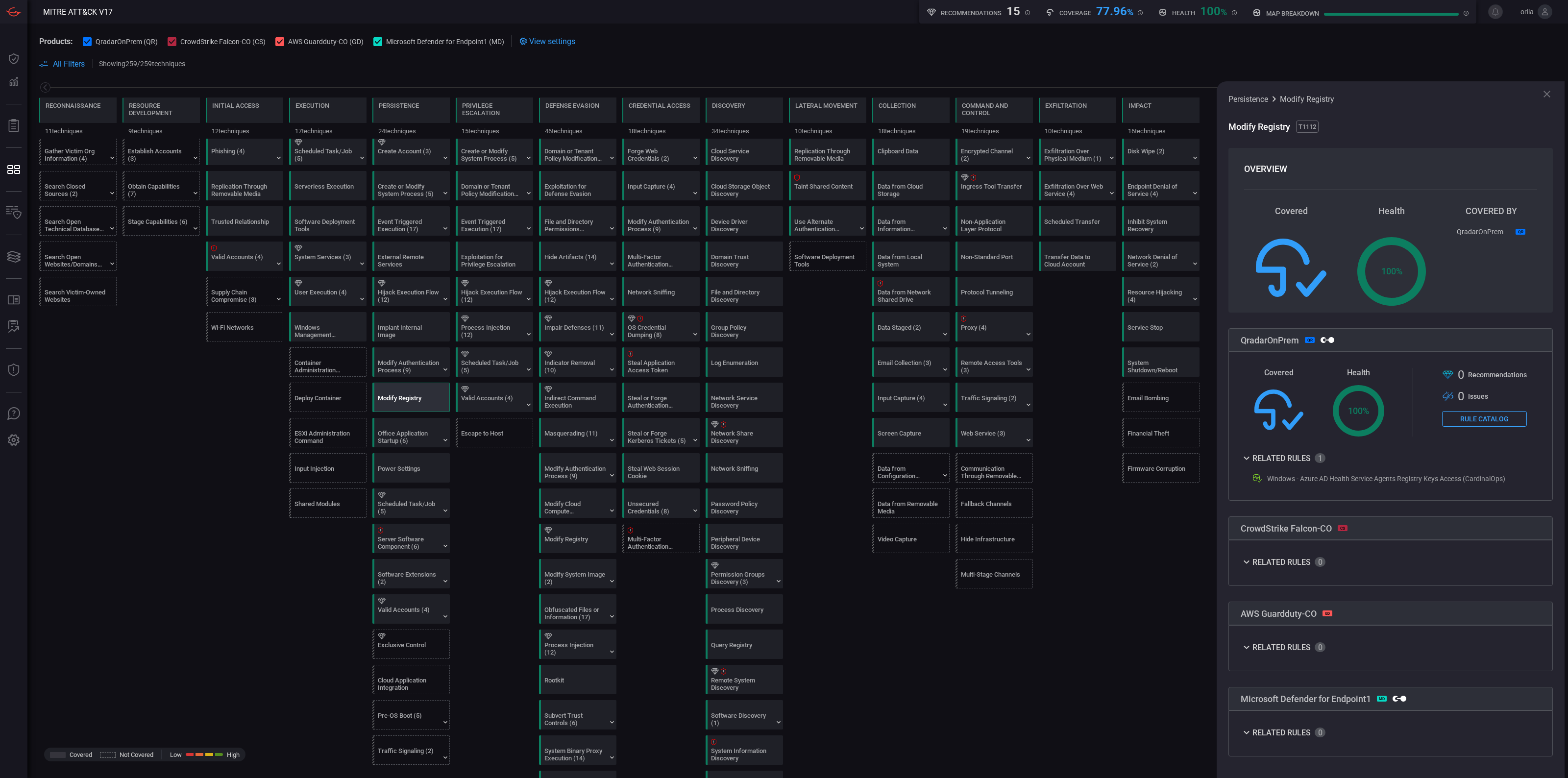
scroll to position [245, 0]
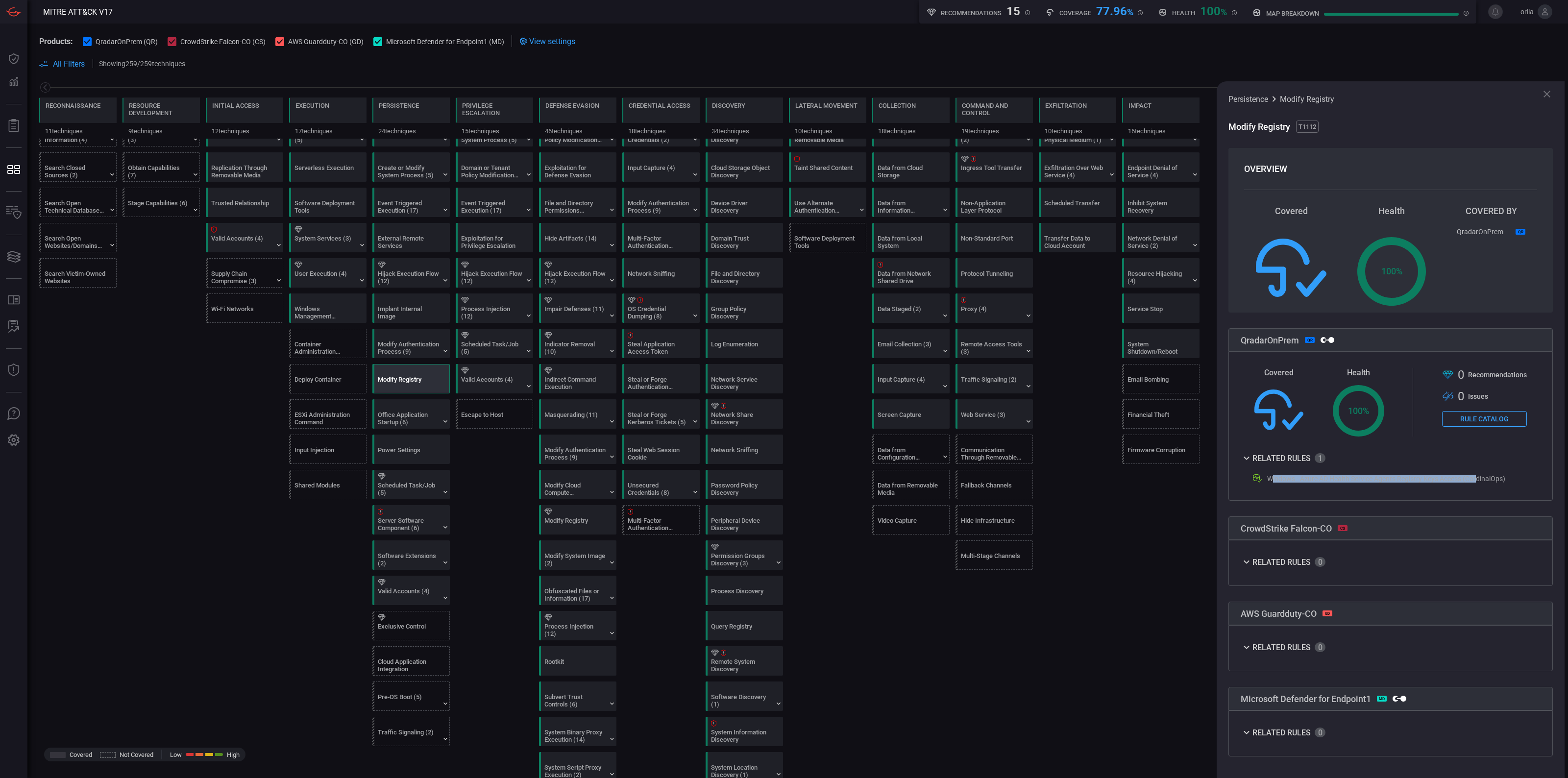
drag, startPoint x: 1272, startPoint y: 481, endPoint x: 1479, endPoint y: 481, distance: 207.0
click at [1479, 481] on div "Windows - Azure AD Health Service Agents Registry Keys Access (CardinalOps)" at bounding box center [1387, 478] width 238 height 8
click at [1493, 416] on button "Rule Catalog" at bounding box center [1484, 419] width 85 height 16
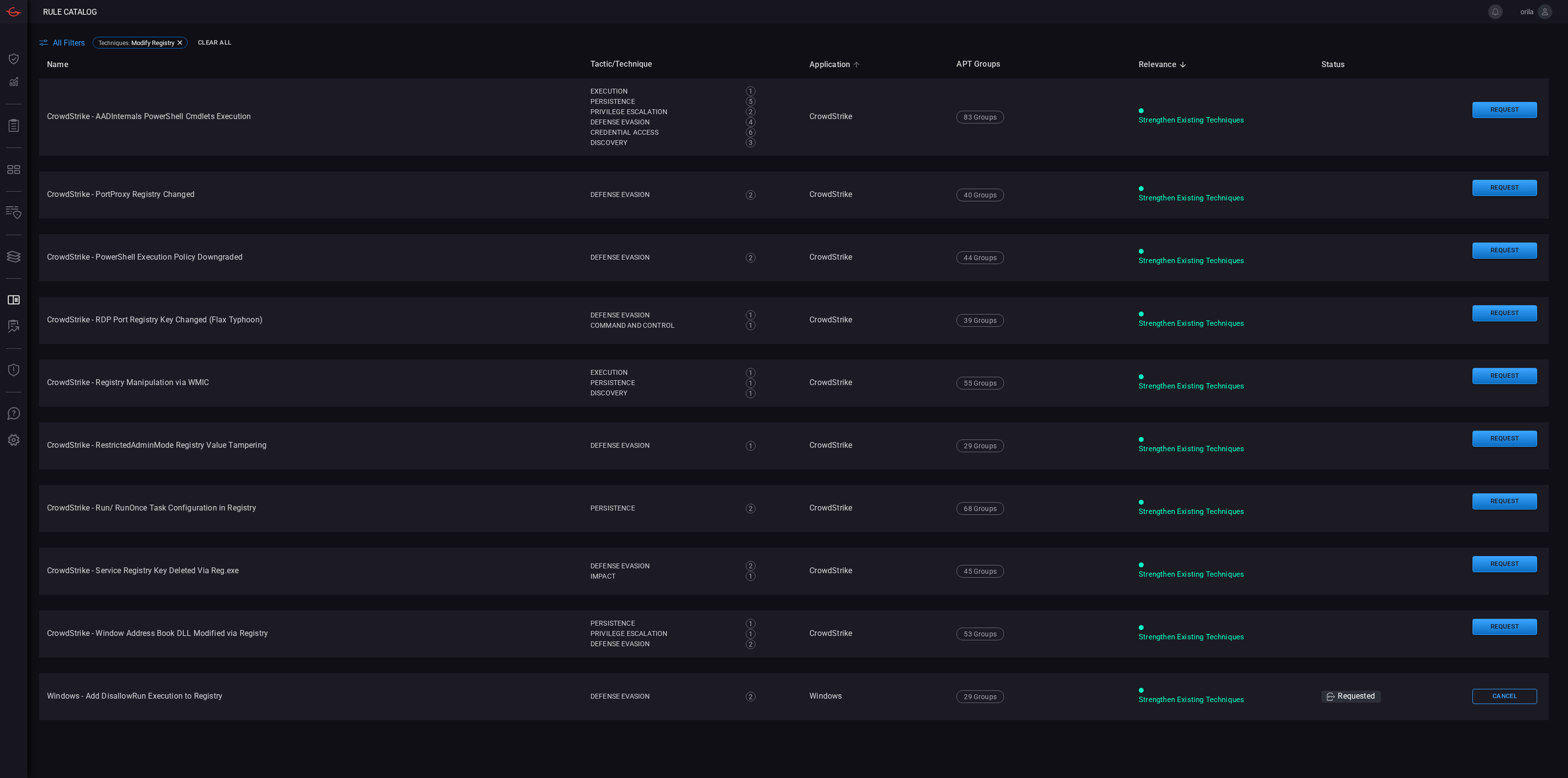
click at [827, 62] on span "Application" at bounding box center [836, 65] width 54 height 12
click at [827, 62] on main "All Filters Techniques : Modify Registry Clear All Name Tactic/Technique Applic…" at bounding box center [784, 400] width 1568 height 755
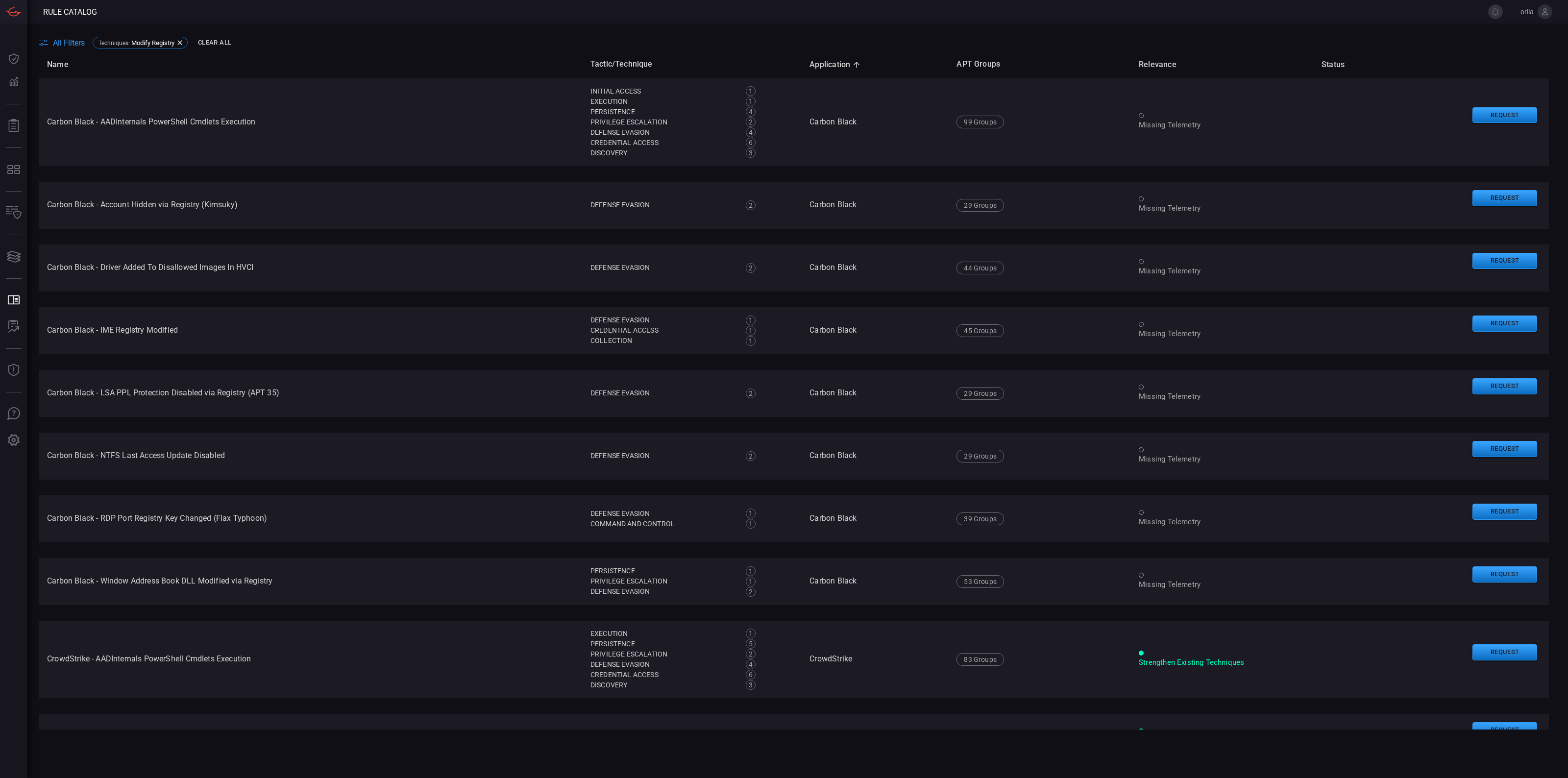
click at [828, 66] on span "Application sorted ascending" at bounding box center [836, 65] width 54 height 12
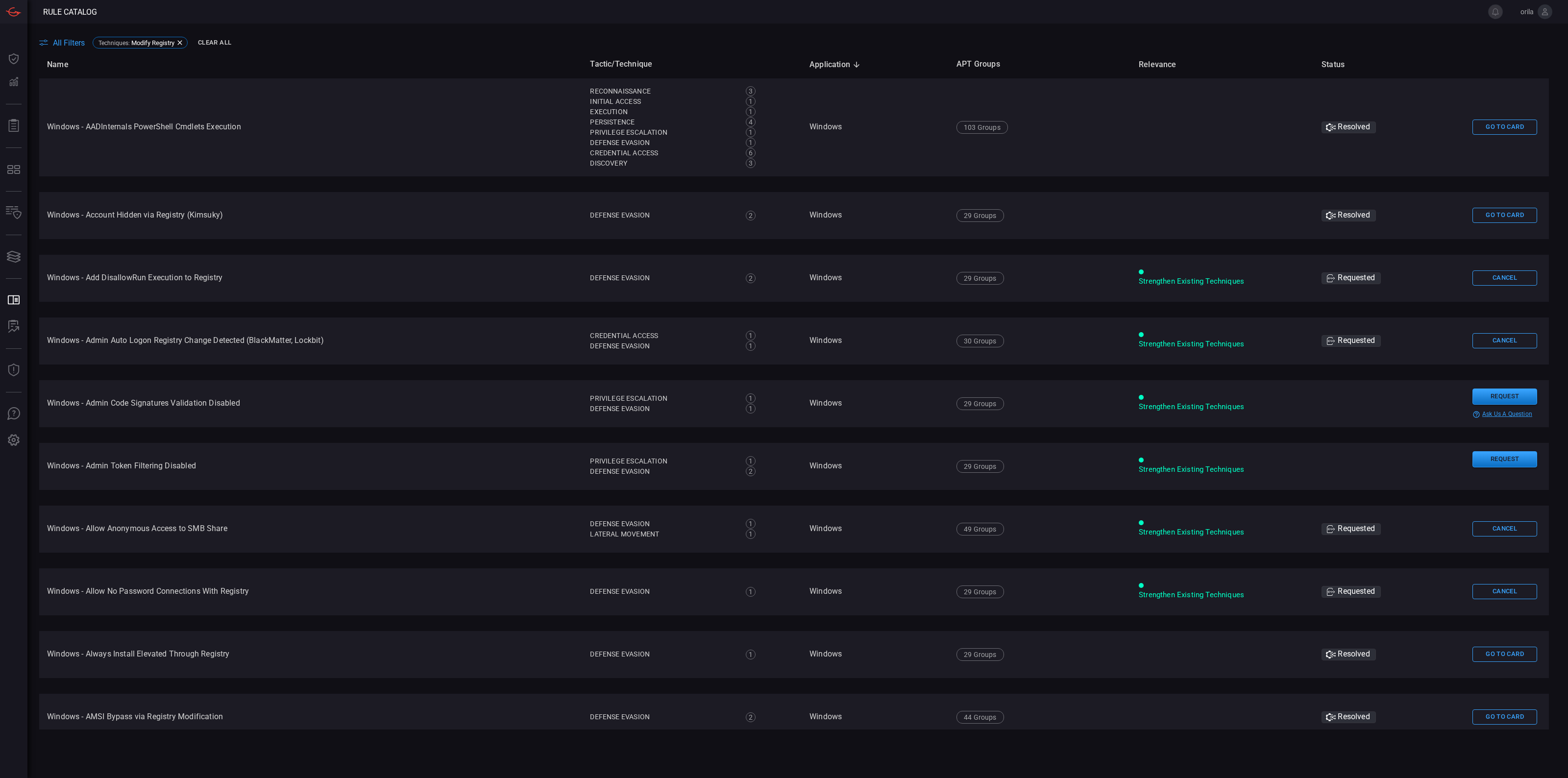
click at [810, 399] on td "Windows" at bounding box center [875, 404] width 147 height 47
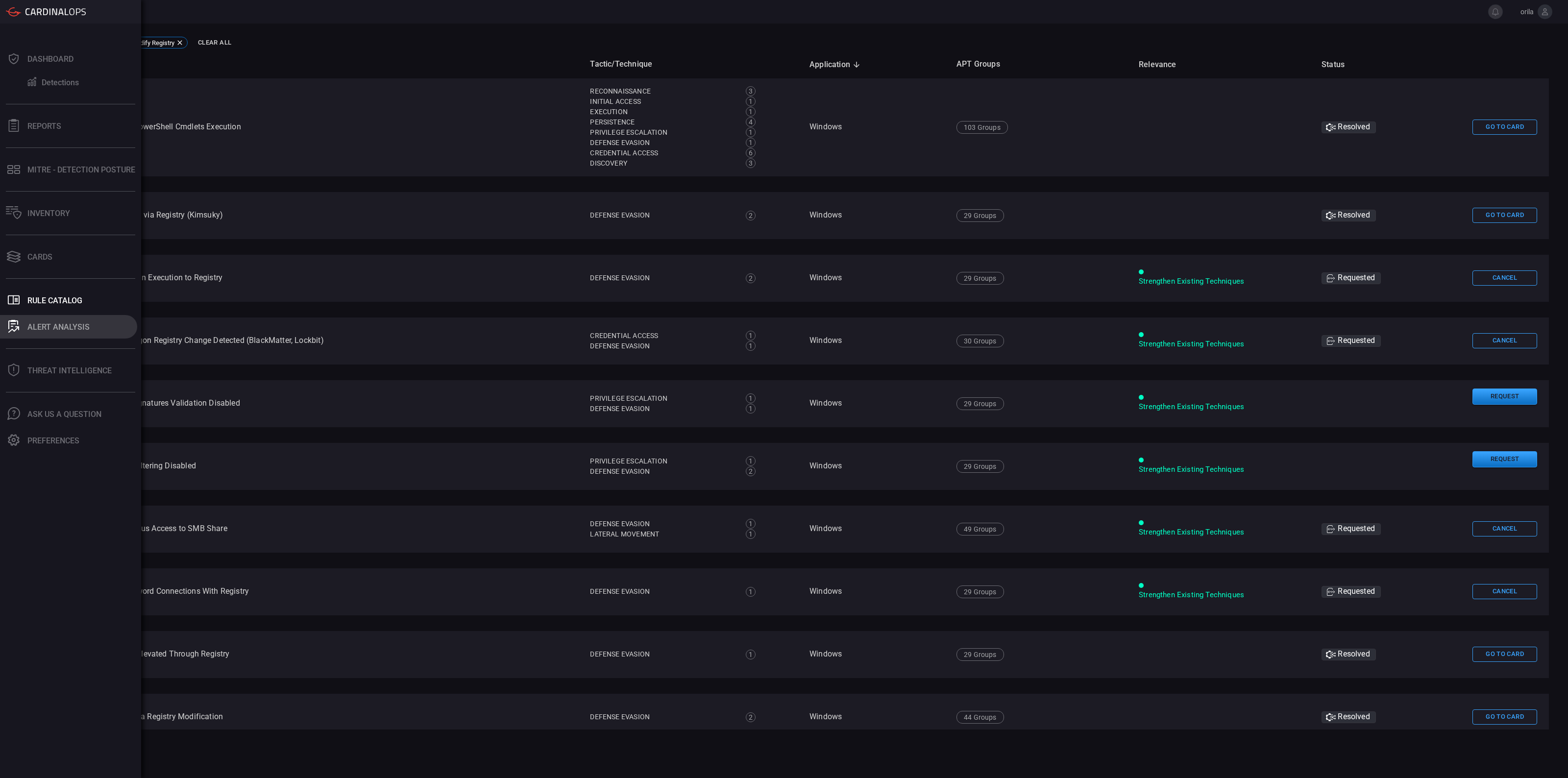
click at [44, 332] on button "ALERT ANALYSIS" at bounding box center [68, 326] width 137 height 23
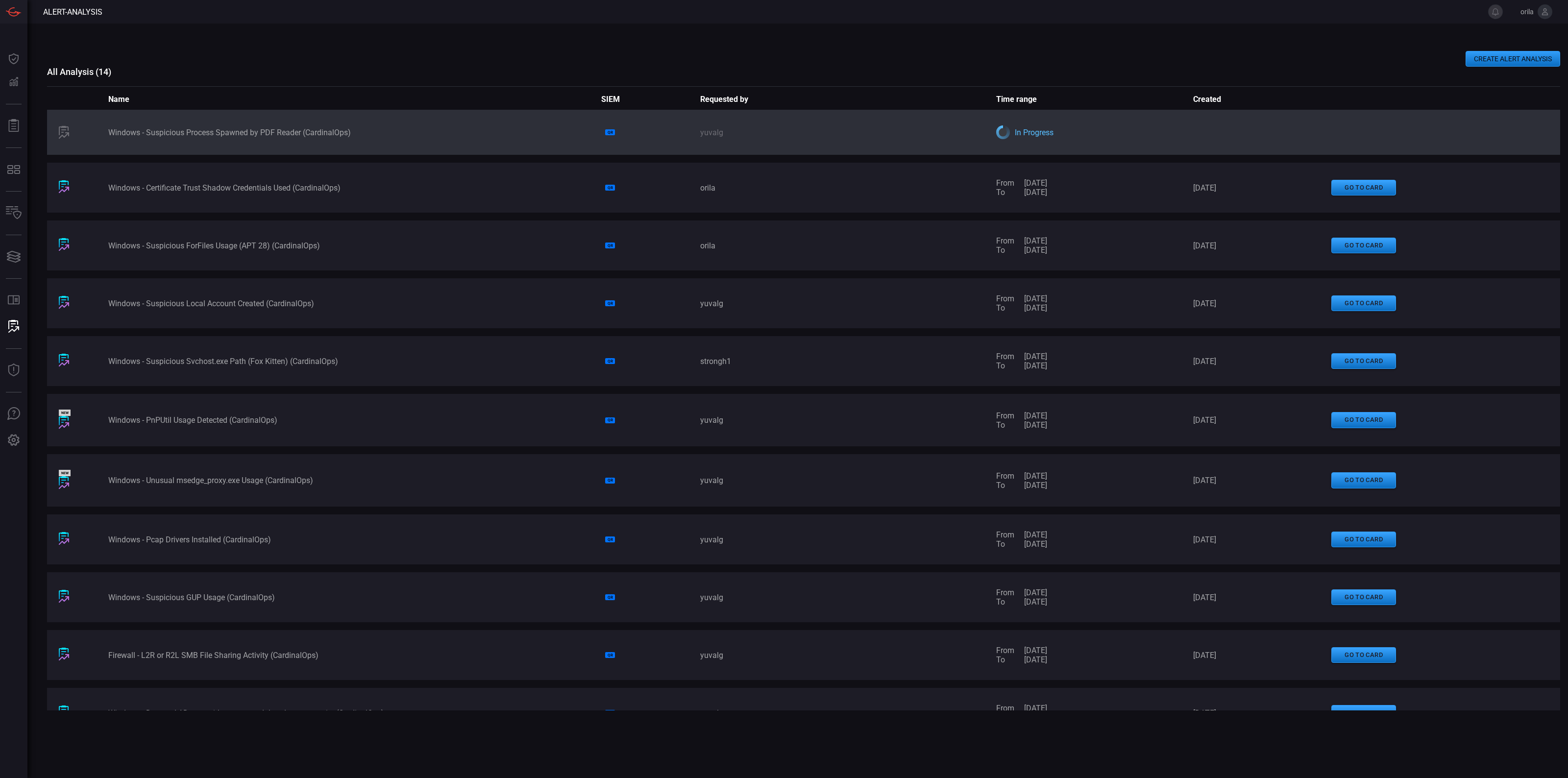
click at [537, 273] on div "Windows - Suspicious Process Spawned by PDF Reader (CardinalOps) QR yuvalg In P…" at bounding box center [803, 410] width 1513 height 601
click at [412, 52] on div "CREATE ALERT ANALYSIS" at bounding box center [803, 59] width 1513 height 16
click at [637, 29] on div "CREATE ALERT ANALYSIS All Analysis ( 14 ) Name SIEM Requested by Time range Cre…" at bounding box center [803, 400] width 1513 height 755
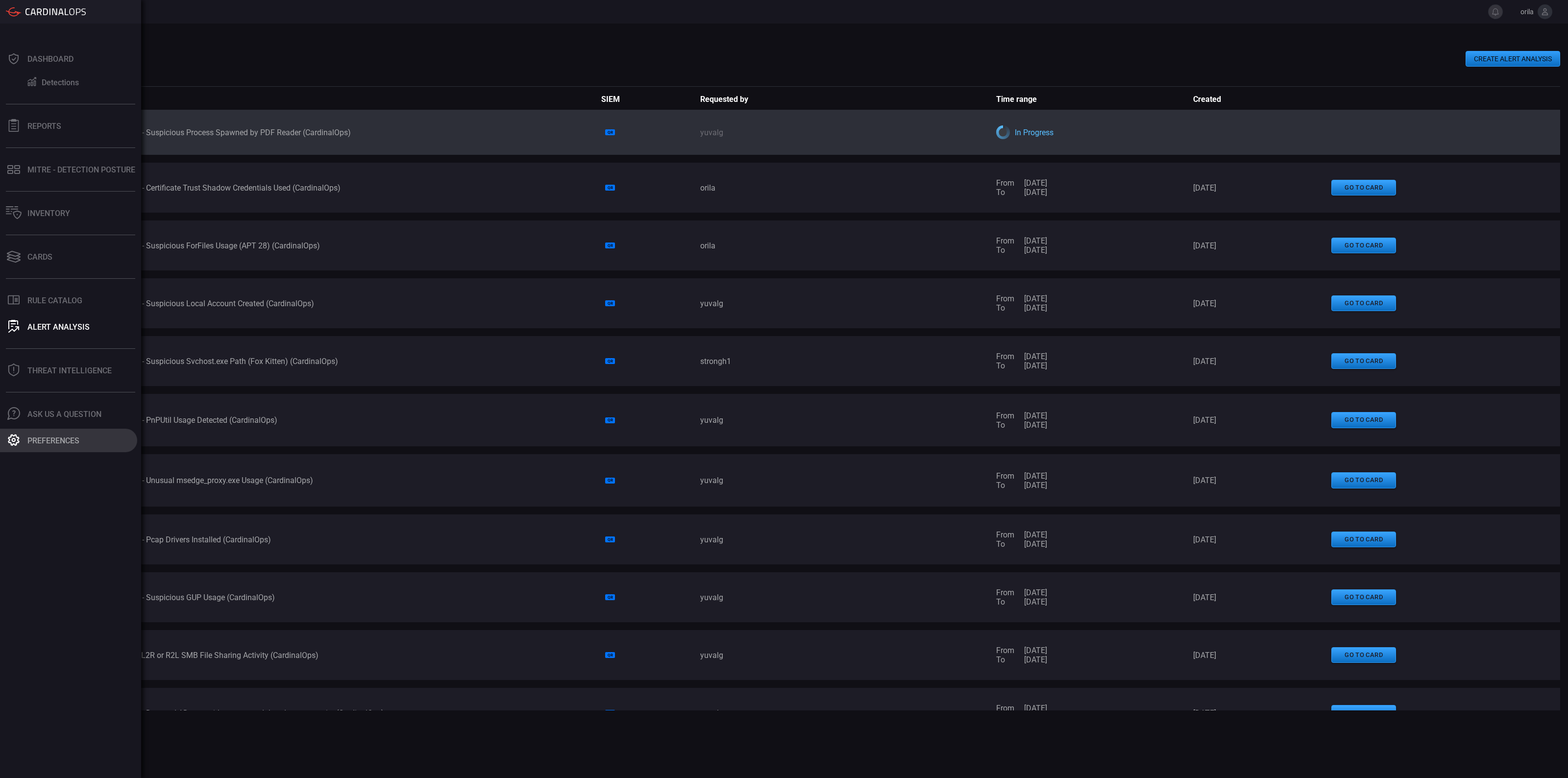
click at [70, 435] on button "Preferences" at bounding box center [68, 441] width 137 height 23
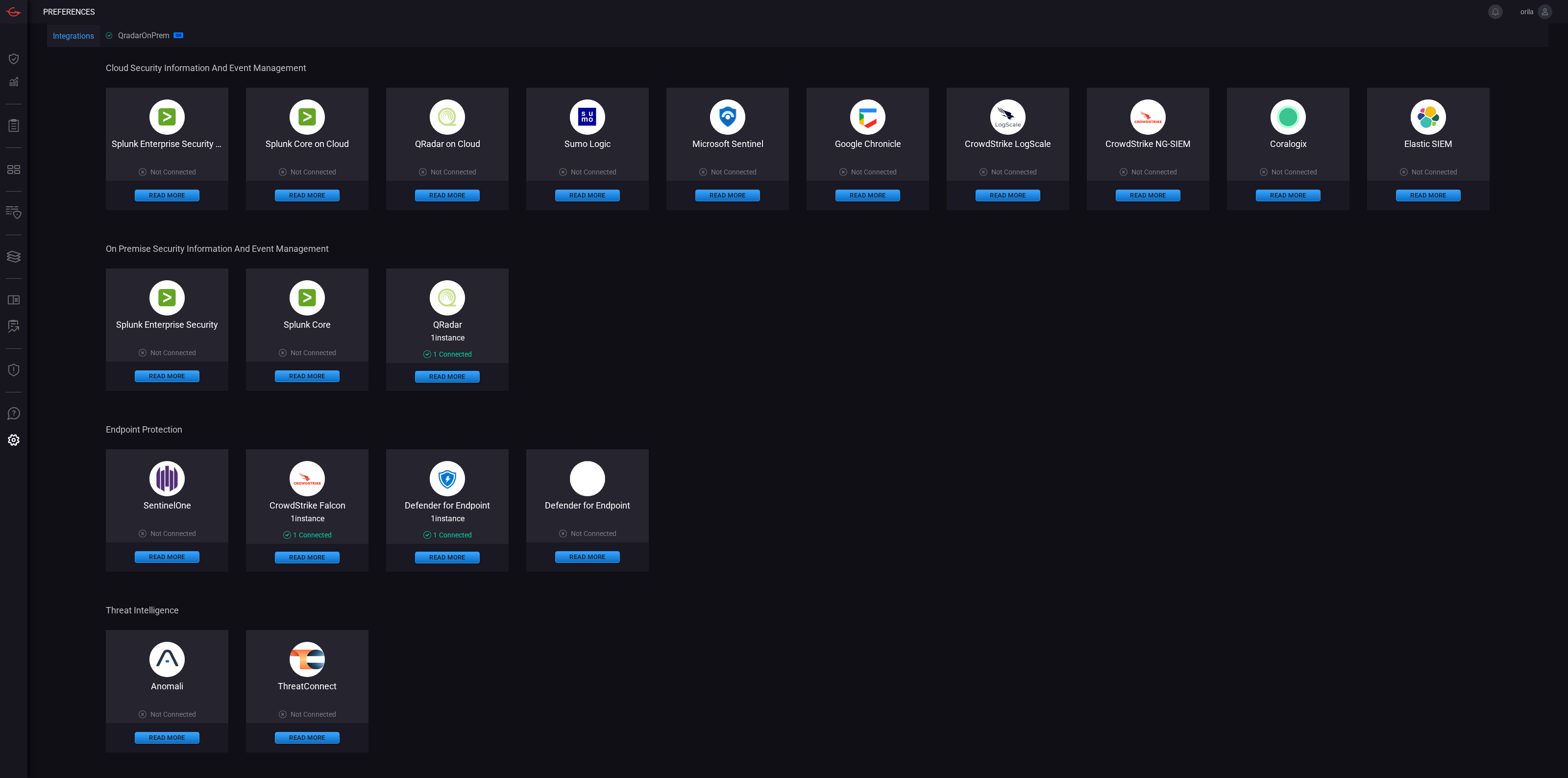
click at [850, 352] on div "Splunk Enterprise Security Not Connected Read More Splunk Core Not Connected Re…" at bounding box center [797, 330] width 1383 height 123
click at [819, 431] on span "Endpoint Protection" at bounding box center [797, 430] width 1382 height 10
click at [1299, 114] on img at bounding box center [1288, 117] width 35 height 35
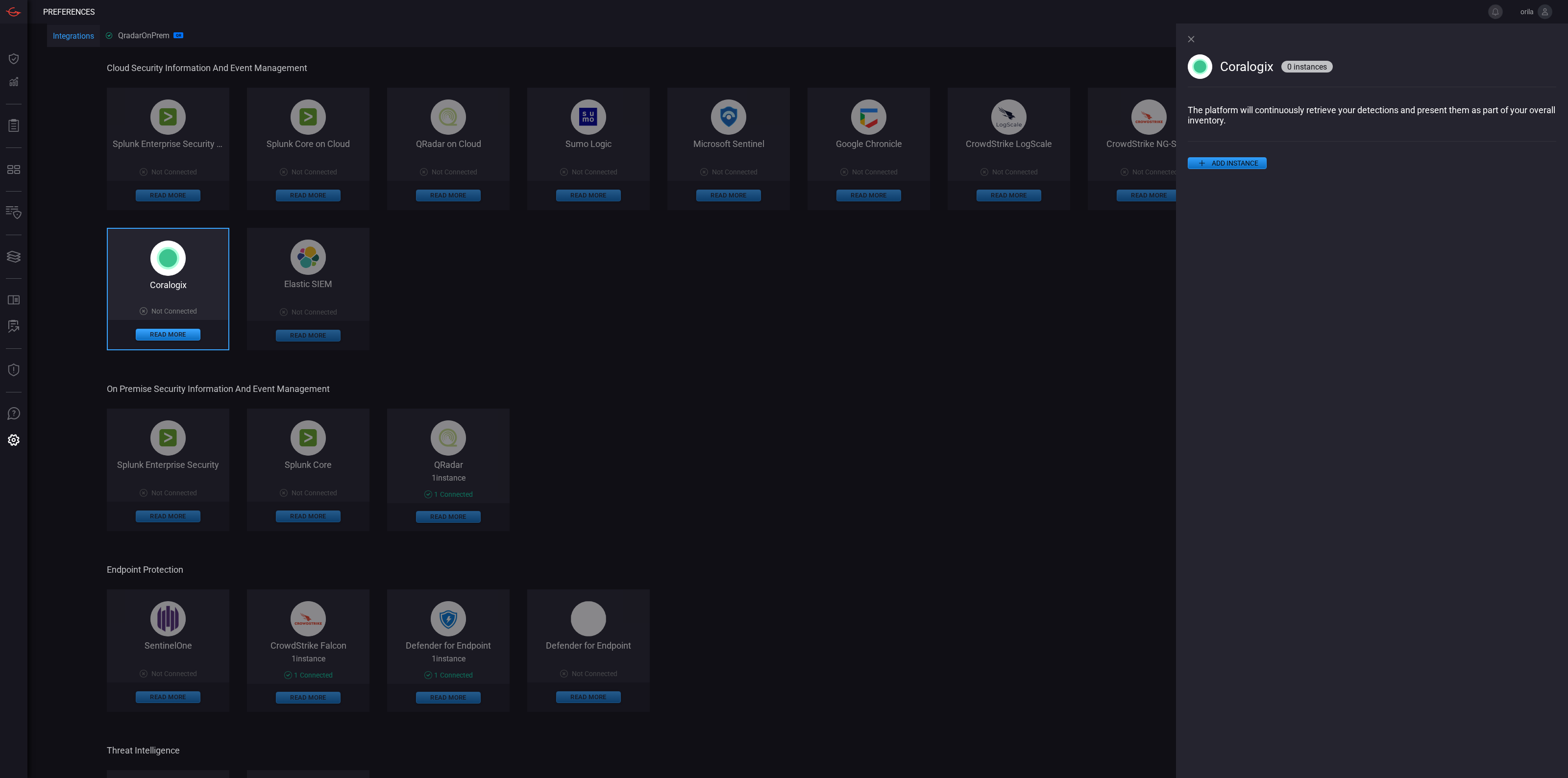
drag, startPoint x: 934, startPoint y: 500, endPoint x: 906, endPoint y: 515, distance: 31.8
click at [934, 500] on div "Splunk Enterprise Security Not Connected Read More Splunk Core Not Connected Re…" at bounding box center [680, 470] width 1147 height 123
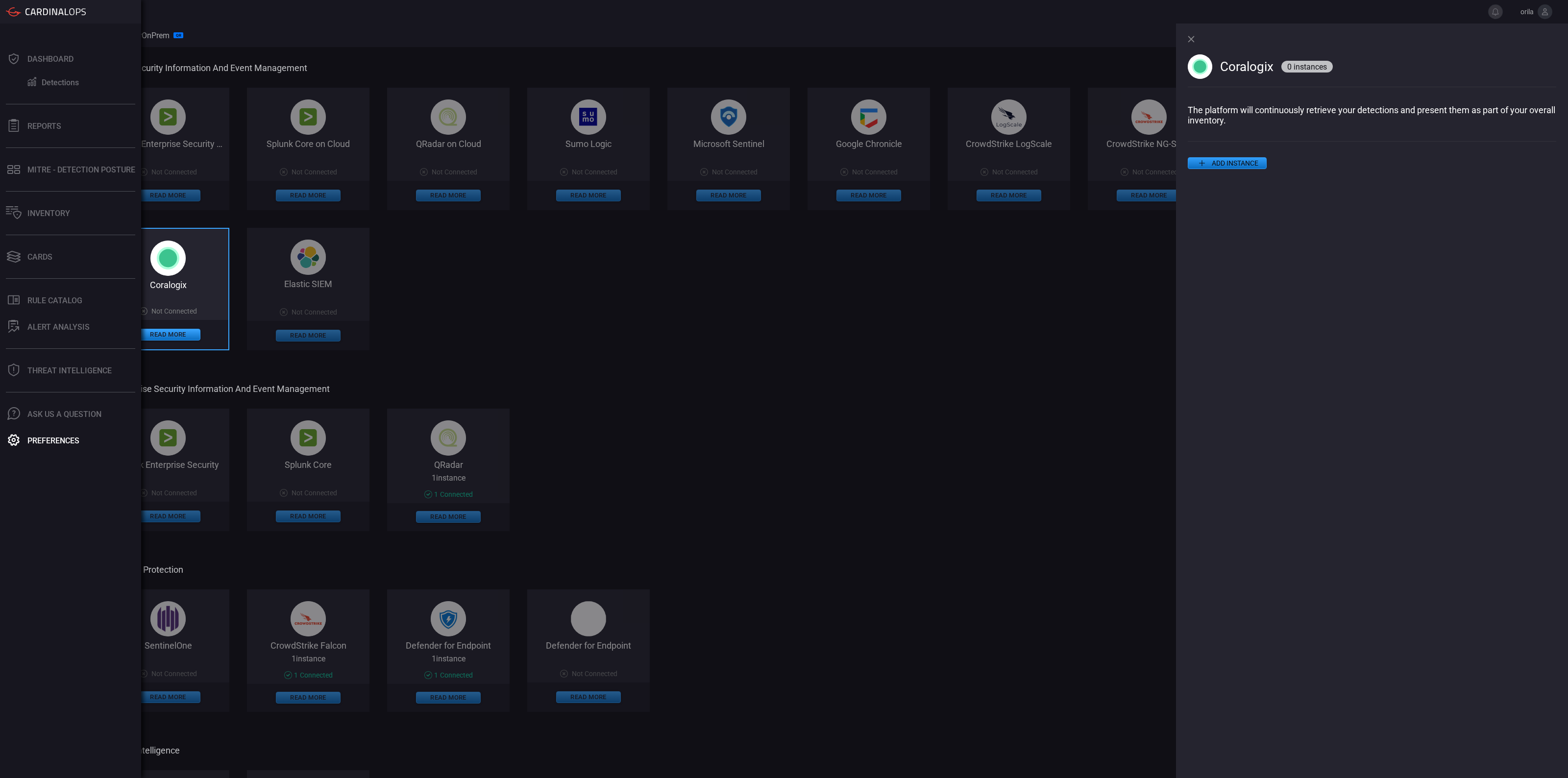
click at [34, 227] on div "Dashboard Detections Reports MITRE - Detection Posture Inventory Cards .st0_rul…" at bounding box center [71, 400] width 141 height 755
click at [48, 182] on div "Dashboard Detections Reports MITRE - Detection Posture Inventory Cards .st0_rul…" at bounding box center [71, 400] width 141 height 755
click at [48, 175] on button "MITRE - Detection Posture" at bounding box center [68, 170] width 137 height 23
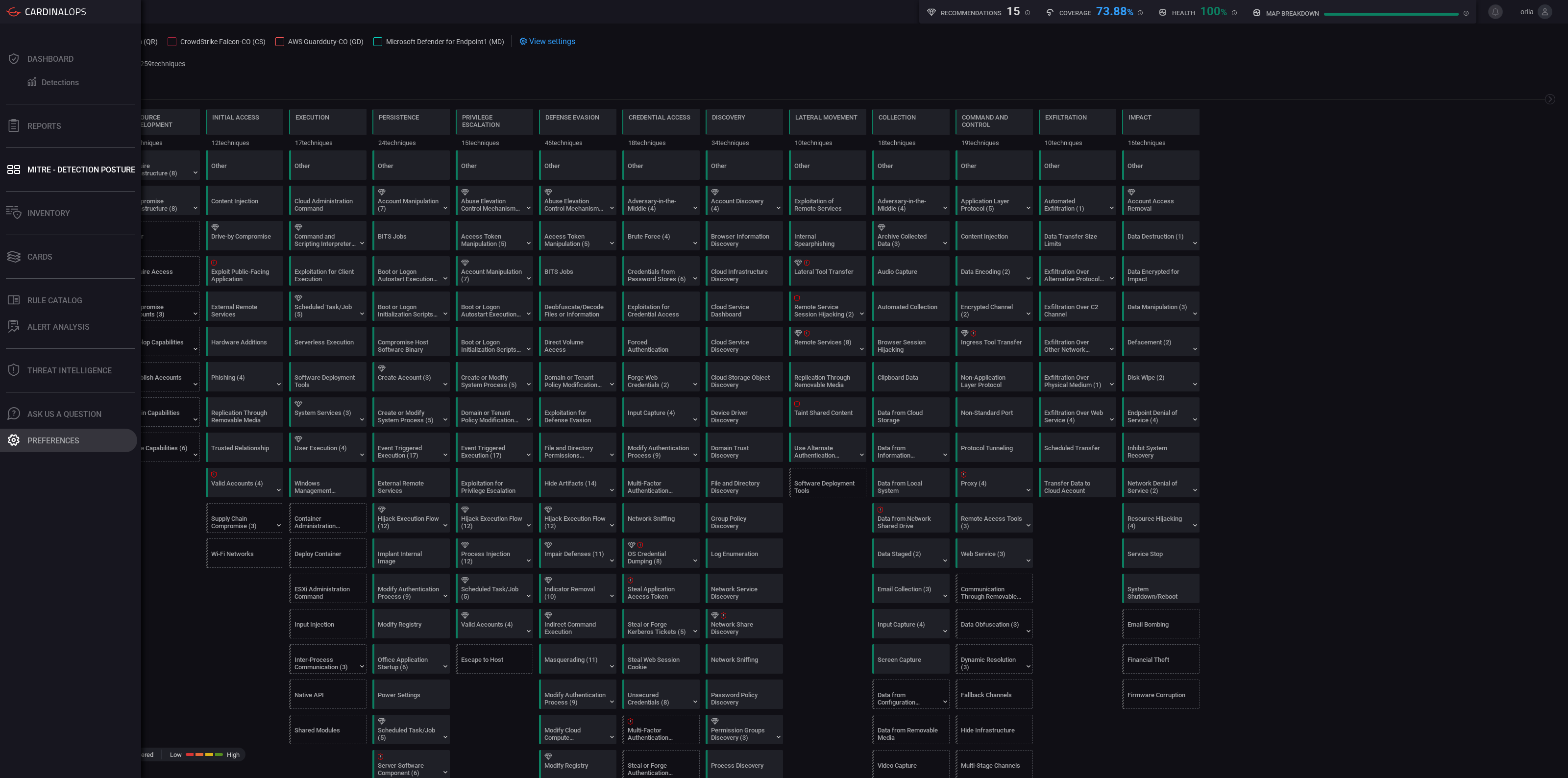
click at [64, 440] on div "Preferences" at bounding box center [54, 441] width 52 height 9
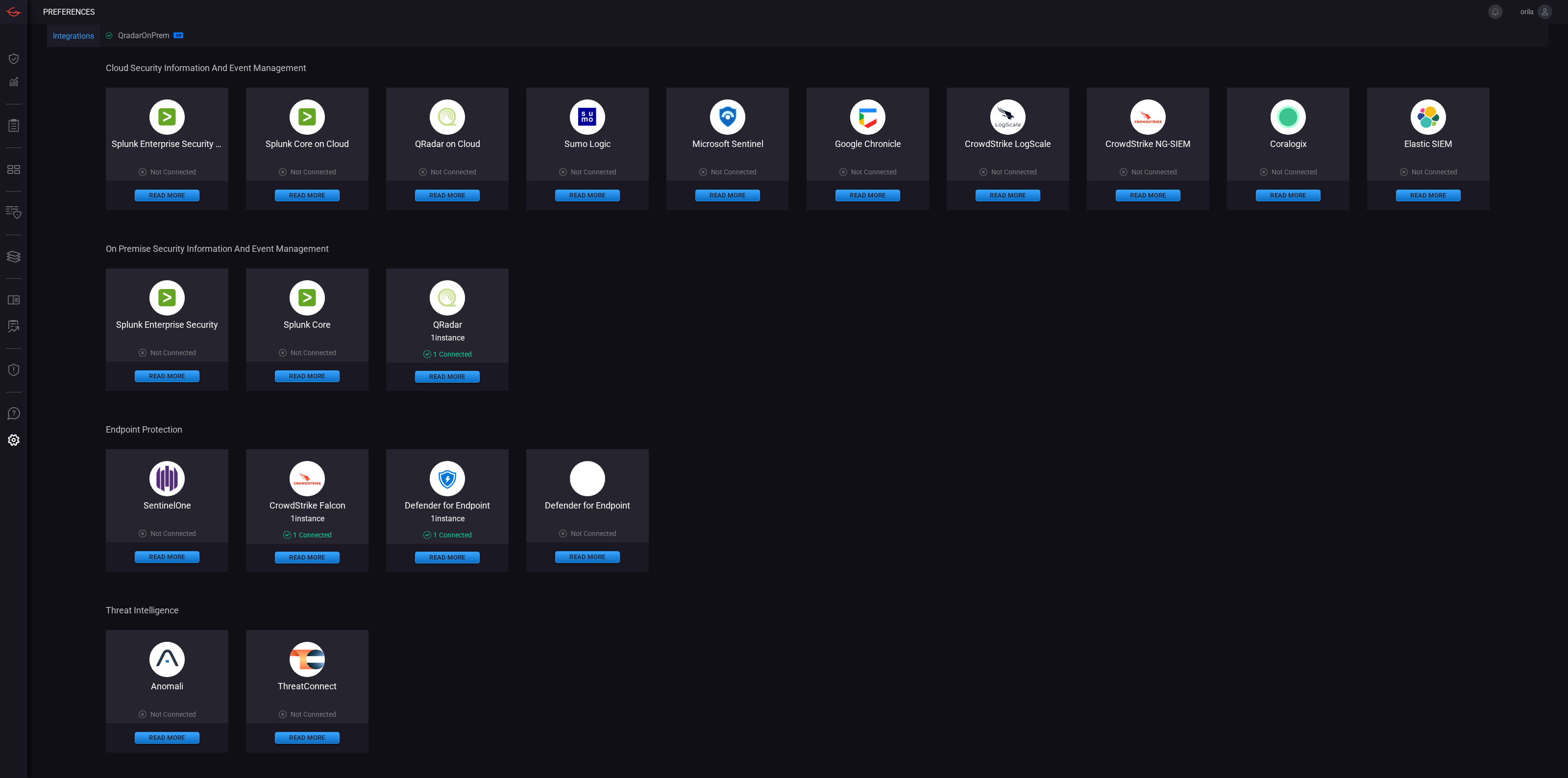
click at [730, 391] on div "Splunk Enterprise Security Not Connected Read More Splunk Core Not Connected Re…" at bounding box center [797, 330] width 1383 height 123
click at [669, 361] on div "Splunk Enterprise Security Not Connected Read More Splunk Core Not Connected Re…" at bounding box center [797, 330] width 1383 height 123
click at [763, 400] on div "Cloud Security Information and Event Management Splunk Enterprise Security on C…" at bounding box center [797, 407] width 1383 height 718
click at [680, 366] on div "Splunk Enterprise Security Not Connected Read More Splunk Core Not Connected Re…" at bounding box center [797, 330] width 1383 height 123
click at [707, 342] on div "Splunk Enterprise Security Not Connected Read More Splunk Core Not Connected Re…" at bounding box center [797, 330] width 1383 height 123
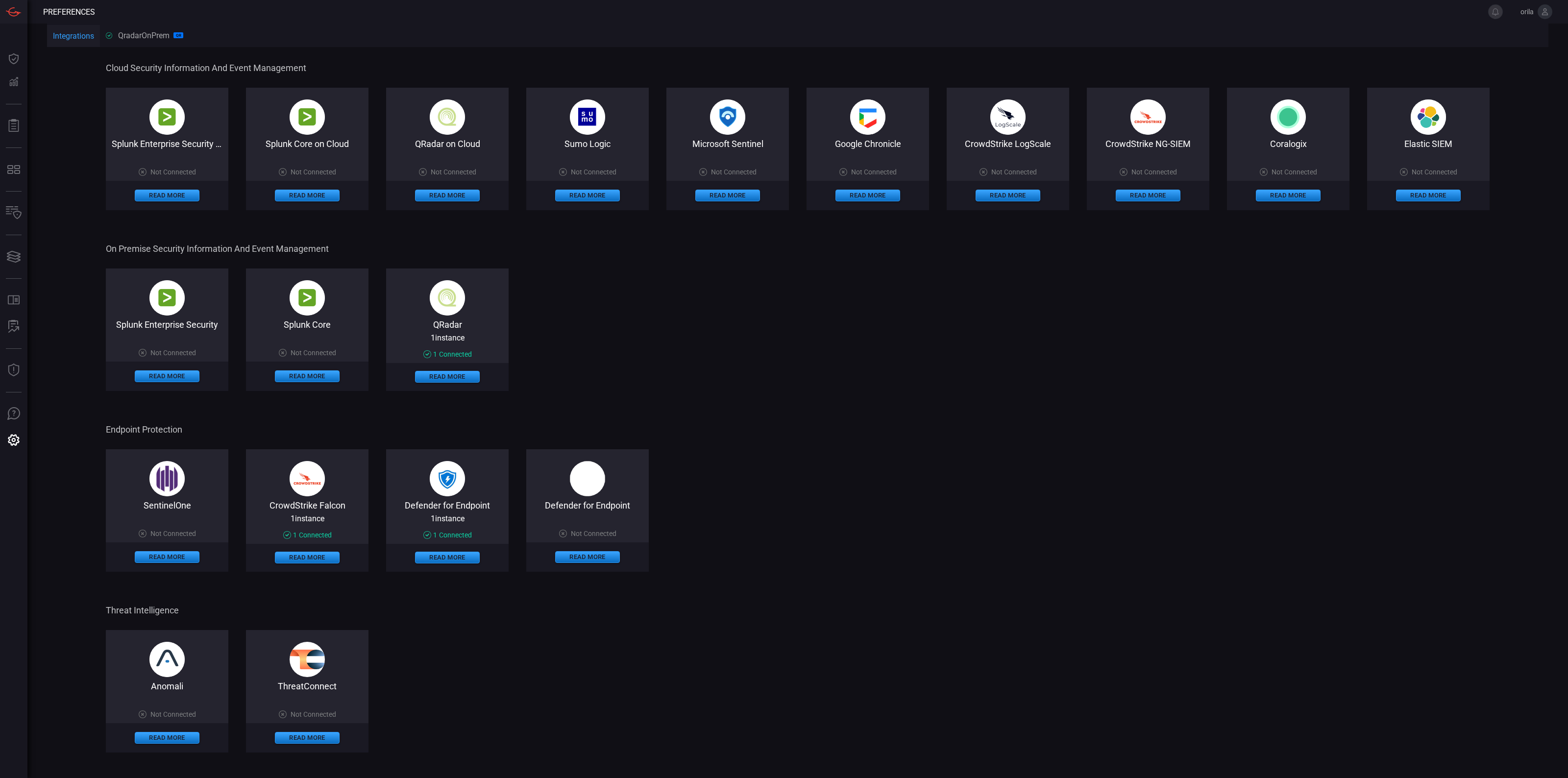
click at [637, 332] on div "Splunk Enterprise Security Not Connected Read More Splunk Core Not Connected Re…" at bounding box center [797, 330] width 1383 height 123
click at [621, 344] on div "Splunk Enterprise Security Not Connected Read More Splunk Core Not Connected Re…" at bounding box center [797, 330] width 1383 height 123
click at [709, 309] on div "Splunk Enterprise Security Not Connected Read More Splunk Core Not Connected Re…" at bounding box center [797, 330] width 1383 height 123
click at [703, 314] on div "Splunk Enterprise Security Not Connected Read More Splunk Core Not Connected Re…" at bounding box center [797, 330] width 1383 height 123
click at [706, 316] on div "Splunk Enterprise Security Not Connected Read More Splunk Core Not Connected Re…" at bounding box center [797, 330] width 1383 height 123
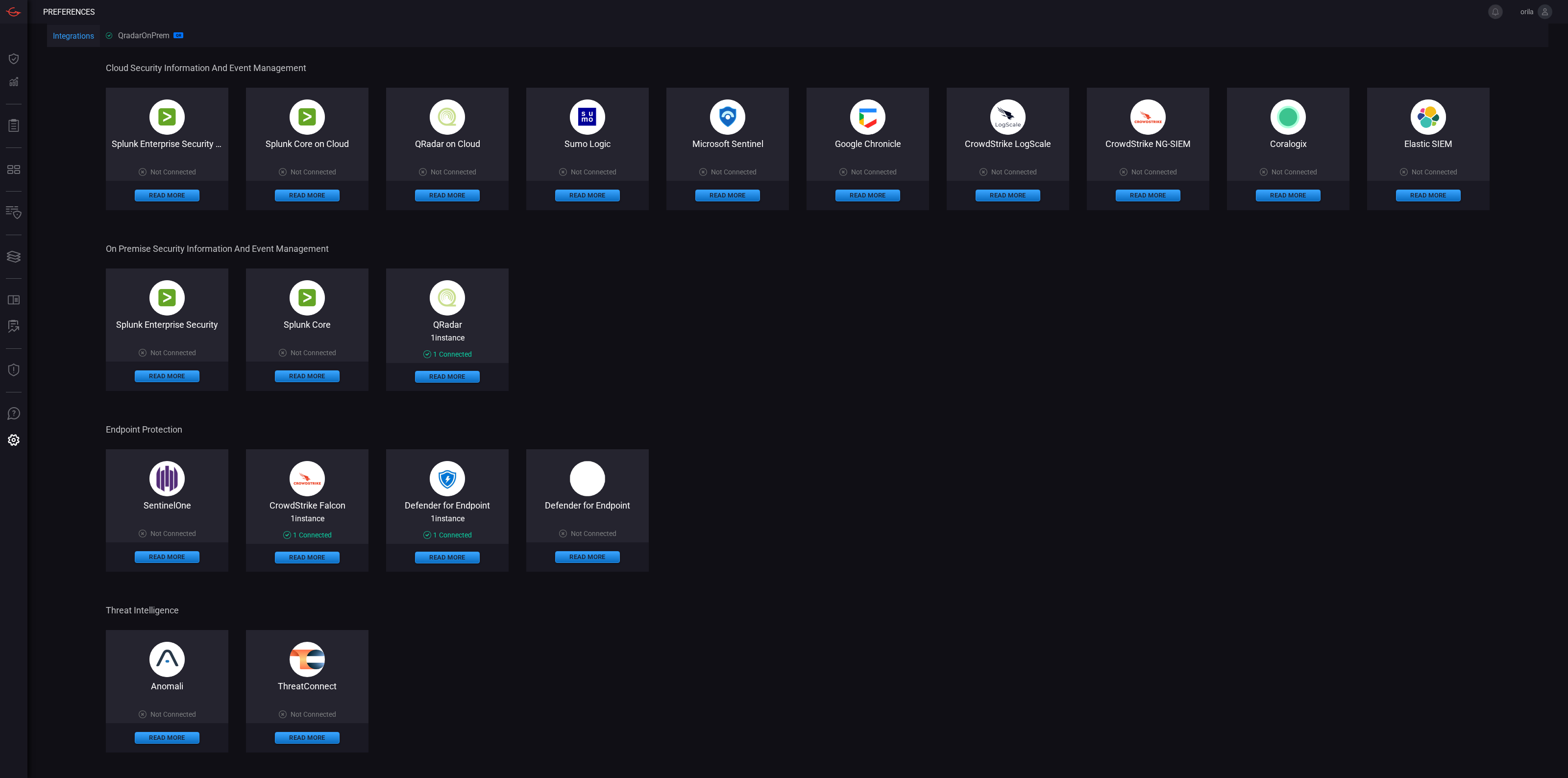
click at [29, 175] on main "Integrations QradarOnPrem QR Cloud Security Information and Event Management Sp…" at bounding box center [784, 400] width 1568 height 755
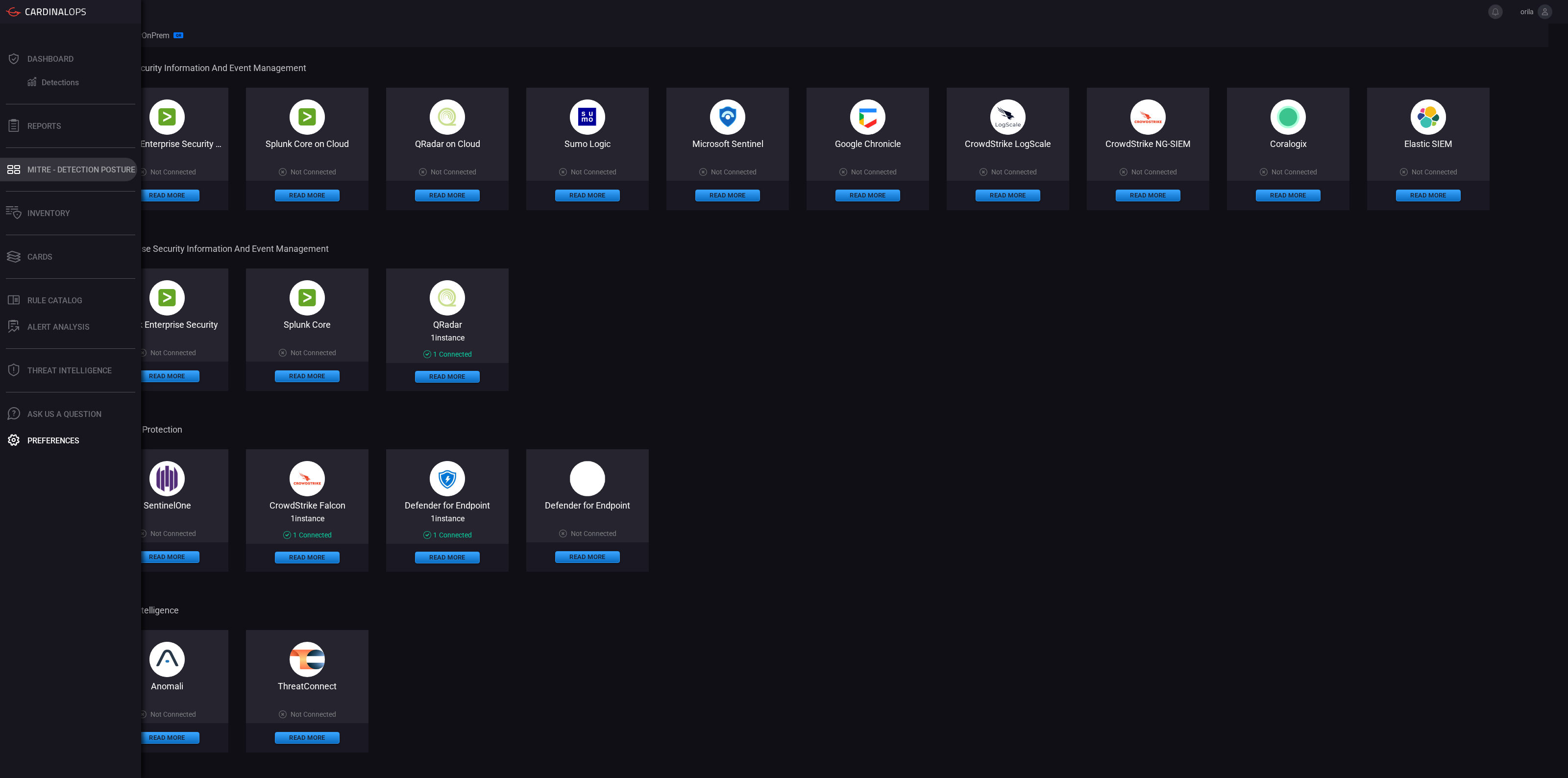
click at [19, 166] on icon at bounding box center [17, 167] width 6 height 4
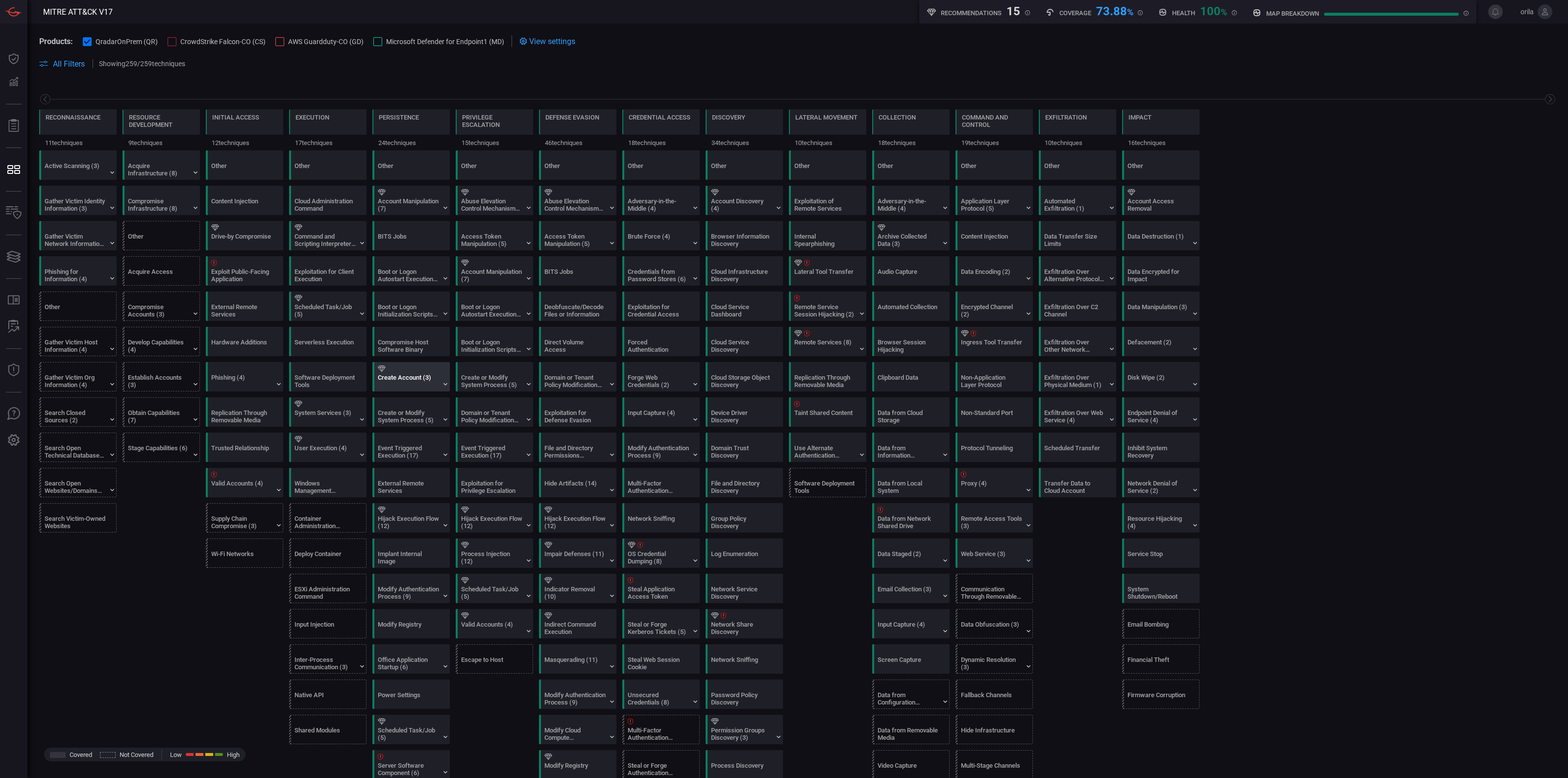
click at [420, 381] on div "Create Account (3)" at bounding box center [408, 381] width 61 height 15
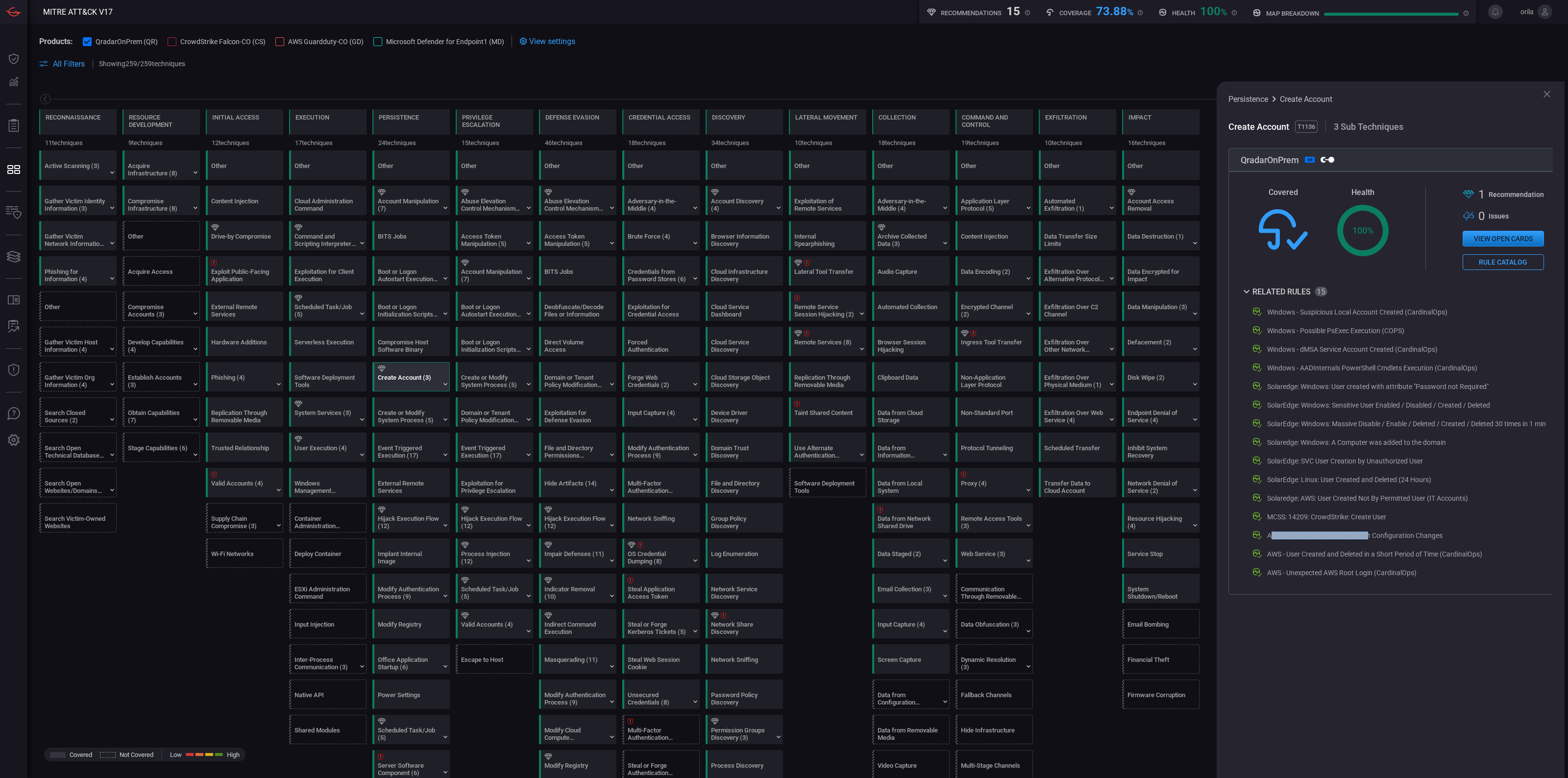
drag, startPoint x: 1273, startPoint y: 535, endPoint x: 1395, endPoint y: 533, distance: 122.0
click at [1388, 534] on div "AWS Cloud: Key Pair Management Configuration Changes" at bounding box center [1355, 535] width 175 height 8
drag, startPoint x: 1431, startPoint y: 532, endPoint x: 1423, endPoint y: 535, distance: 8.5
click at [1434, 531] on div "AWS Cloud: Key Pair Management Configuration Changes" at bounding box center [1355, 535] width 175 height 8
drag, startPoint x: 1270, startPoint y: 551, endPoint x: 1424, endPoint y: 544, distance: 154.2
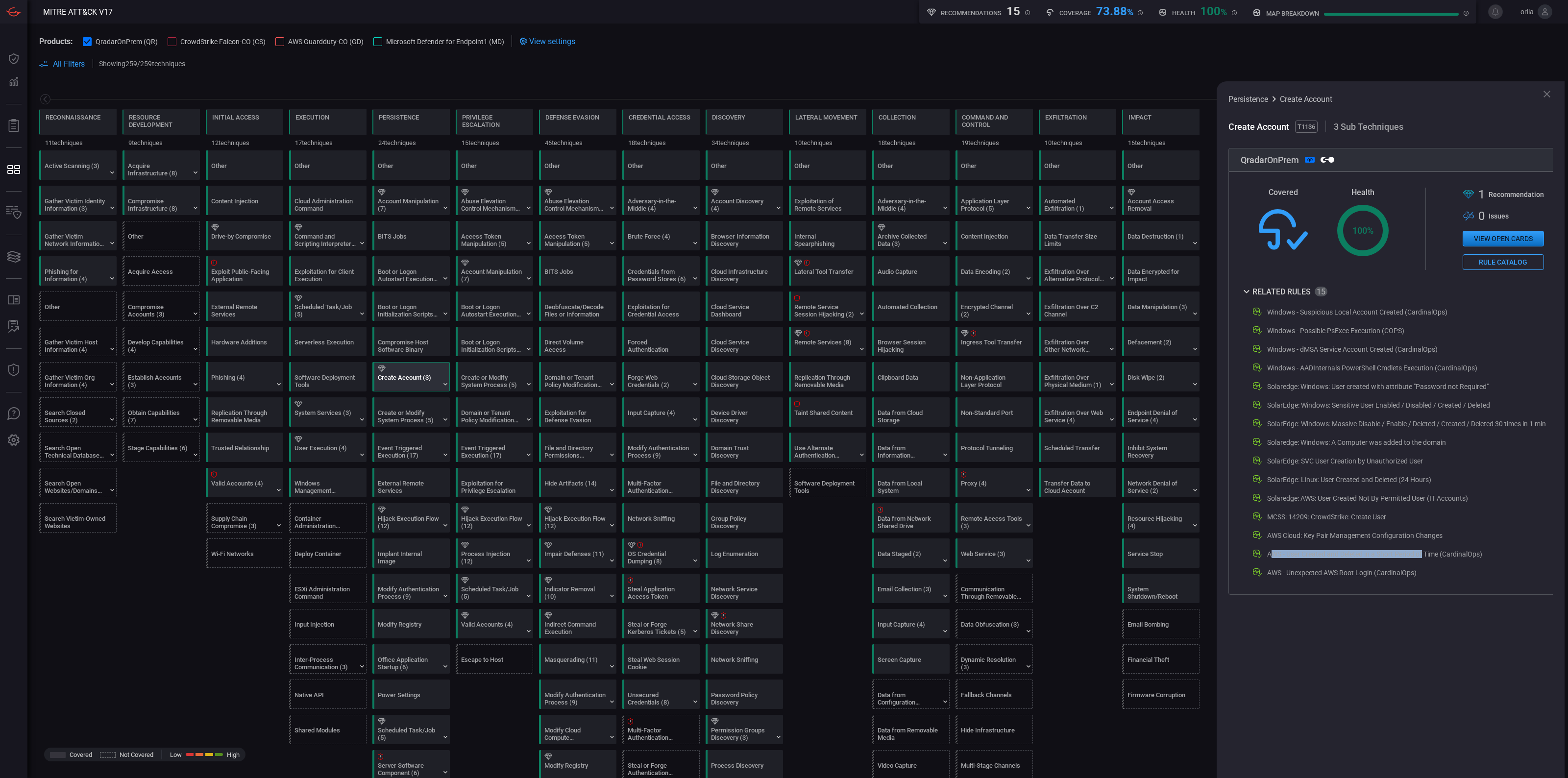
click at [1424, 544] on div "Windows - Suspicious Local Account Created (CardinalOps) Windows - Possible PsE…" at bounding box center [1393, 442] width 306 height 273
click at [1544, 96] on icon at bounding box center [1547, 94] width 12 height 12
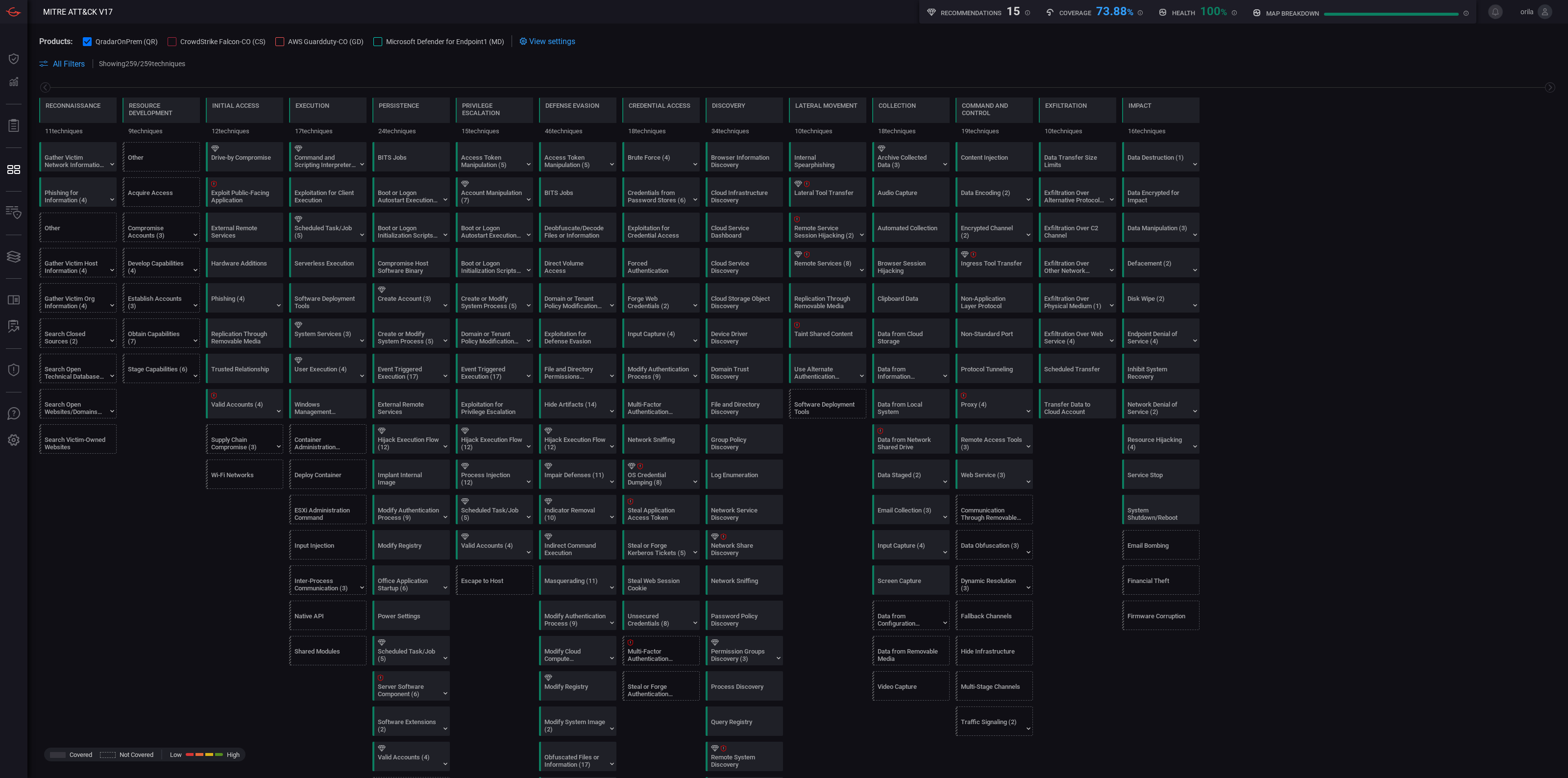
scroll to position [245, 0]
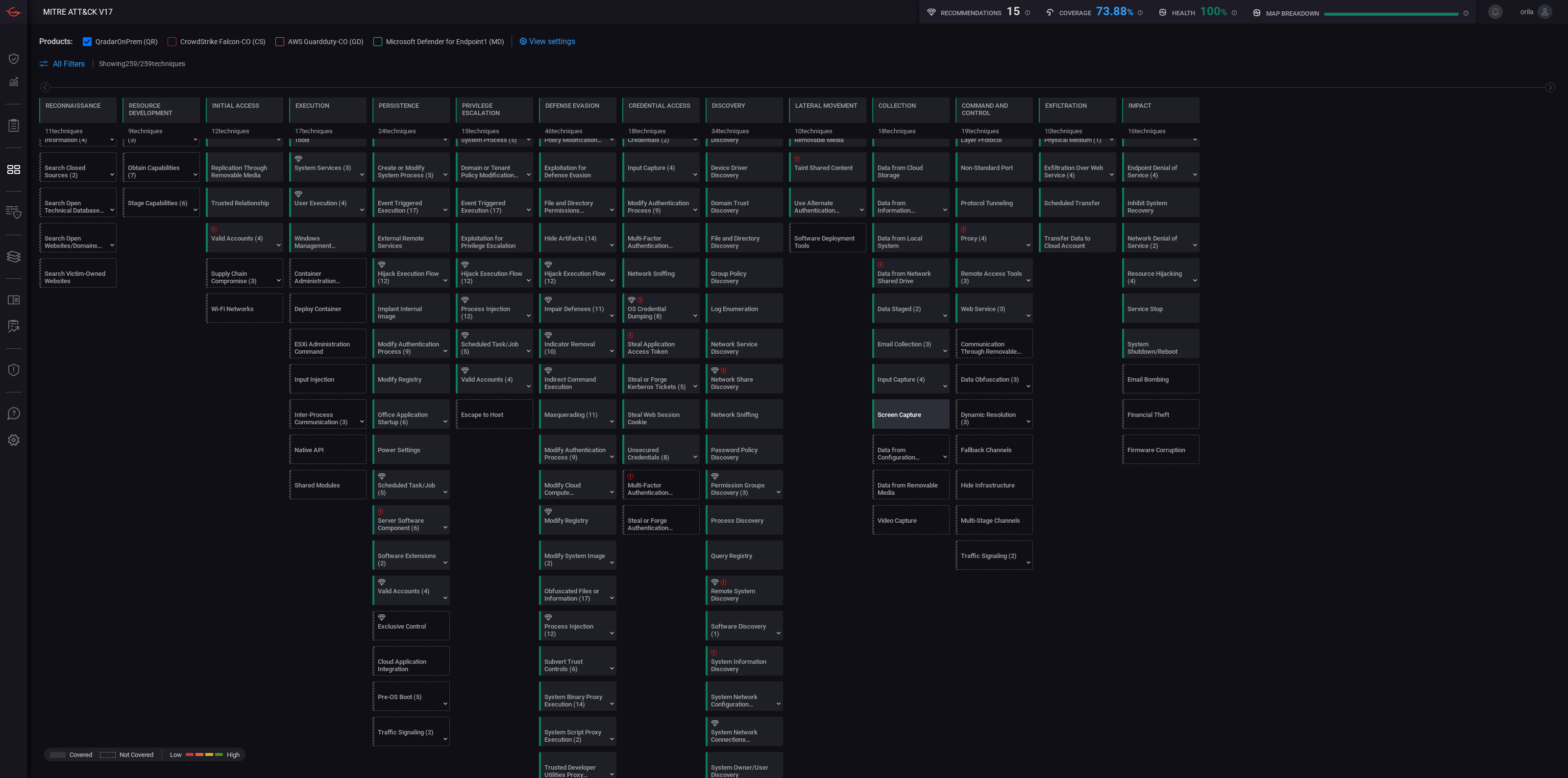
click at [914, 426] on div "Screen Capture" at bounding box center [907, 419] width 61 height 15
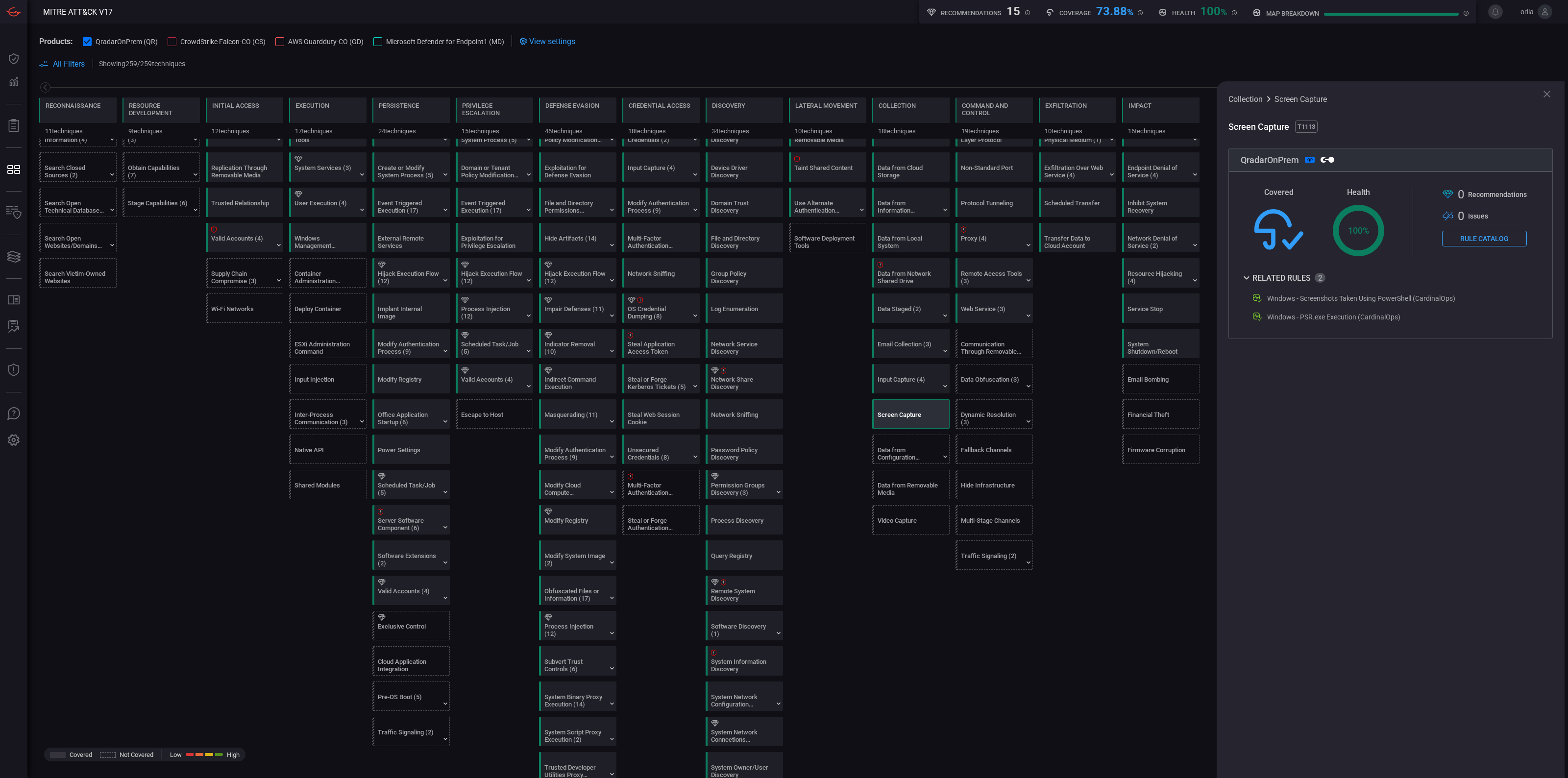
click at [1476, 236] on button "Rule Catalog" at bounding box center [1484, 238] width 85 height 16
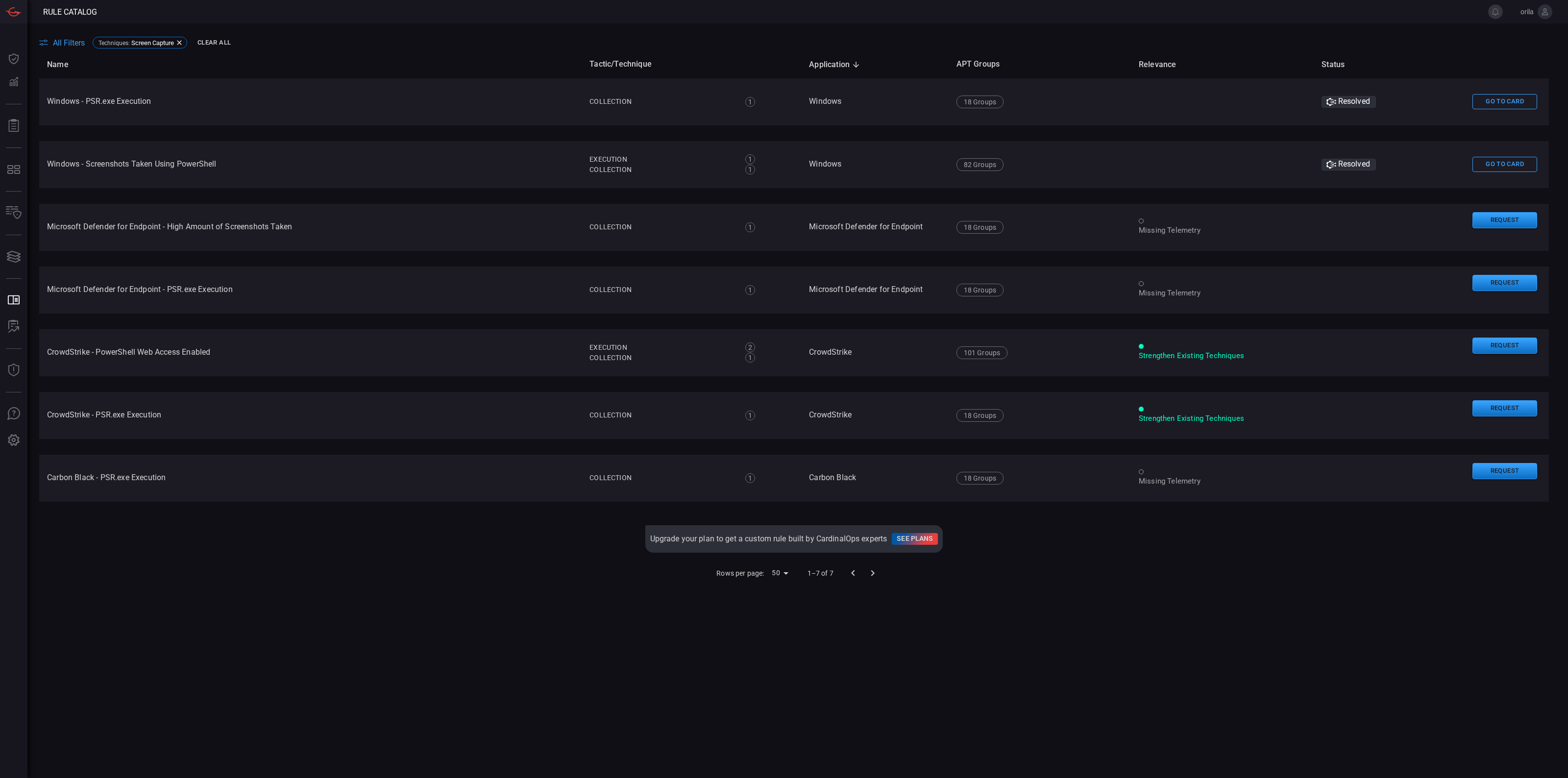
click at [870, 630] on div "Name Tactic/Technique Application sorted descending APT Groups Relevance Status…" at bounding box center [794, 389] width 1510 height 679
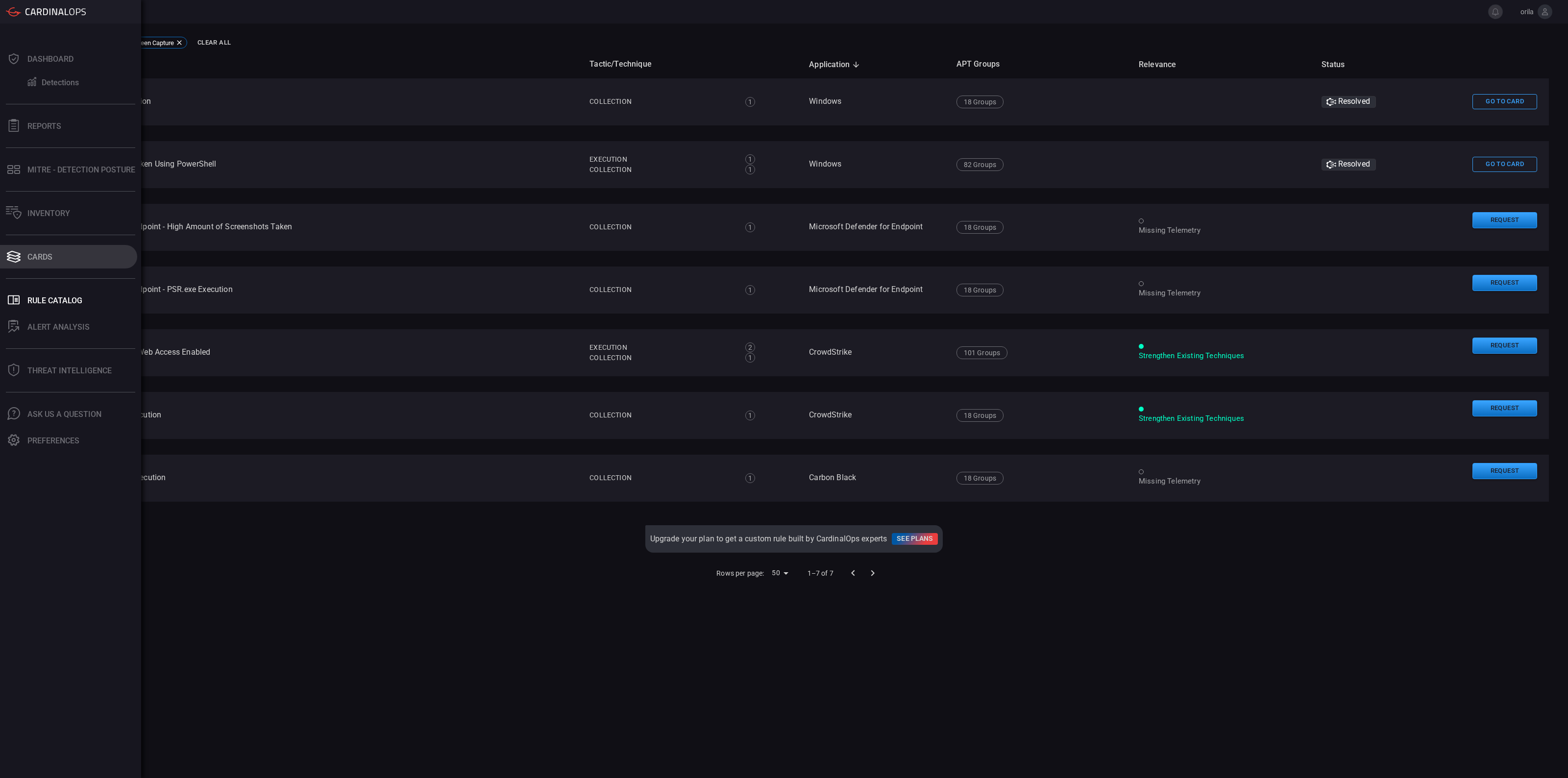
click at [56, 251] on button "Cards" at bounding box center [68, 257] width 137 height 23
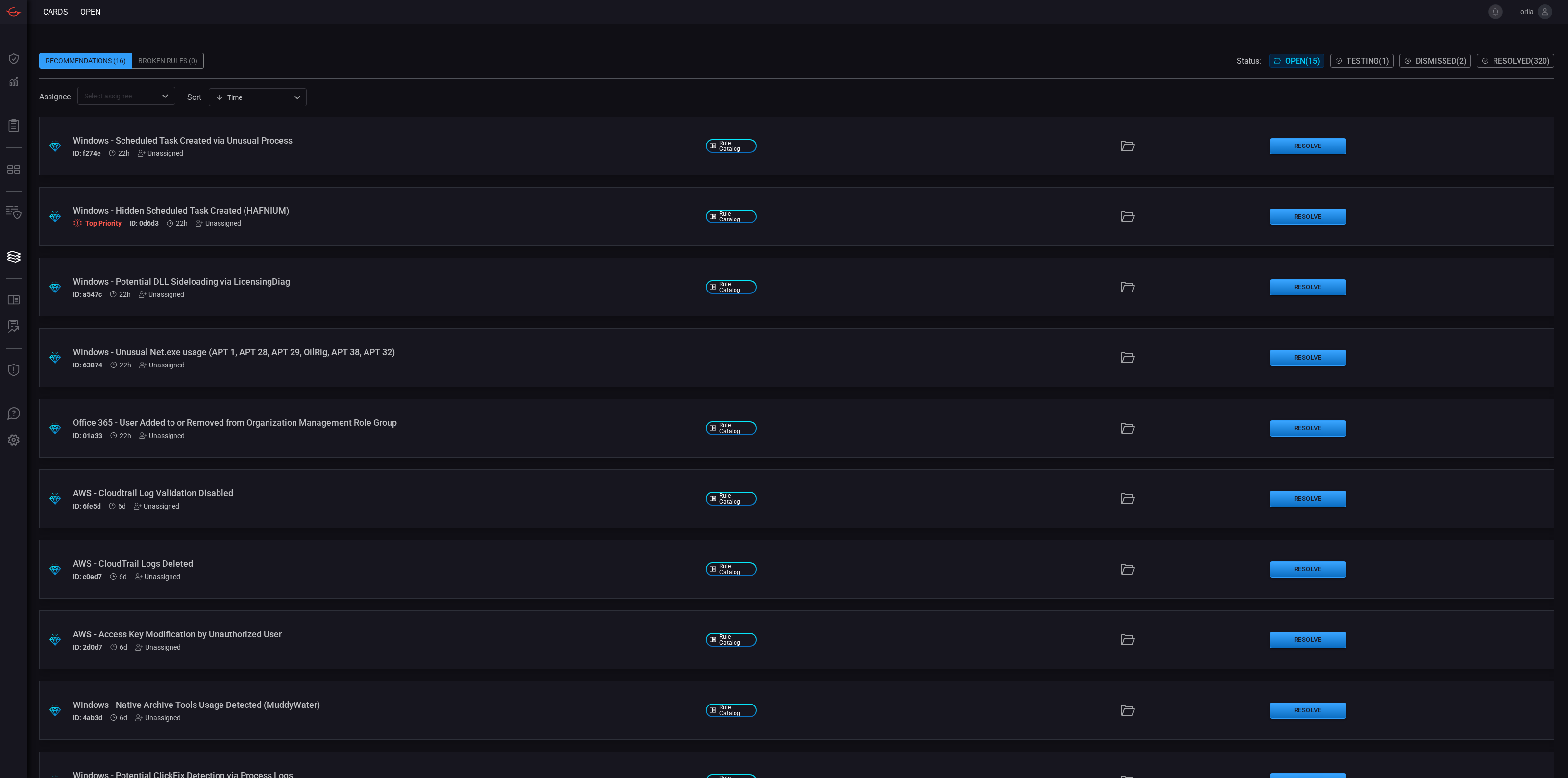
click at [514, 87] on div "Assignee ​ sort Time visibleUpdateTime ​" at bounding box center [797, 96] width 1515 height 18
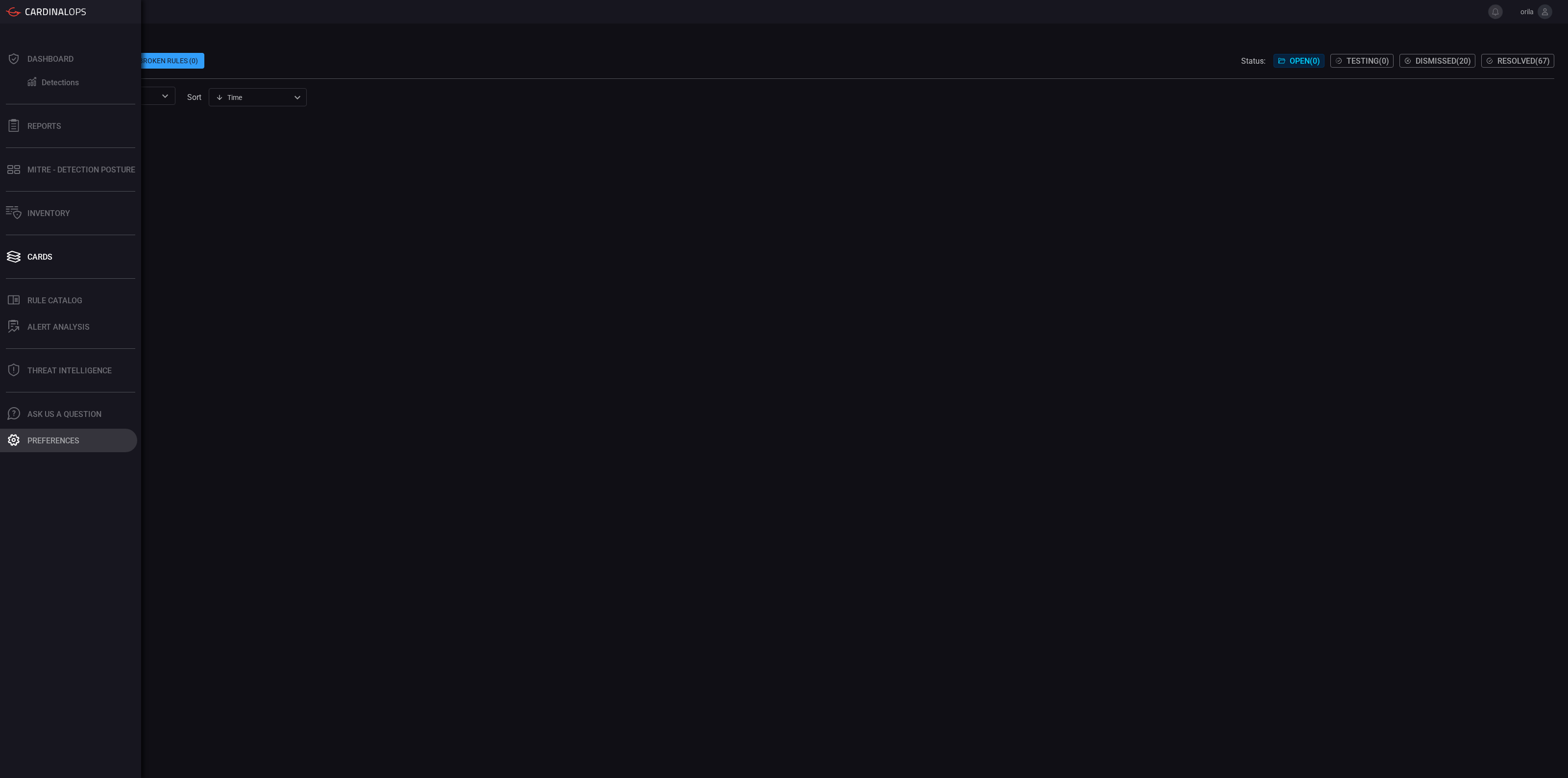
click at [39, 447] on button "Preferences" at bounding box center [68, 441] width 137 height 23
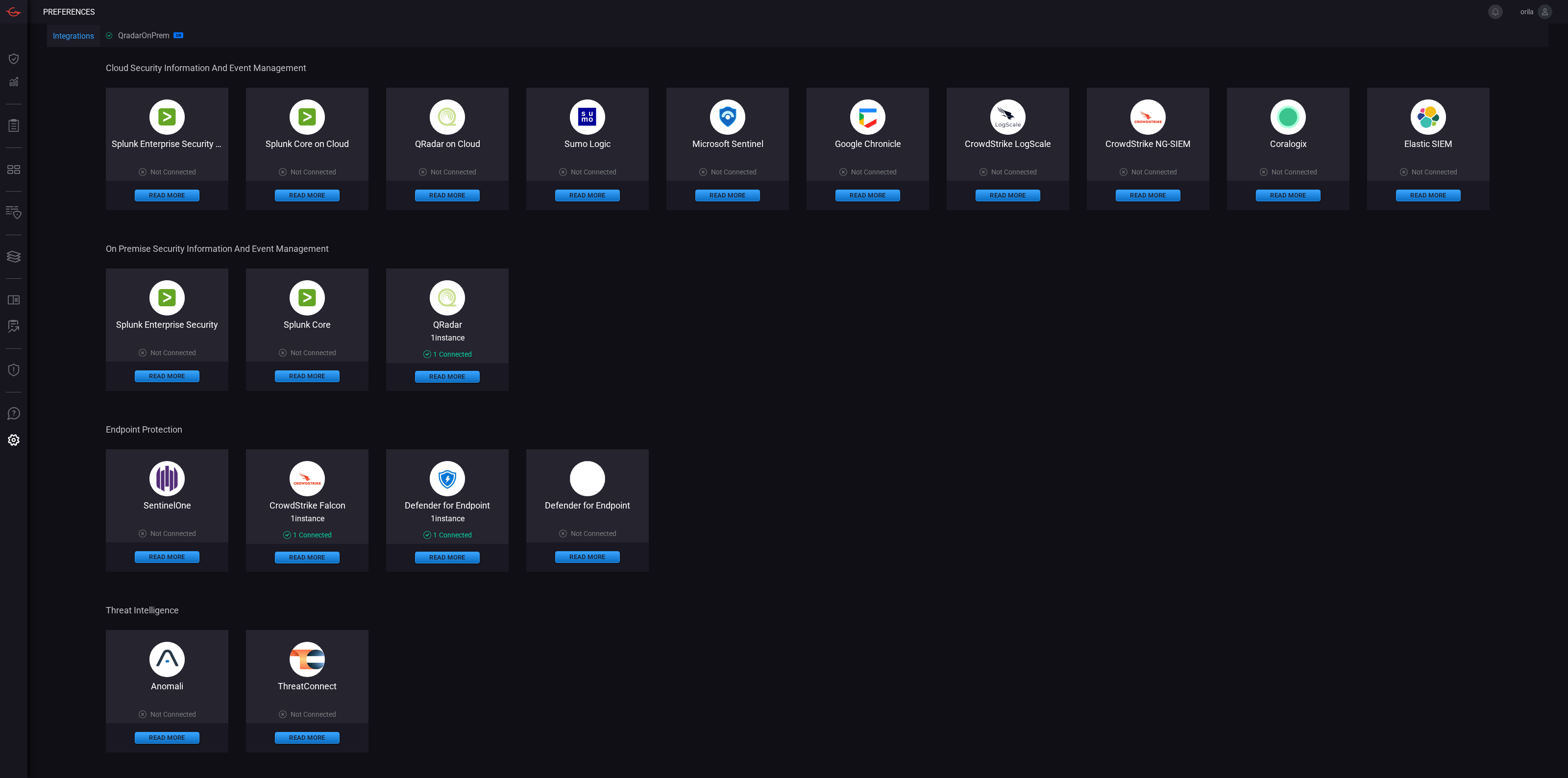
click at [1543, 10] on icon at bounding box center [1544, 12] width 9 height 9
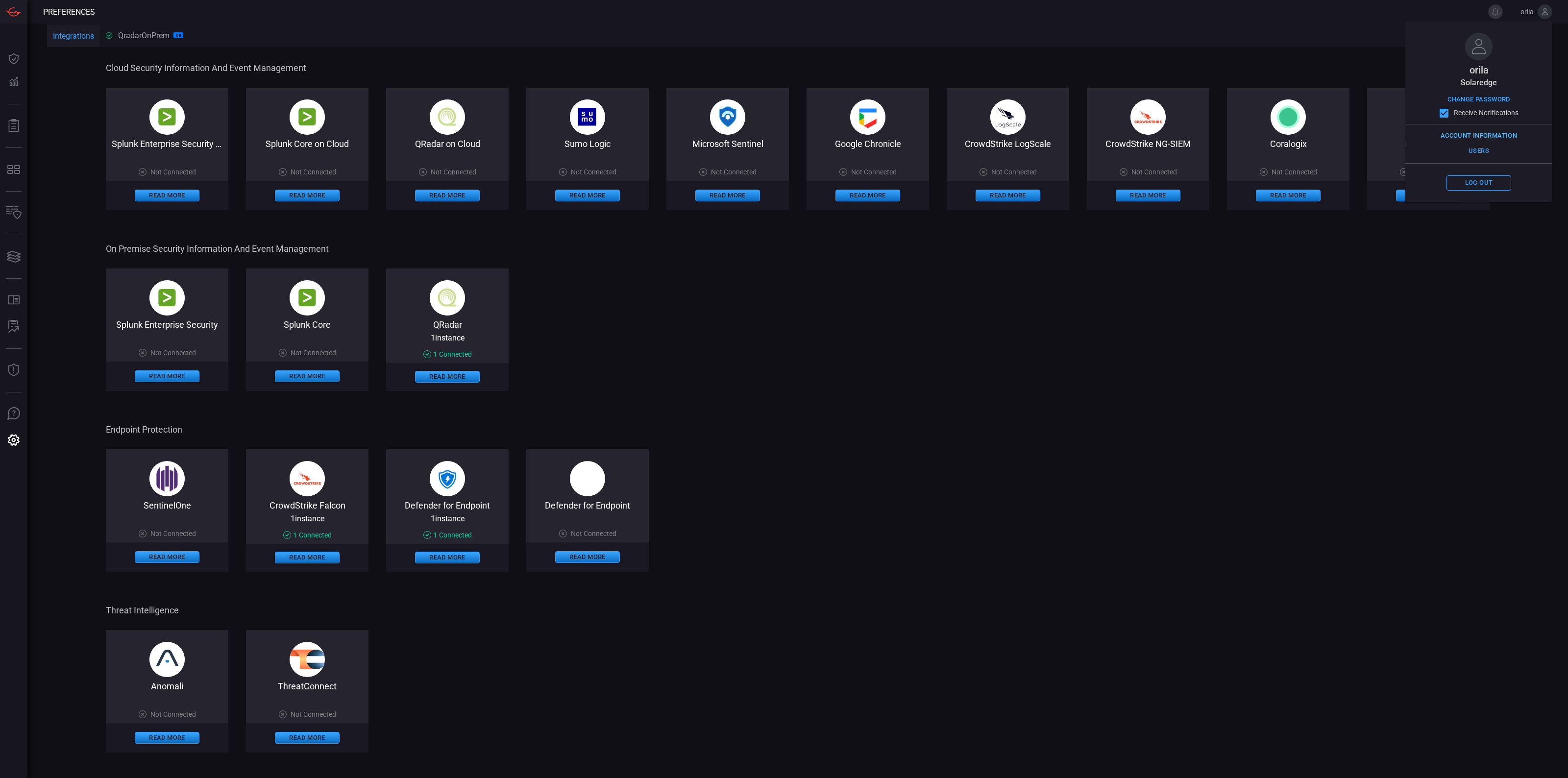
click at [1470, 135] on button "Account Information" at bounding box center [1478, 136] width 81 height 15
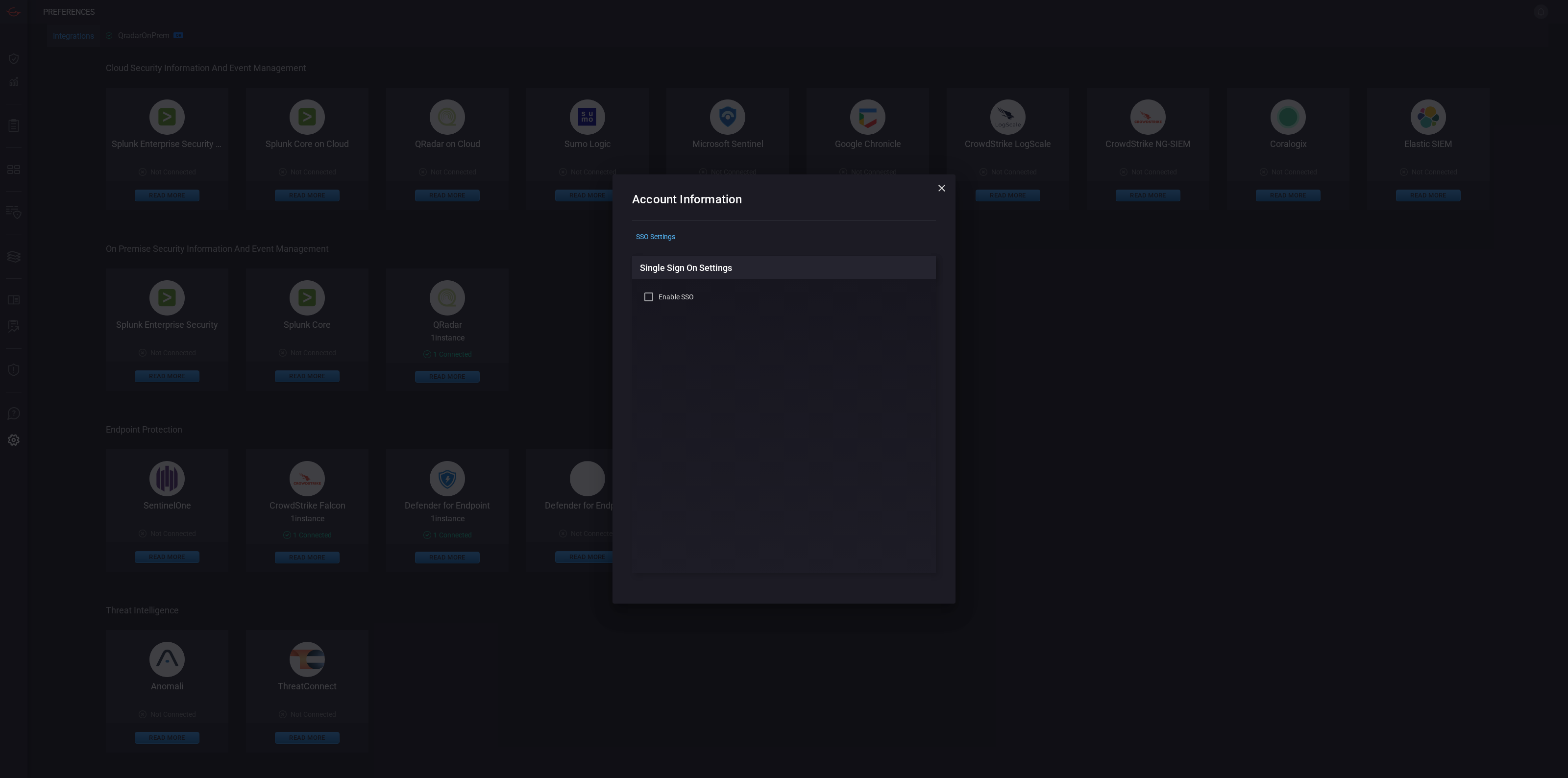
click at [940, 184] on icon "button" at bounding box center [942, 188] width 12 height 12
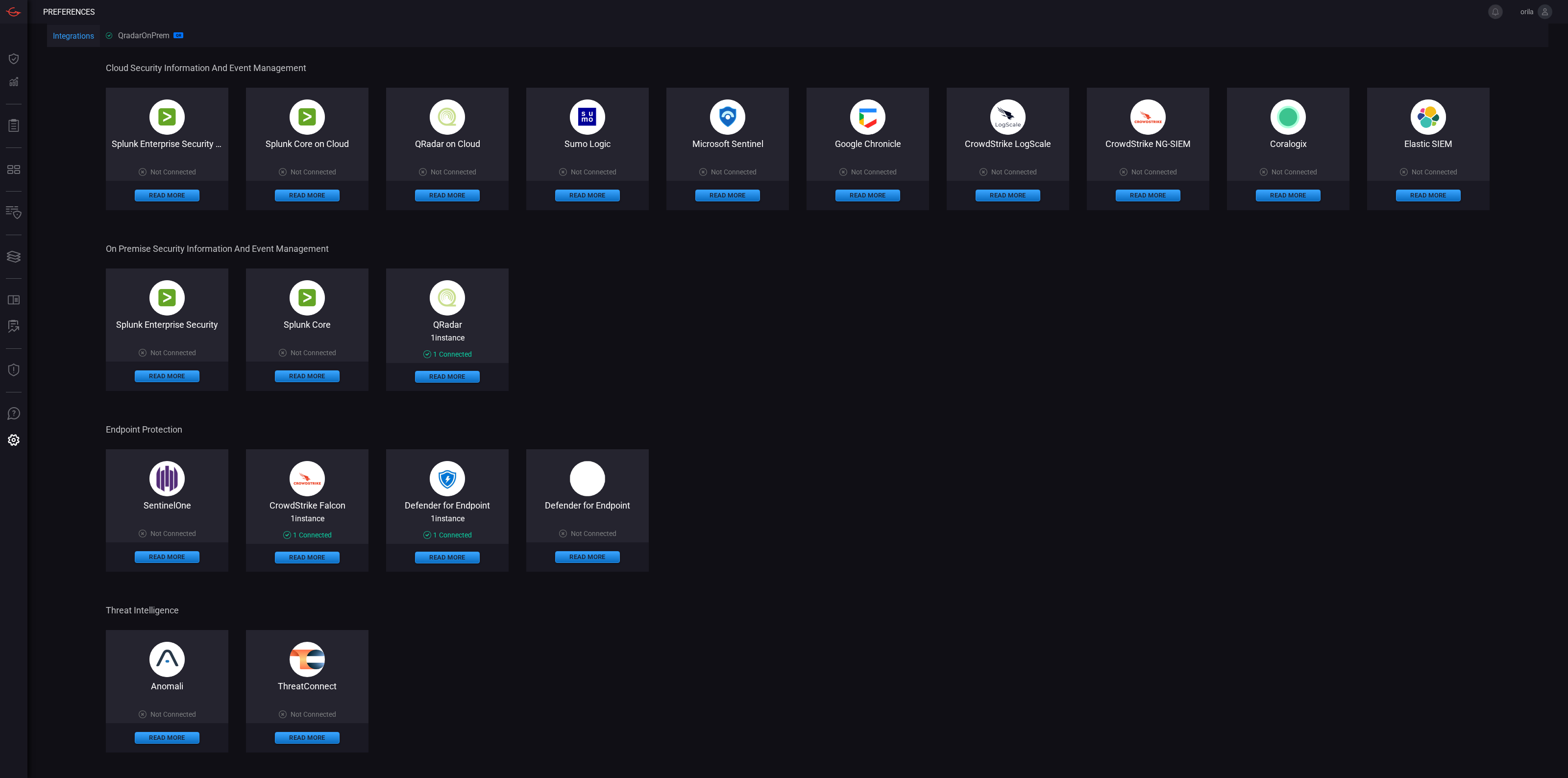
click at [1543, 15] on icon at bounding box center [1544, 12] width 9 height 9
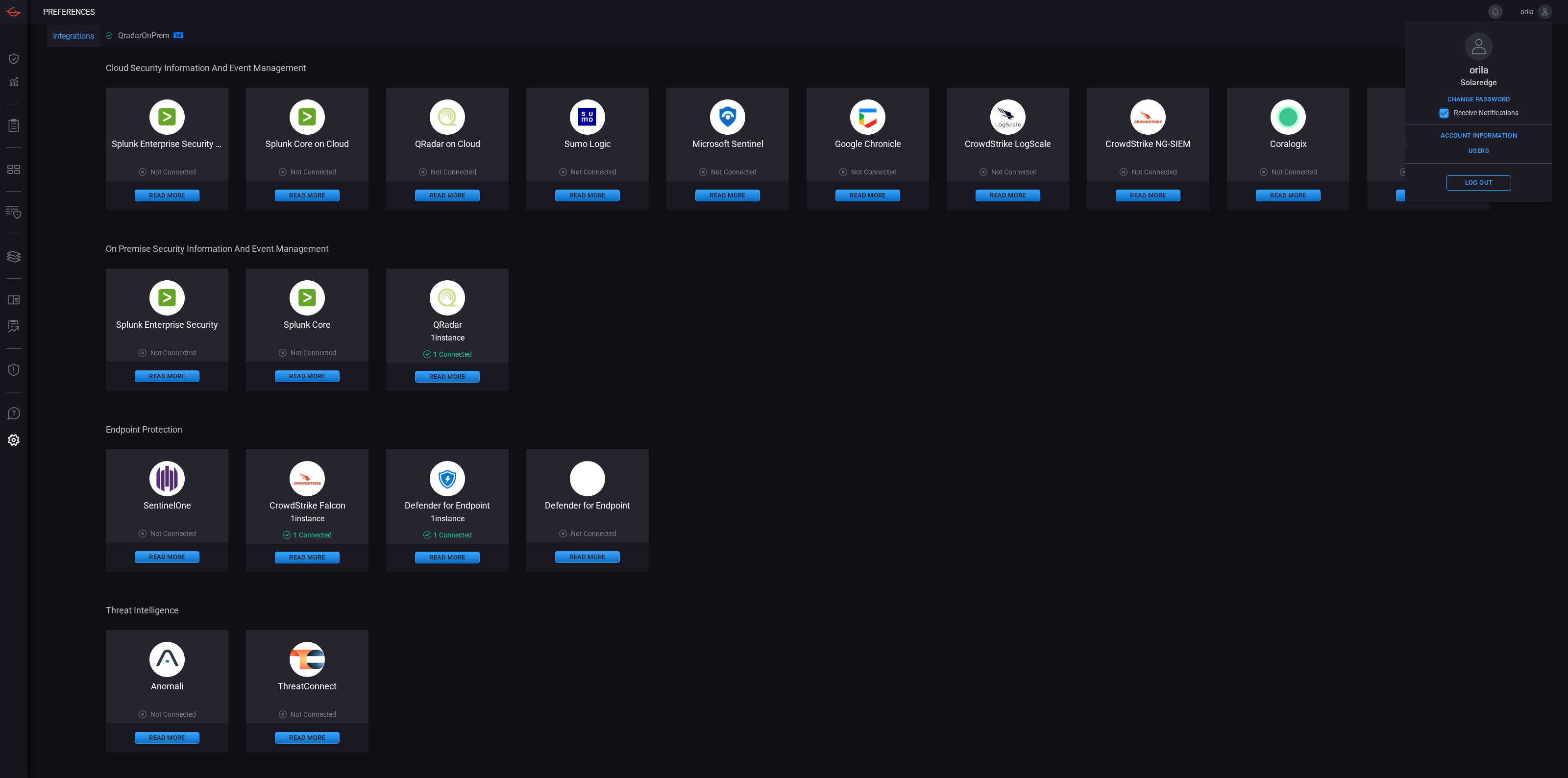
click at [1445, 110] on input "Receive Notifications" at bounding box center [1444, 113] width 12 height 12
checkbox input "false"
click at [1371, 312] on div "Splunk Enterprise Security Not Connected Read More Splunk Core Not Connected Re…" at bounding box center [797, 330] width 1383 height 123
